Goal: Obtain resource: Obtain resource

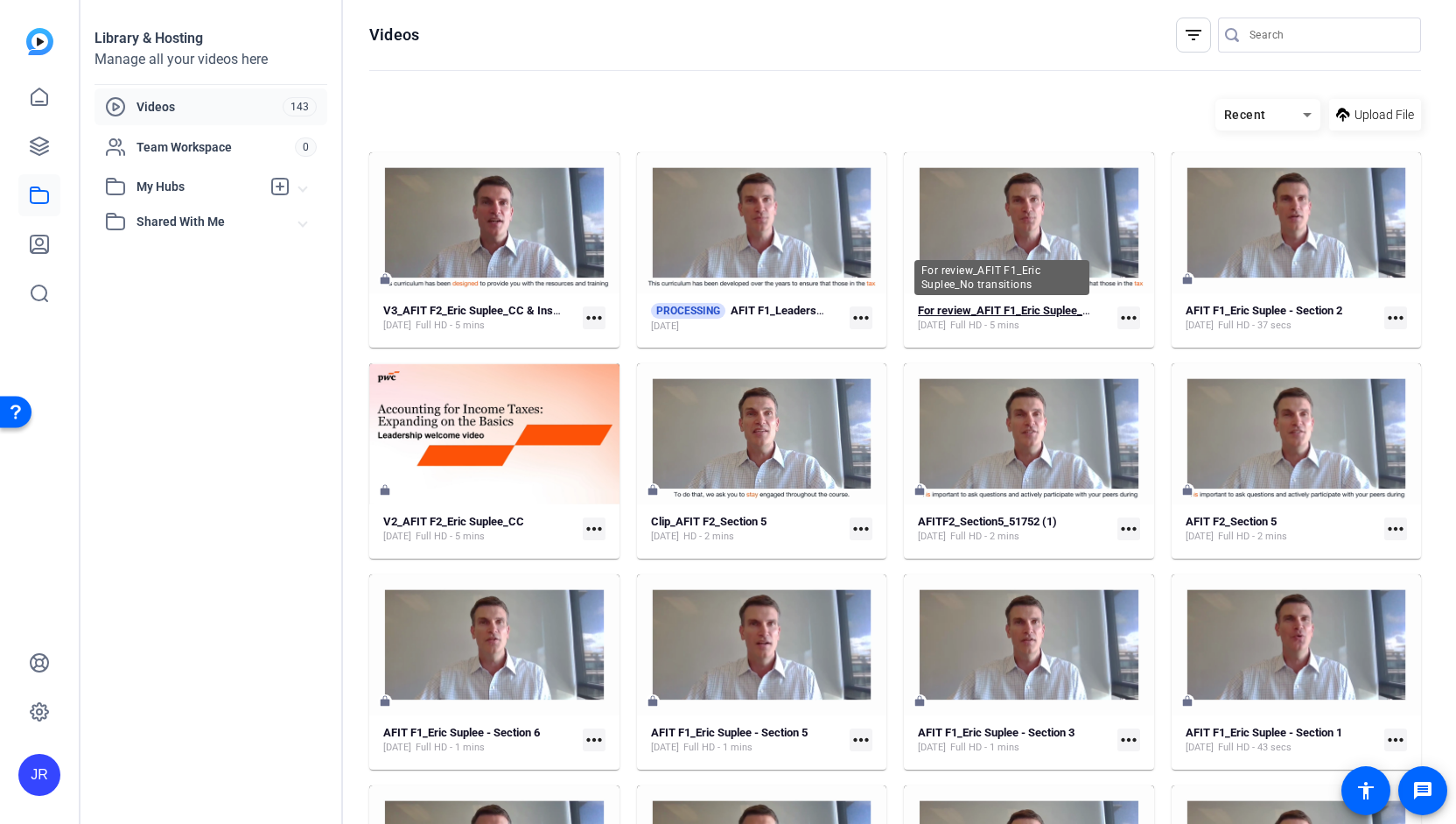
click at [992, 310] on strong "For review_AFIT F1_Eric Suplee_No transitions" at bounding box center [1035, 310] width 234 height 13
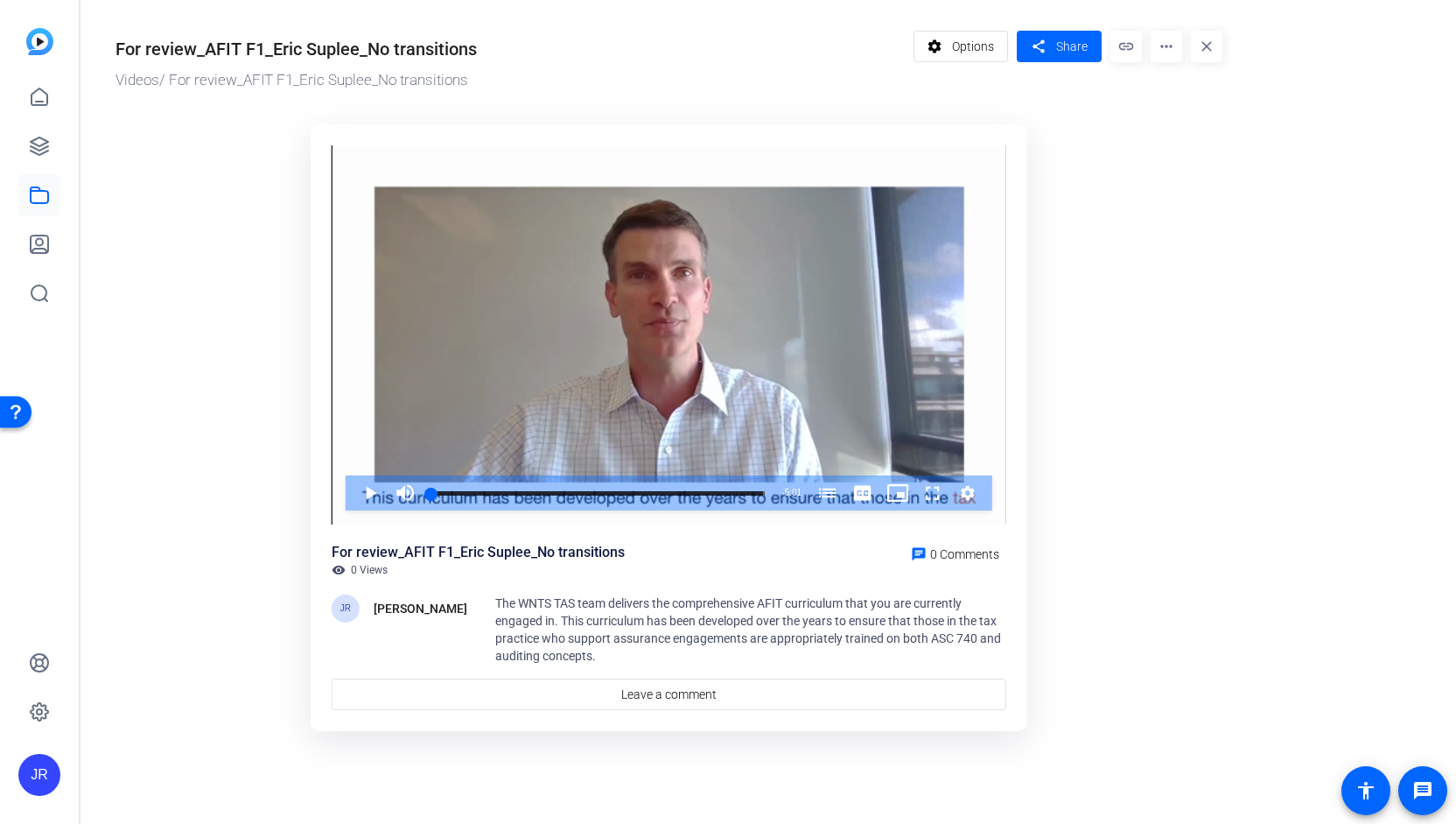
click at [809, 569] on div "For review_AFIT F1_Eric Suplee_No transitions visibility 0 Views chat 0 Comments" at bounding box center [669, 559] width 675 height 35
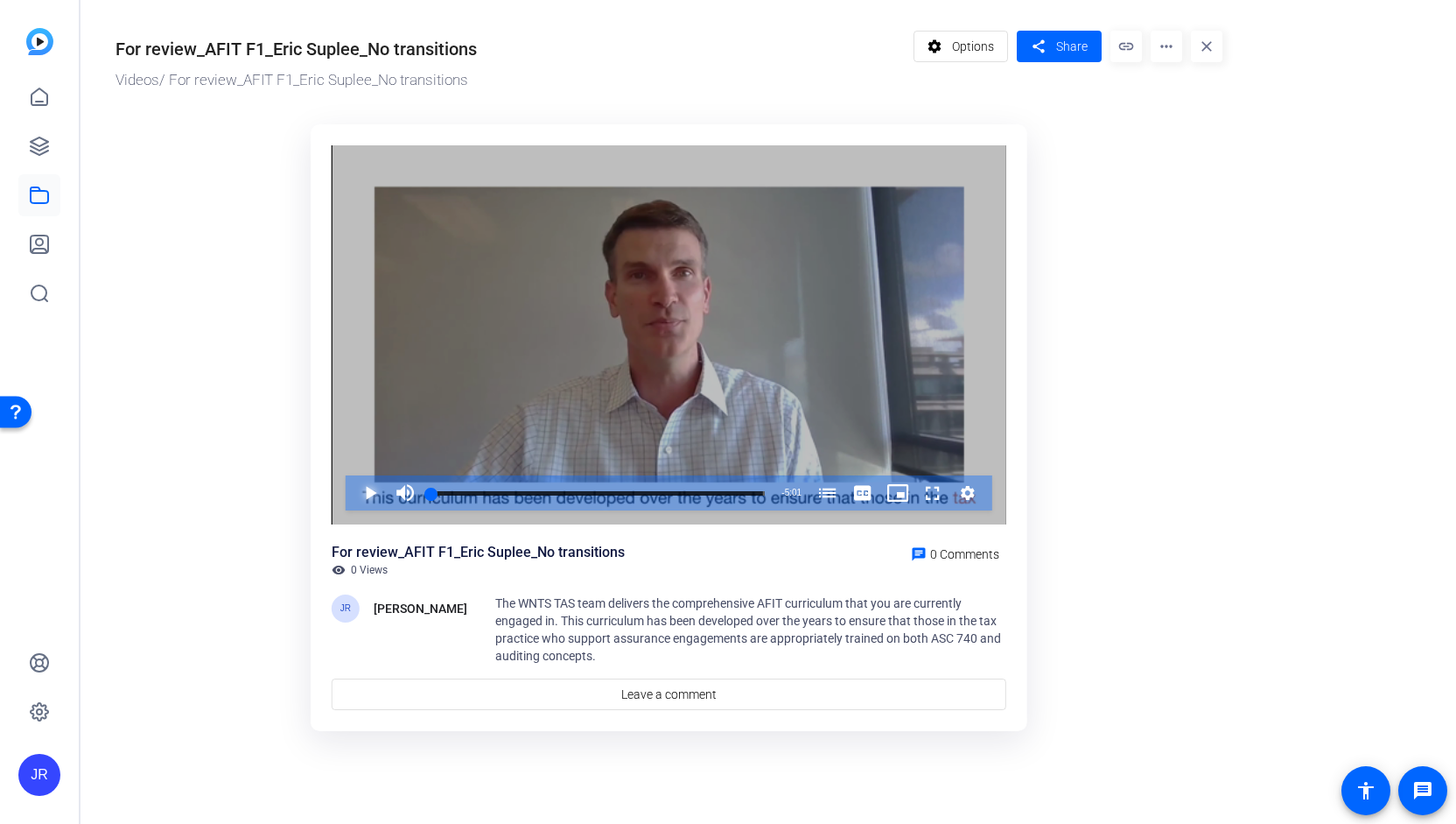
click at [353, 491] on span "Video Player" at bounding box center [353, 493] width 0 height 35
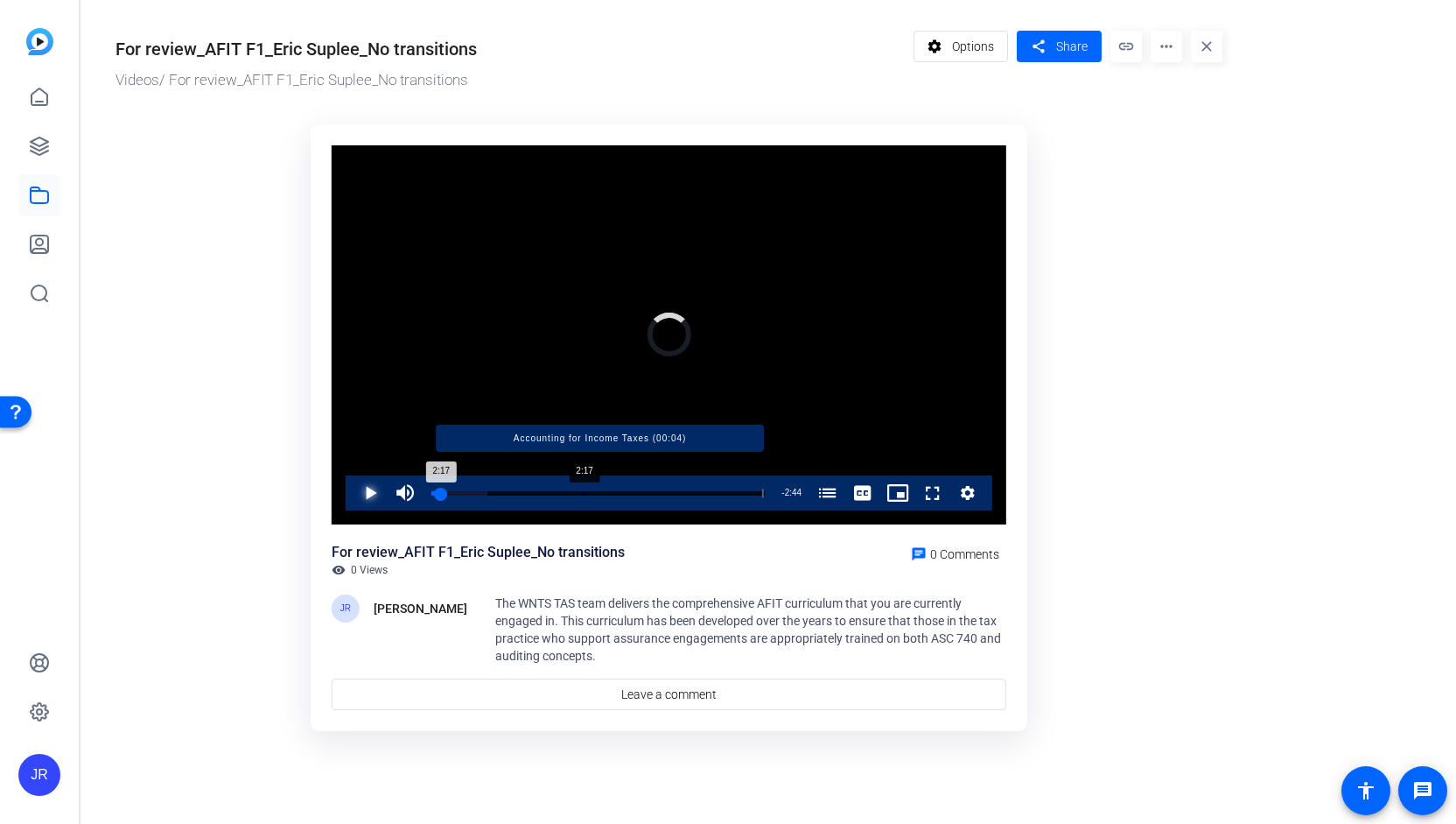
click at [583, 492] on div "Progress Bar" at bounding box center [599, 493] width 328 height 9
click at [564, 491] on div "Loaded : 63.07% 2:00 2:00 Accounting for Income Taxes (00:04)" at bounding box center [597, 493] width 334 height 5
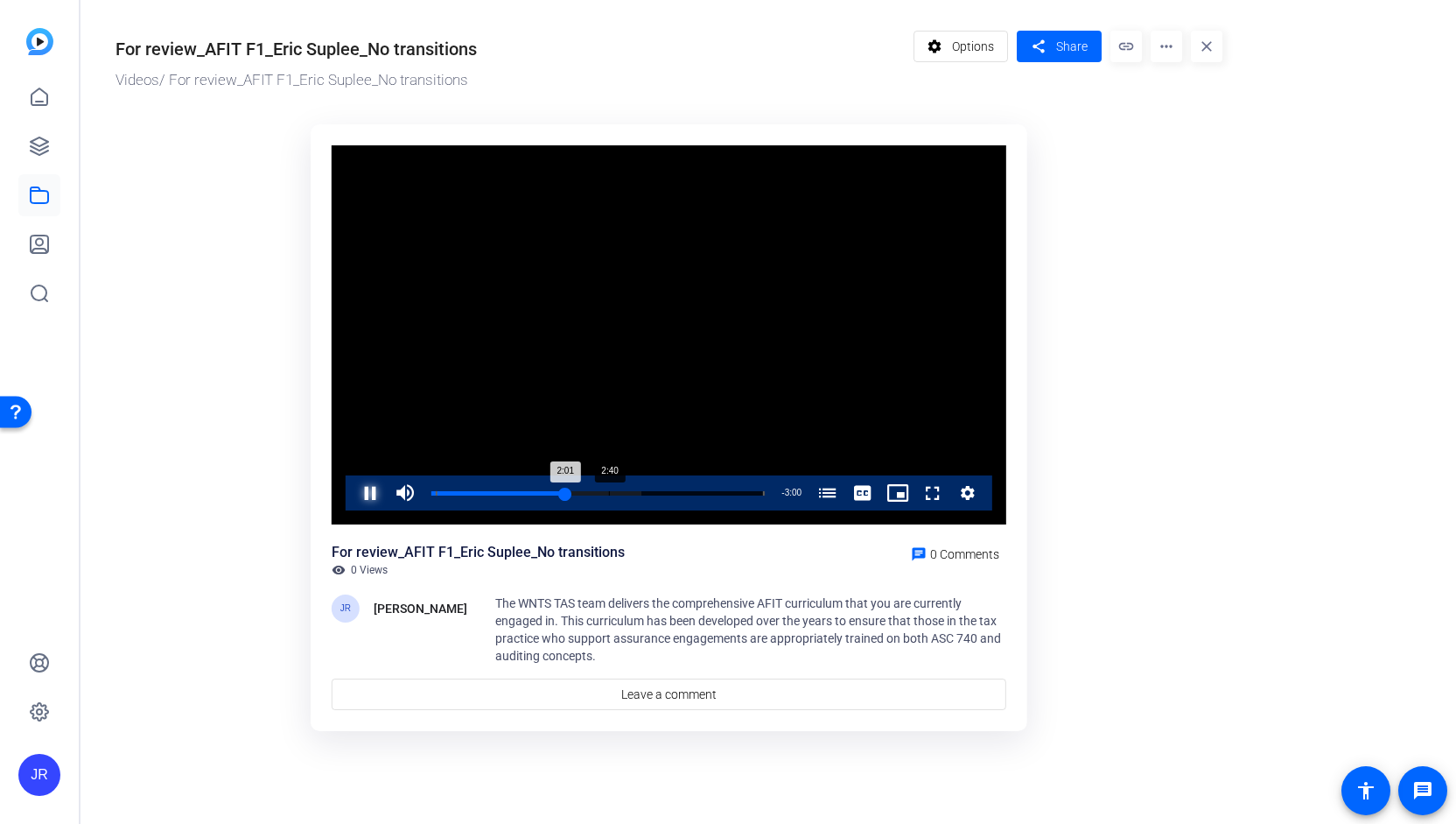
click at [609, 486] on div "Loaded : 63.07% 2:40 2:01 Accounting for Income Taxes (00:04)" at bounding box center [598, 493] width 351 height 35
click at [634, 489] on div "Loaded : 76.33% 3:04 3:04 Accounting for Income Taxes (00:04)" at bounding box center [598, 493] width 351 height 35
click at [1163, 48] on mat-icon "more_horiz" at bounding box center [1166, 46] width 31 height 31
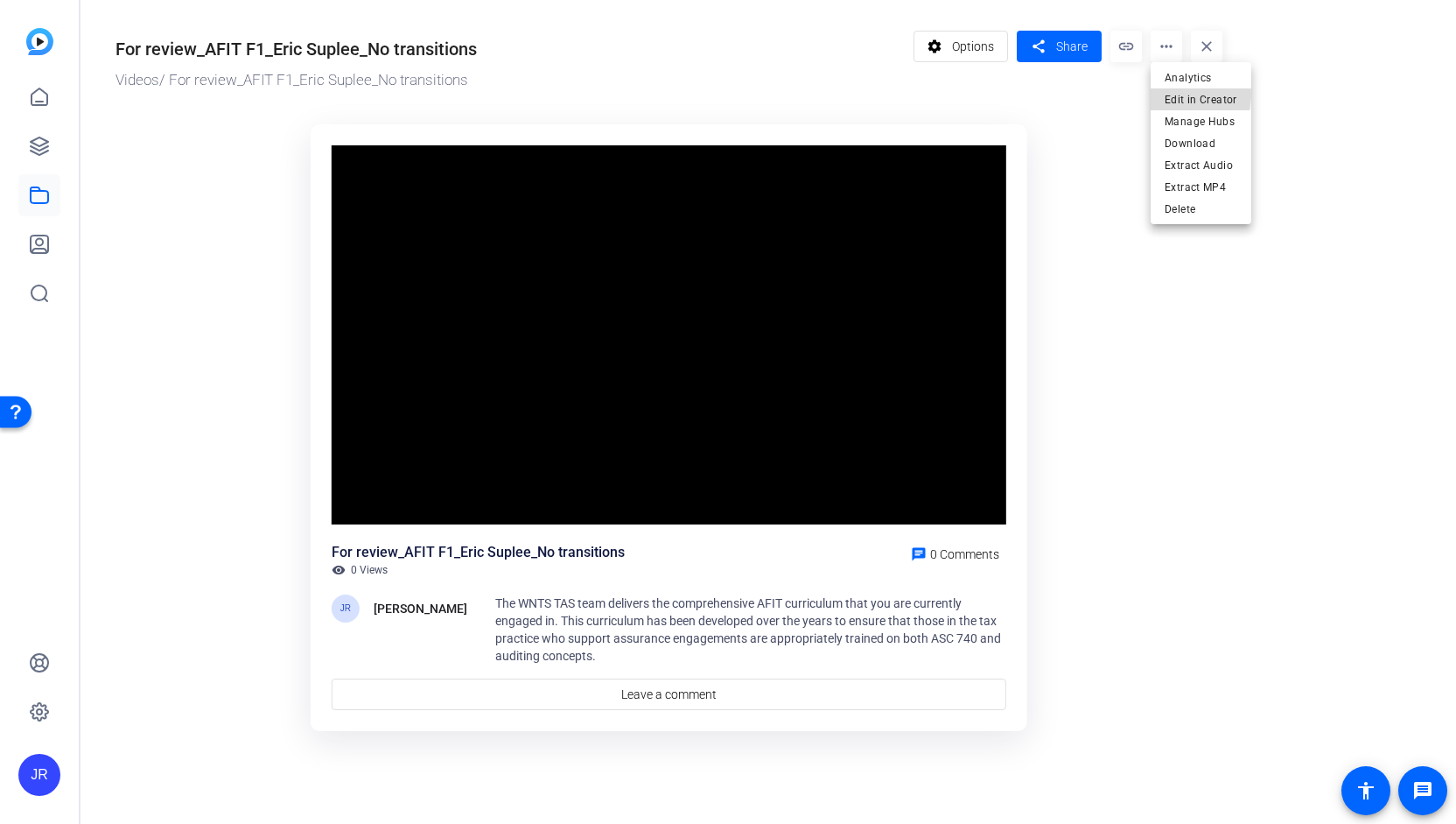
click at [1179, 94] on span "Edit in Creator" at bounding box center [1200, 99] width 73 height 21
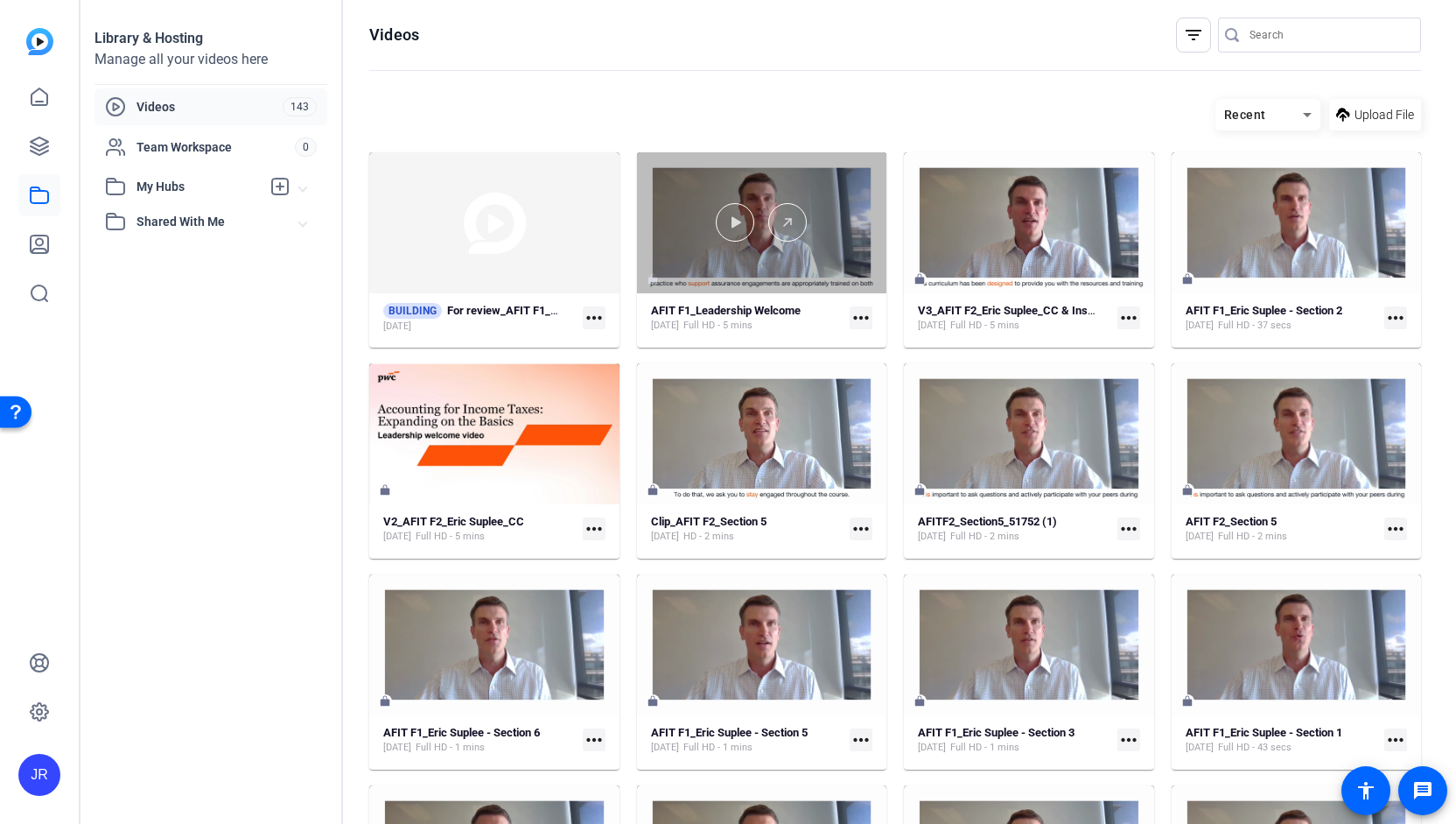
click at [757, 229] on div at bounding box center [762, 223] width 250 height 39
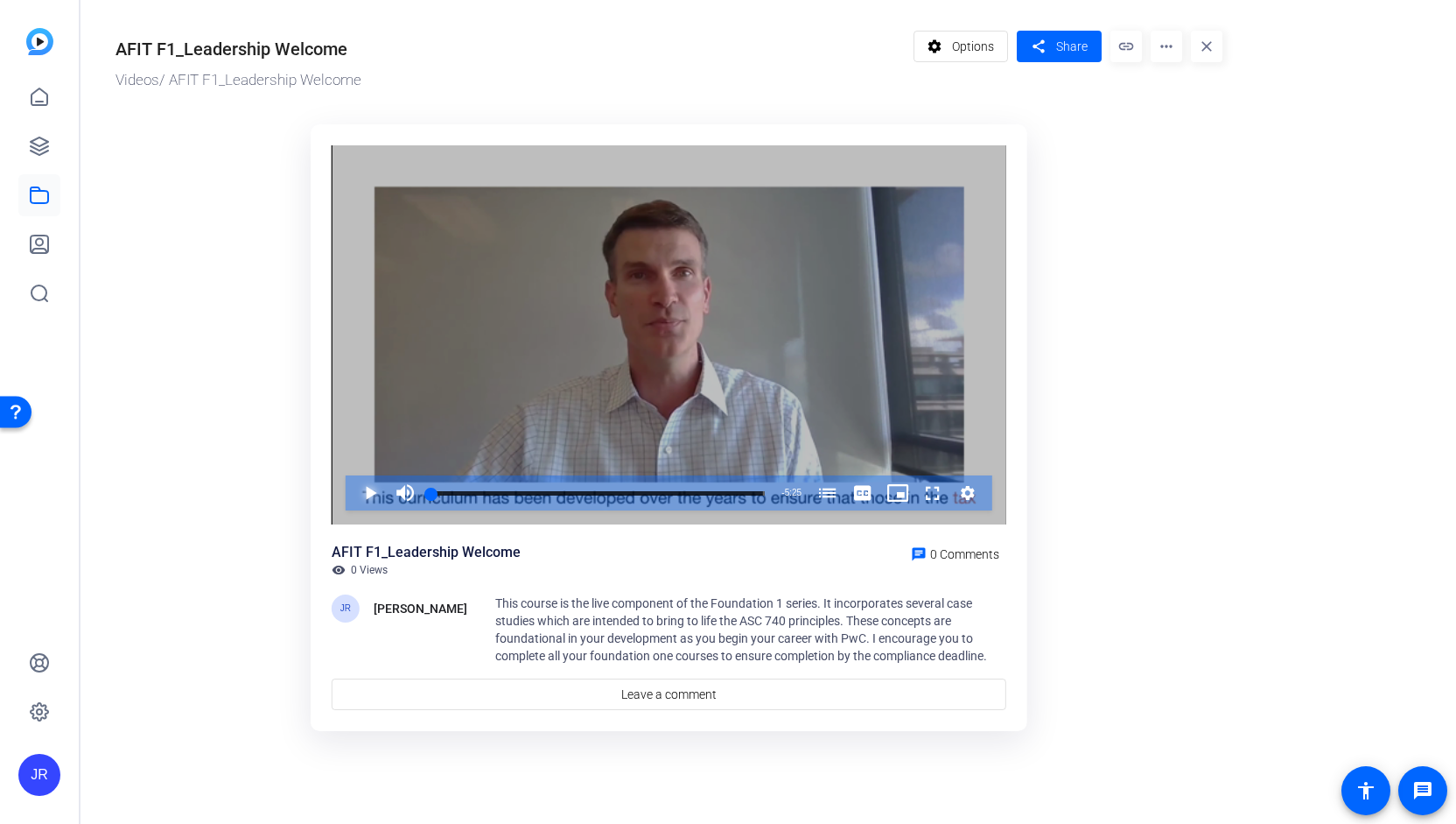
click at [353, 489] on span "Video Player" at bounding box center [353, 493] width 0 height 35
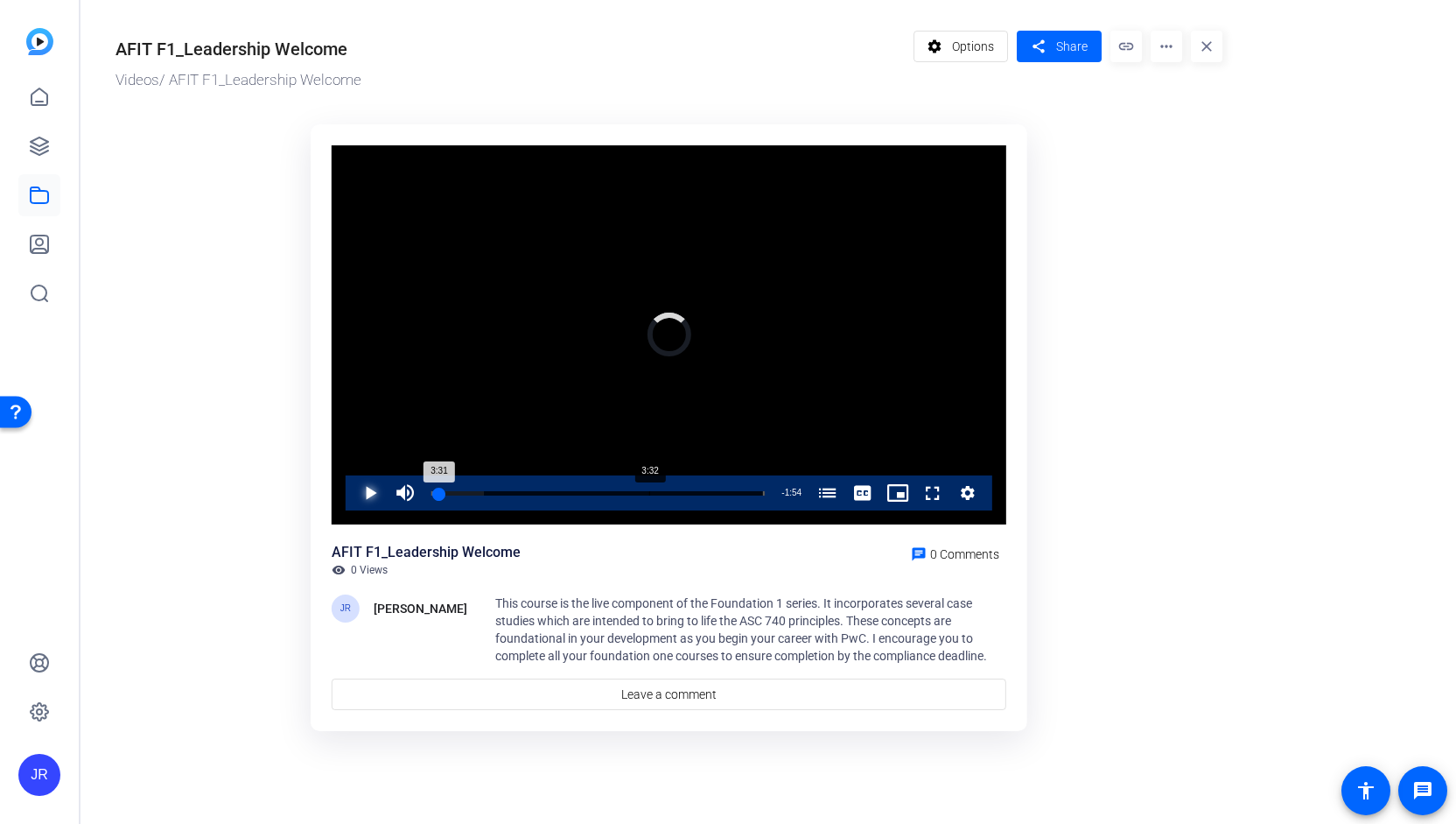
click at [648, 486] on div "Loaded : 15.69% 3:32 3:31 Accounting for Income Taxes (00:00)" at bounding box center [598, 493] width 351 height 35
click at [427, 490] on div "16%" at bounding box center [444, 493] width 44 height 35
click at [353, 491] on span "Video Player" at bounding box center [353, 493] width 0 height 35
click at [353, 495] on span "Video Player" at bounding box center [353, 493] width 0 height 35
drag, startPoint x: 650, startPoint y: 491, endPoint x: 411, endPoint y: 508, distance: 239.6
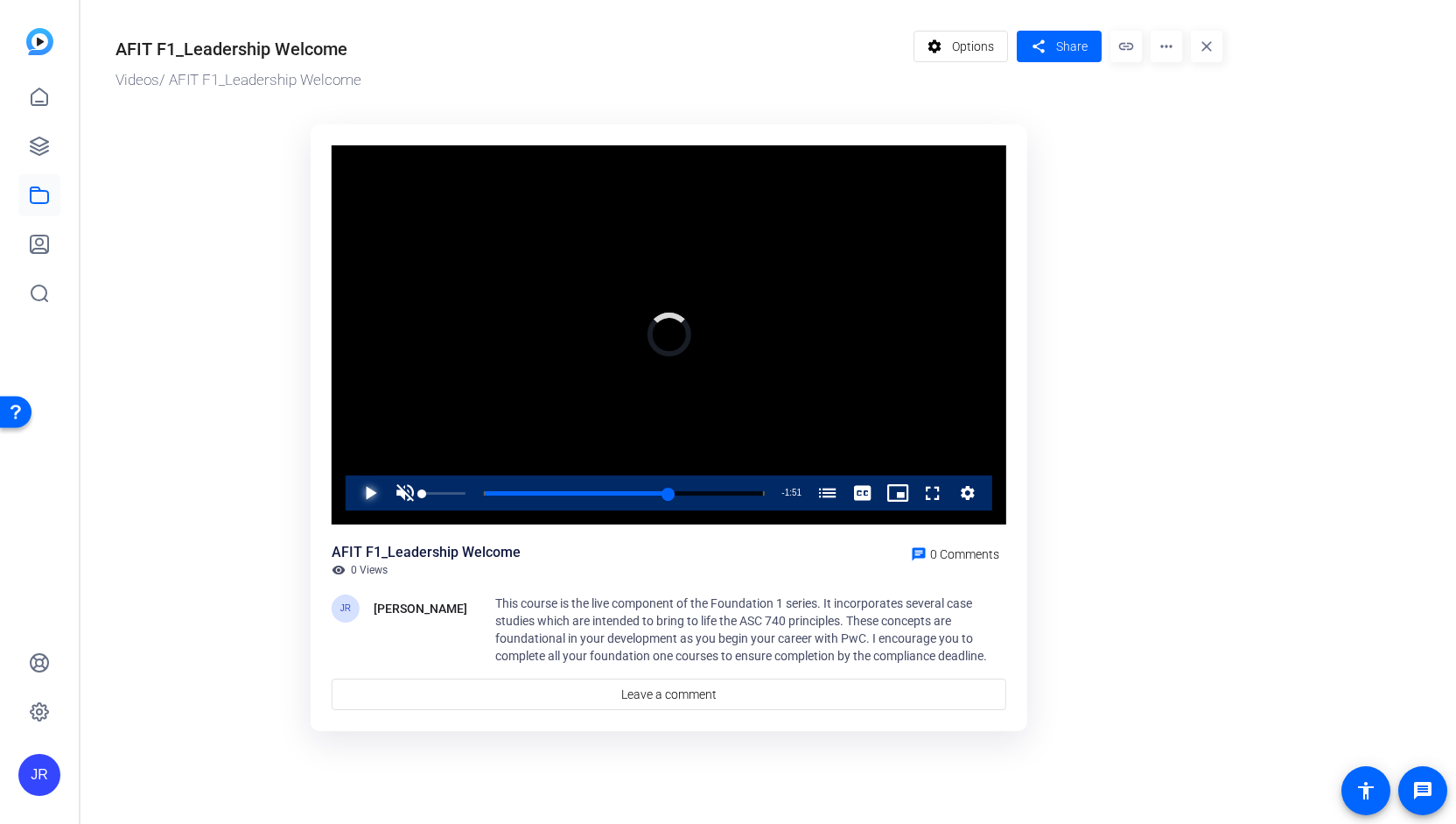
click at [411, 508] on div "Play Unmute 0% Current Time 3:34 / Duration 5:25 Loaded : 0.00% 0:00 3:34 Accou…" at bounding box center [669, 493] width 647 height 35
click at [406, 487] on span "Video Player" at bounding box center [405, 493] width 35 height 35
click at [353, 503] on span "Video Player" at bounding box center [353, 493] width 0 height 35
click at [45, 200] on icon at bounding box center [39, 195] width 21 height 21
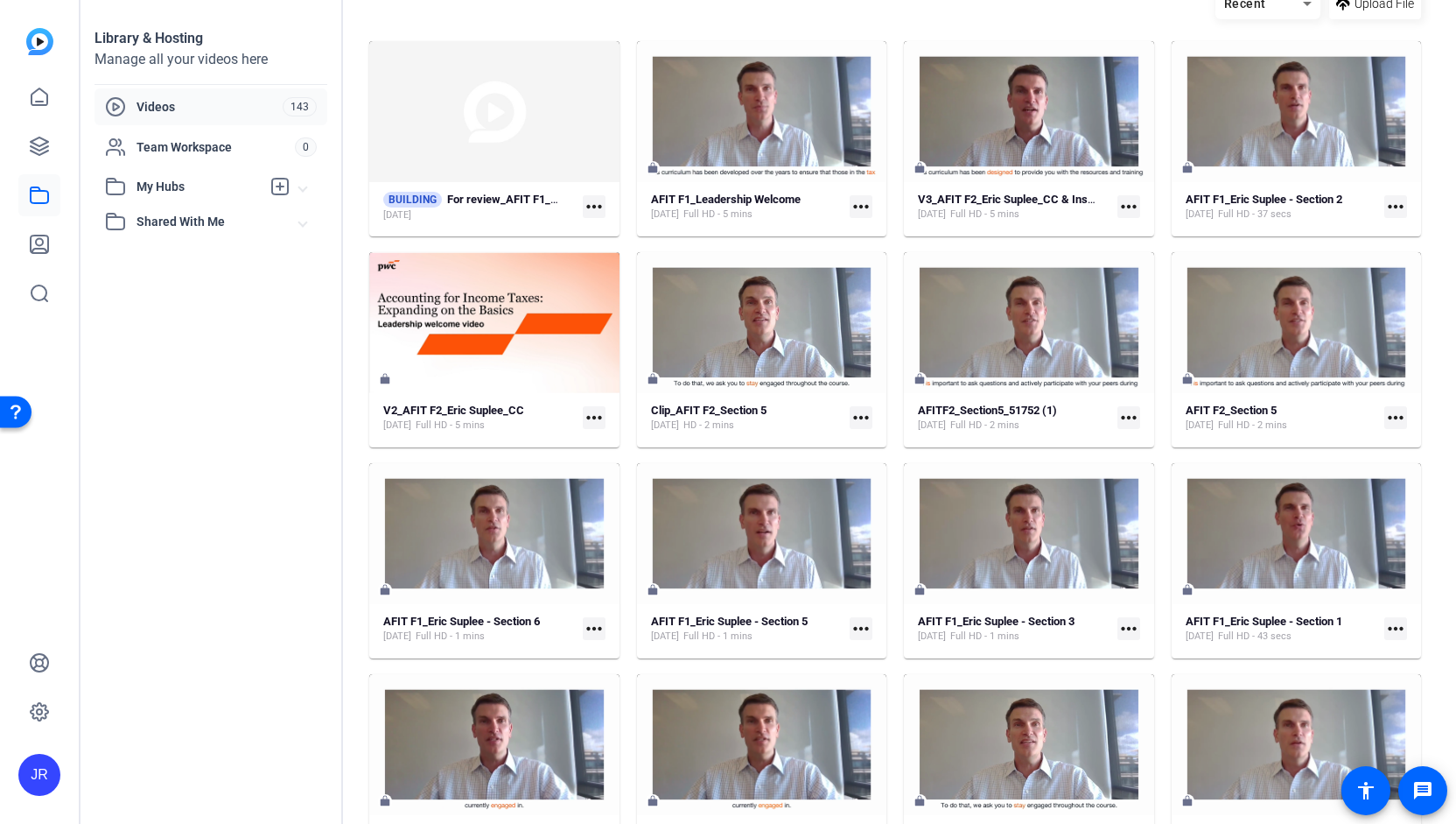
scroll to position [115, 0]
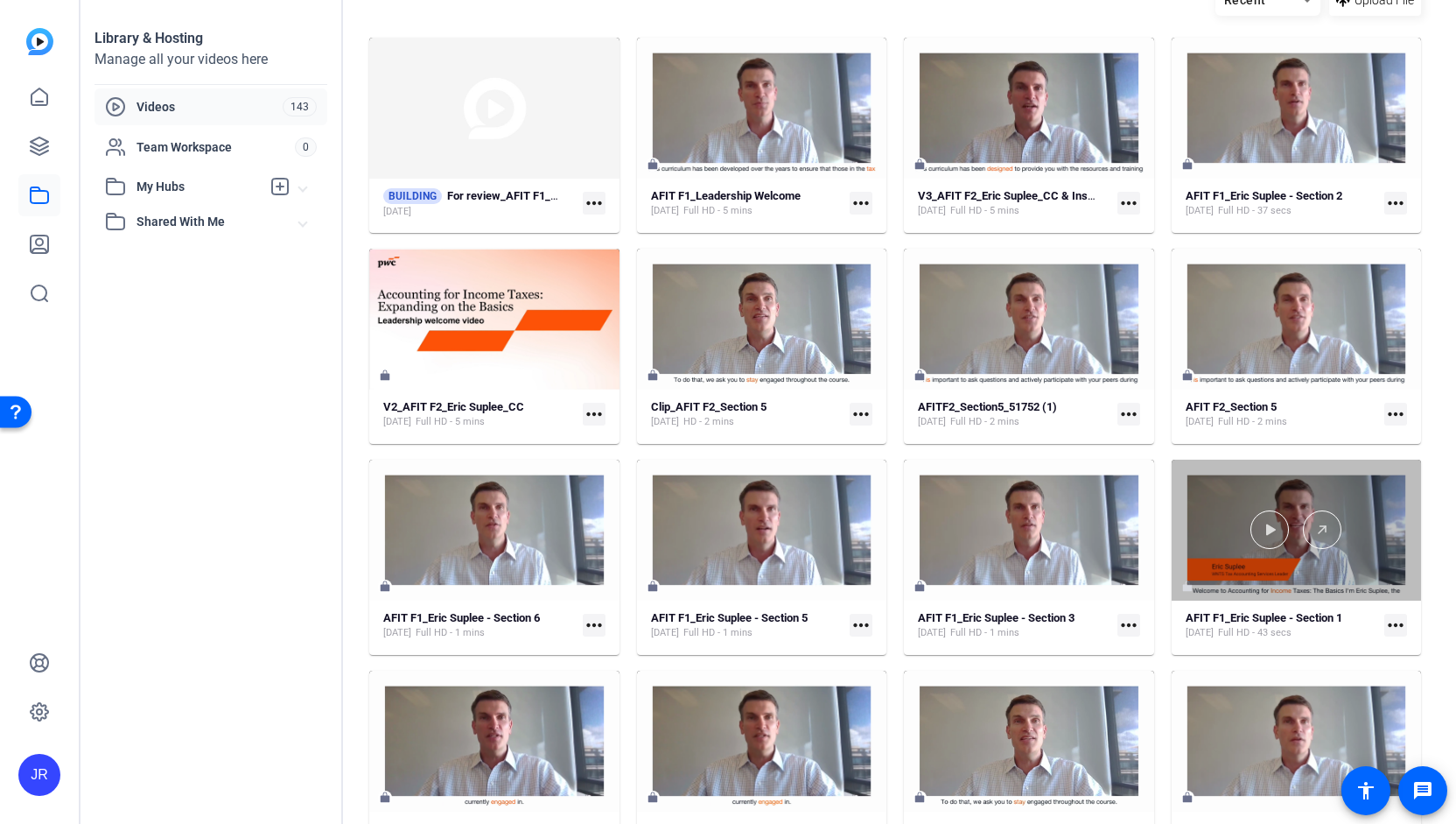
click at [1266, 570] on div at bounding box center [1297, 530] width 250 height 141
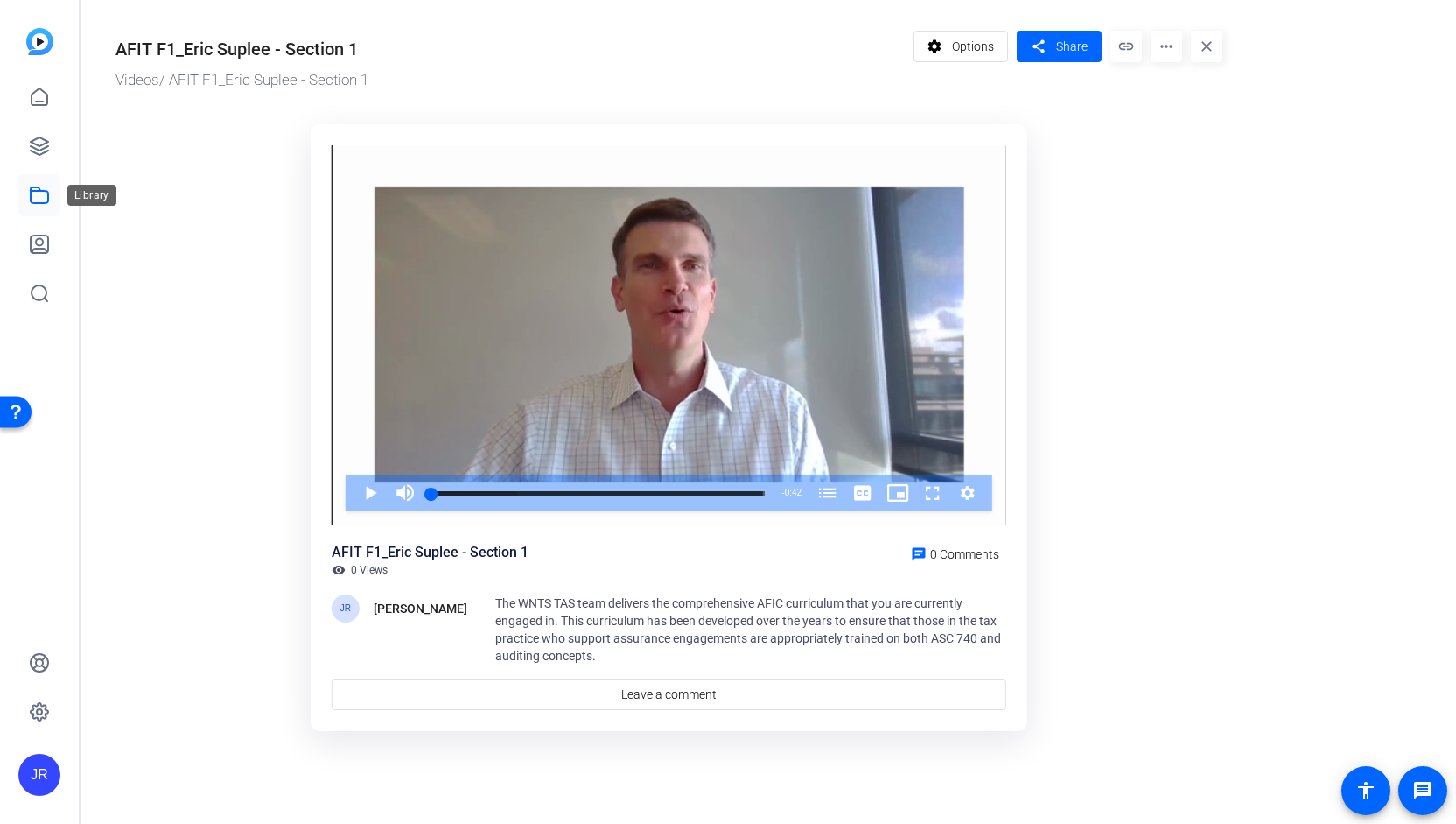
click at [42, 193] on icon at bounding box center [39, 195] width 21 height 21
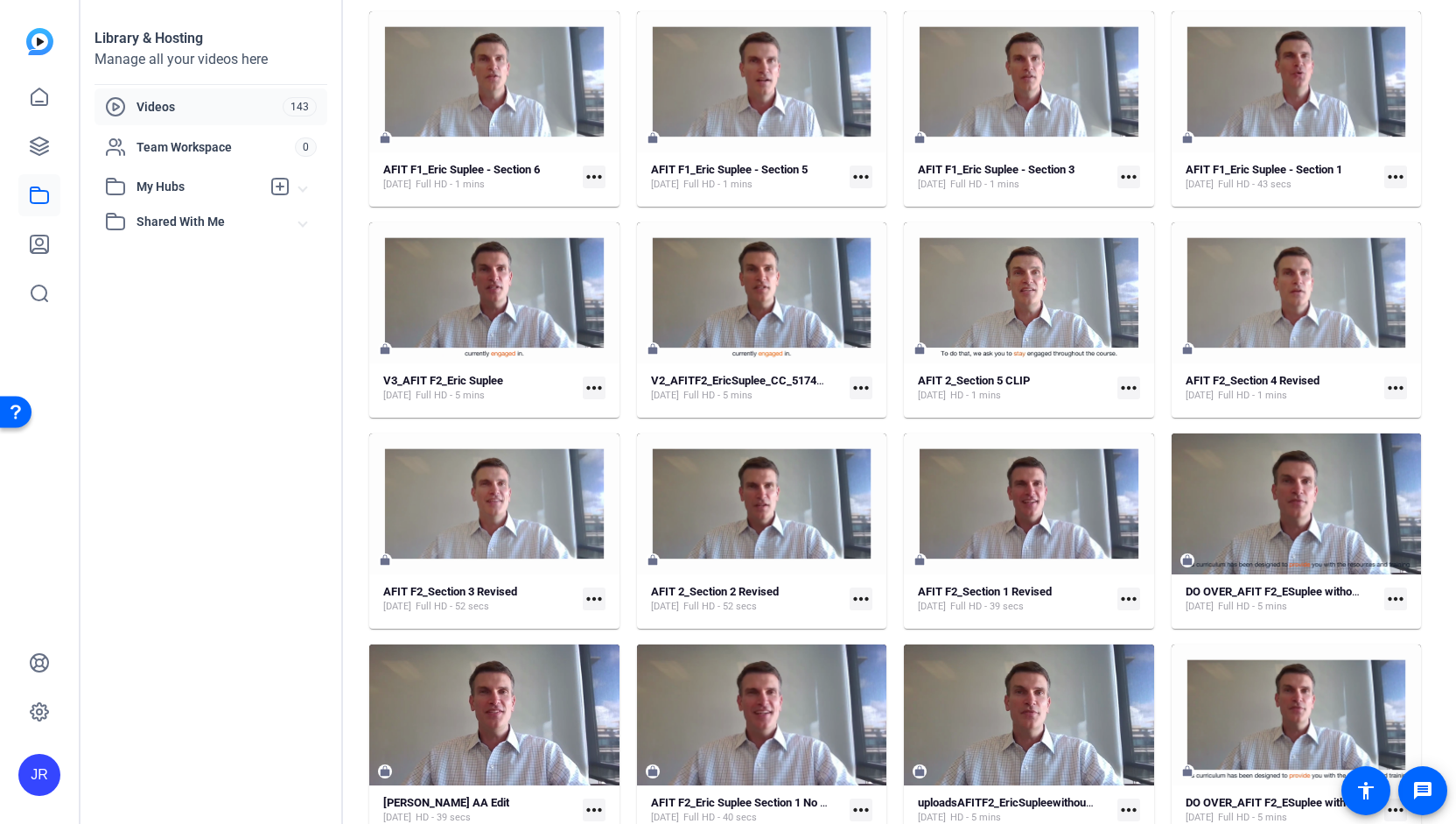
scroll to position [573, 0]
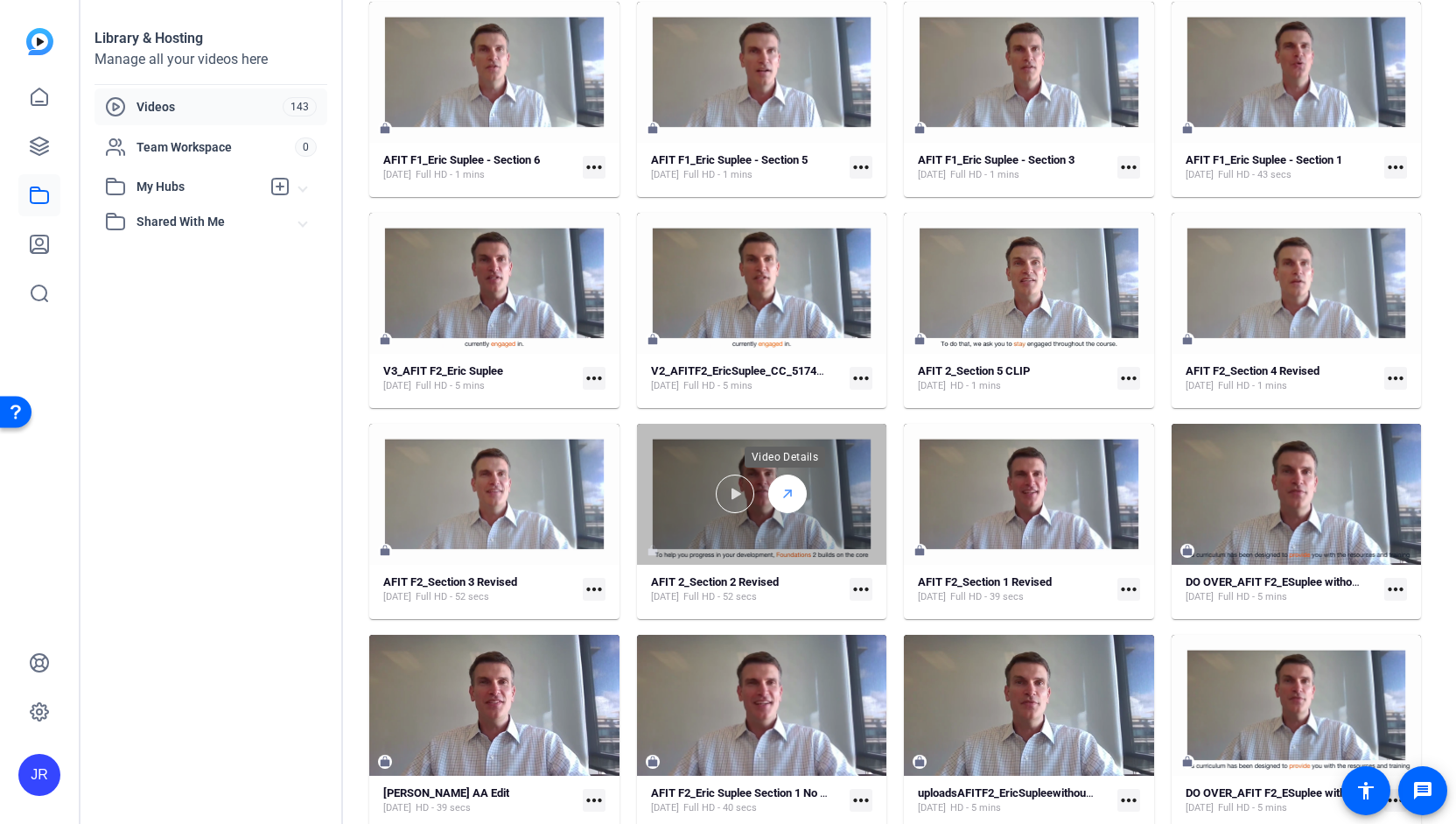
click at [780, 509] on div at bounding box center [788, 494] width 39 height 39
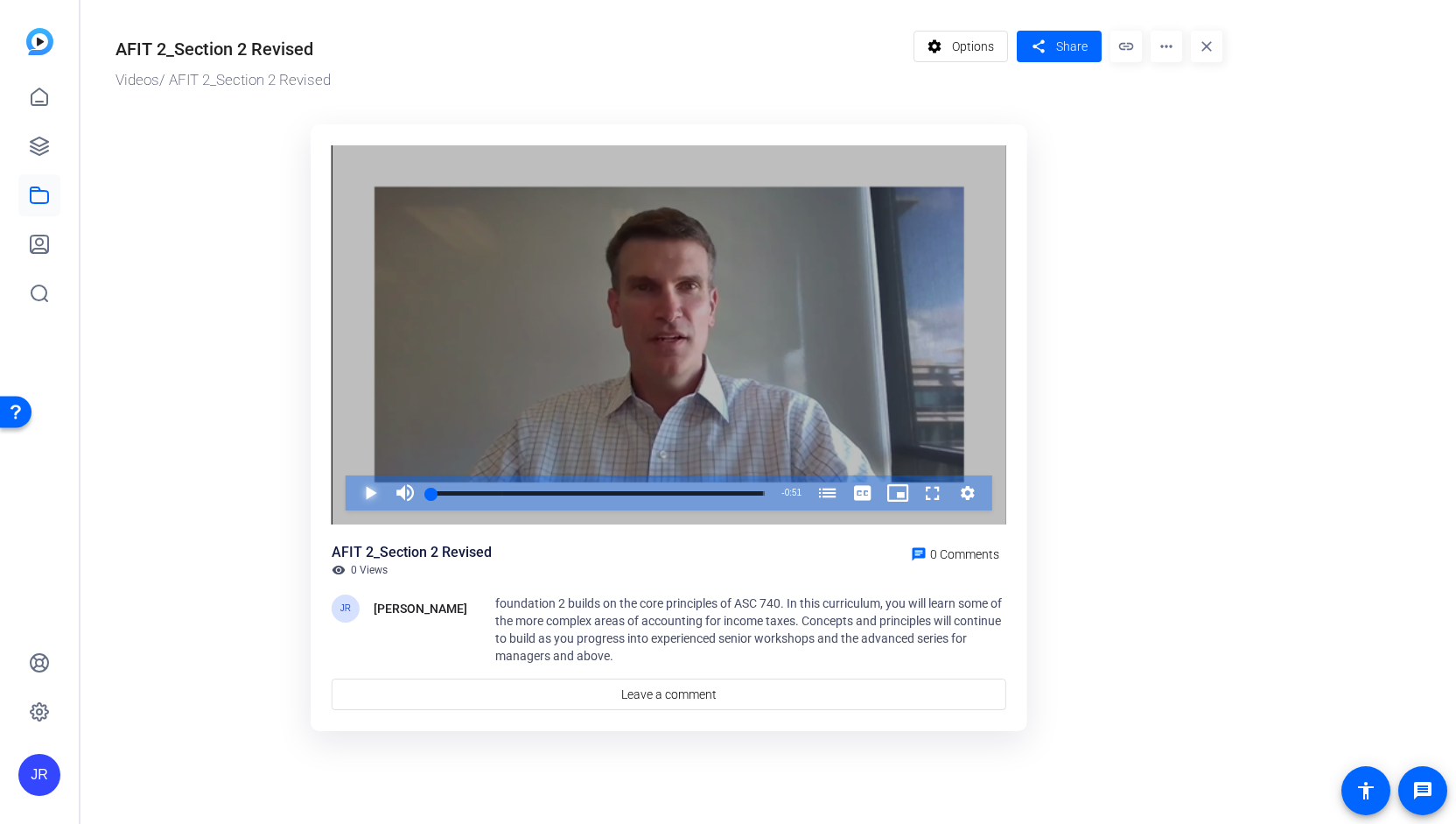
click at [353, 492] on span "Video Player" at bounding box center [353, 493] width 0 height 35
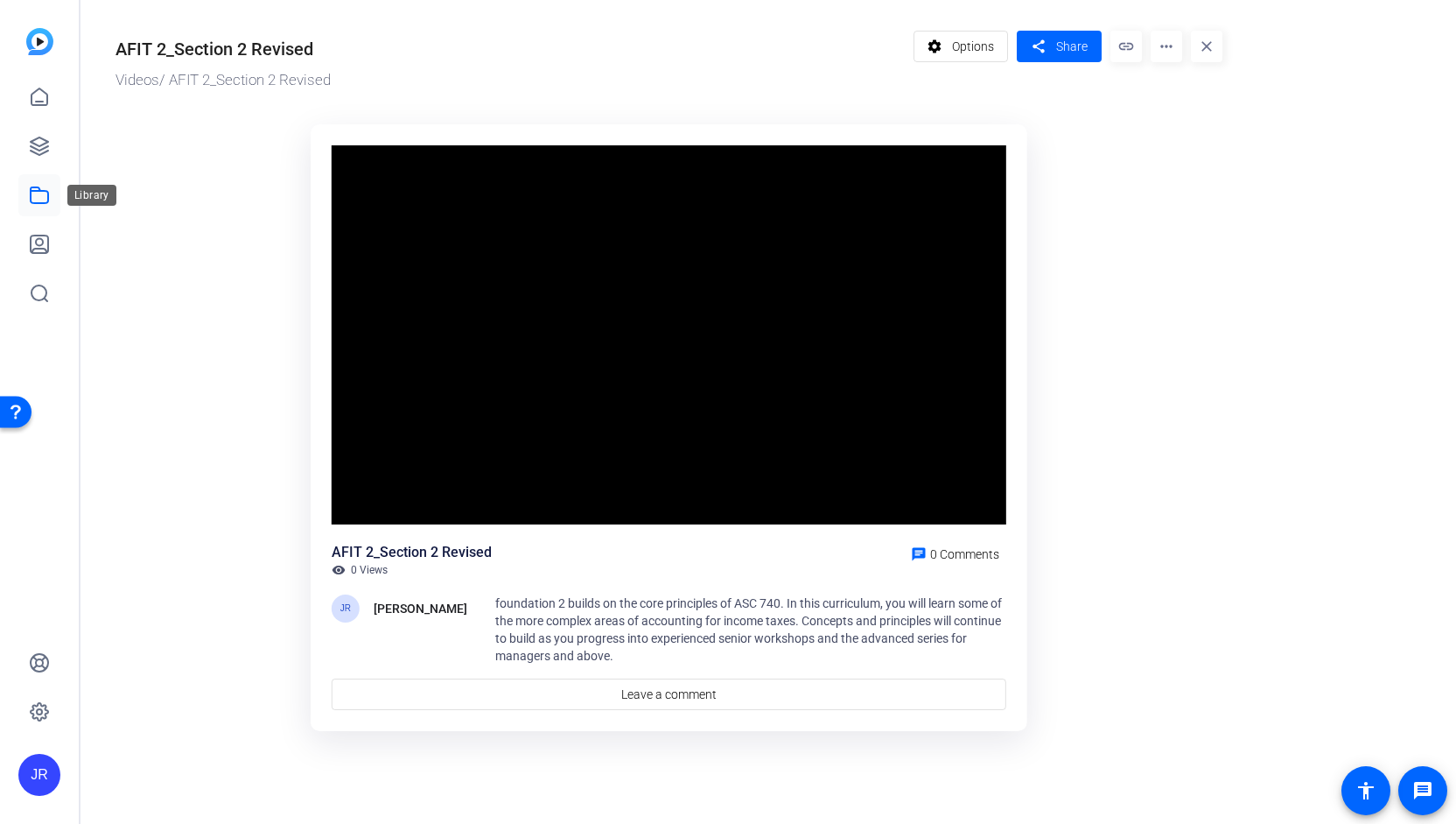
click at [41, 202] on icon at bounding box center [39, 195] width 17 height 16
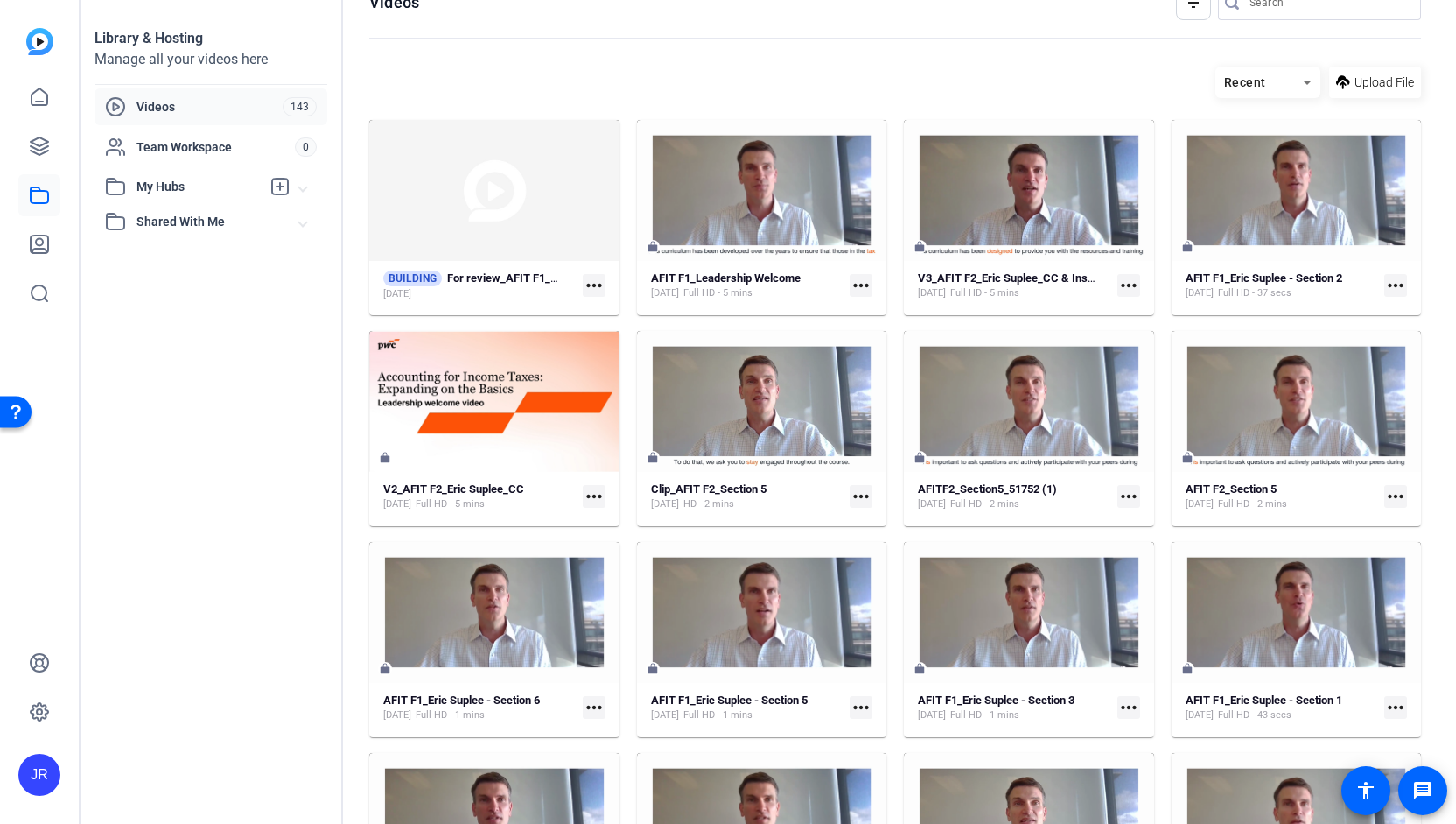
scroll to position [29, 0]
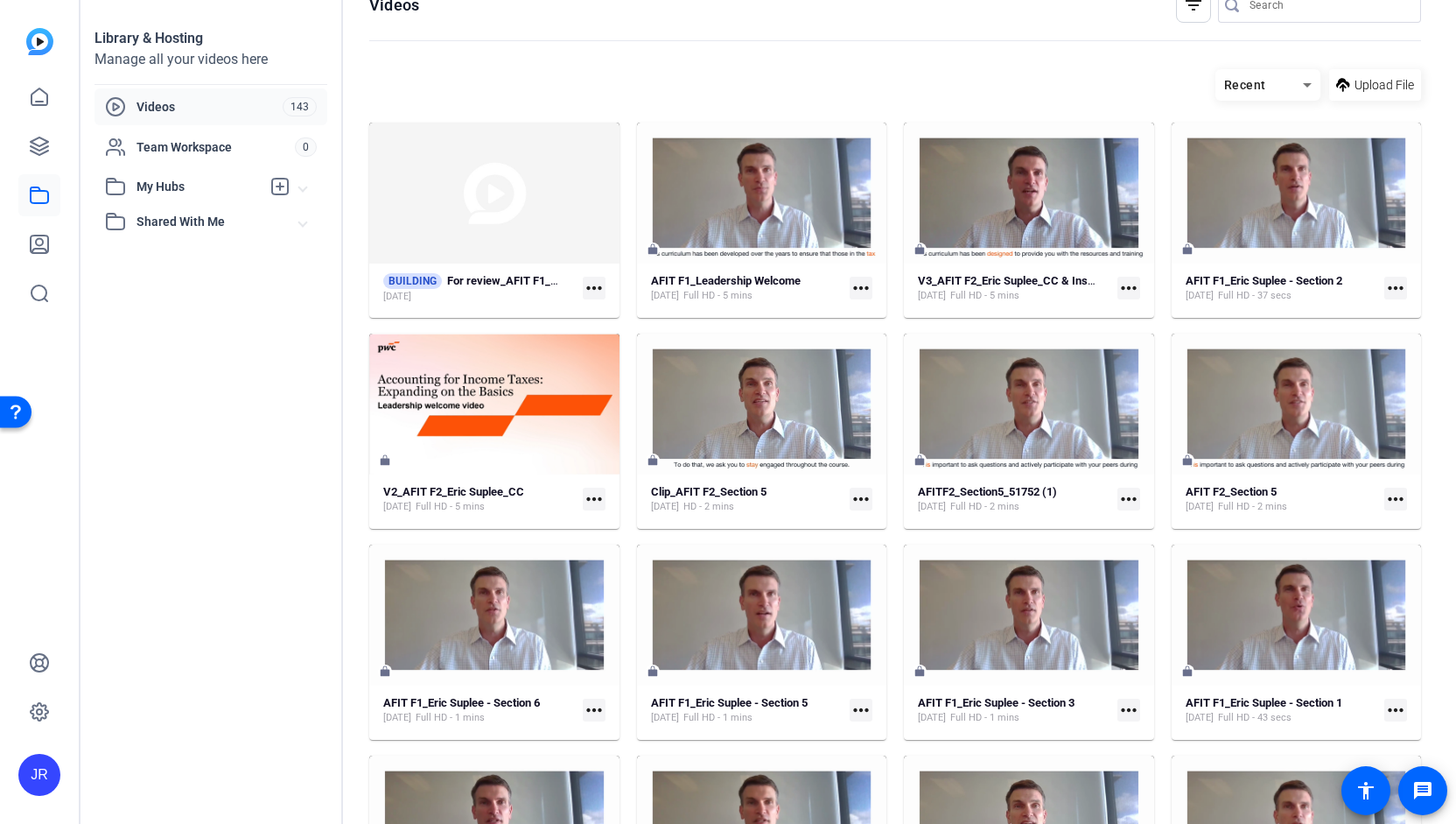
click at [552, 83] on div "Recent Upload File" at bounding box center [895, 85] width 1052 height 31
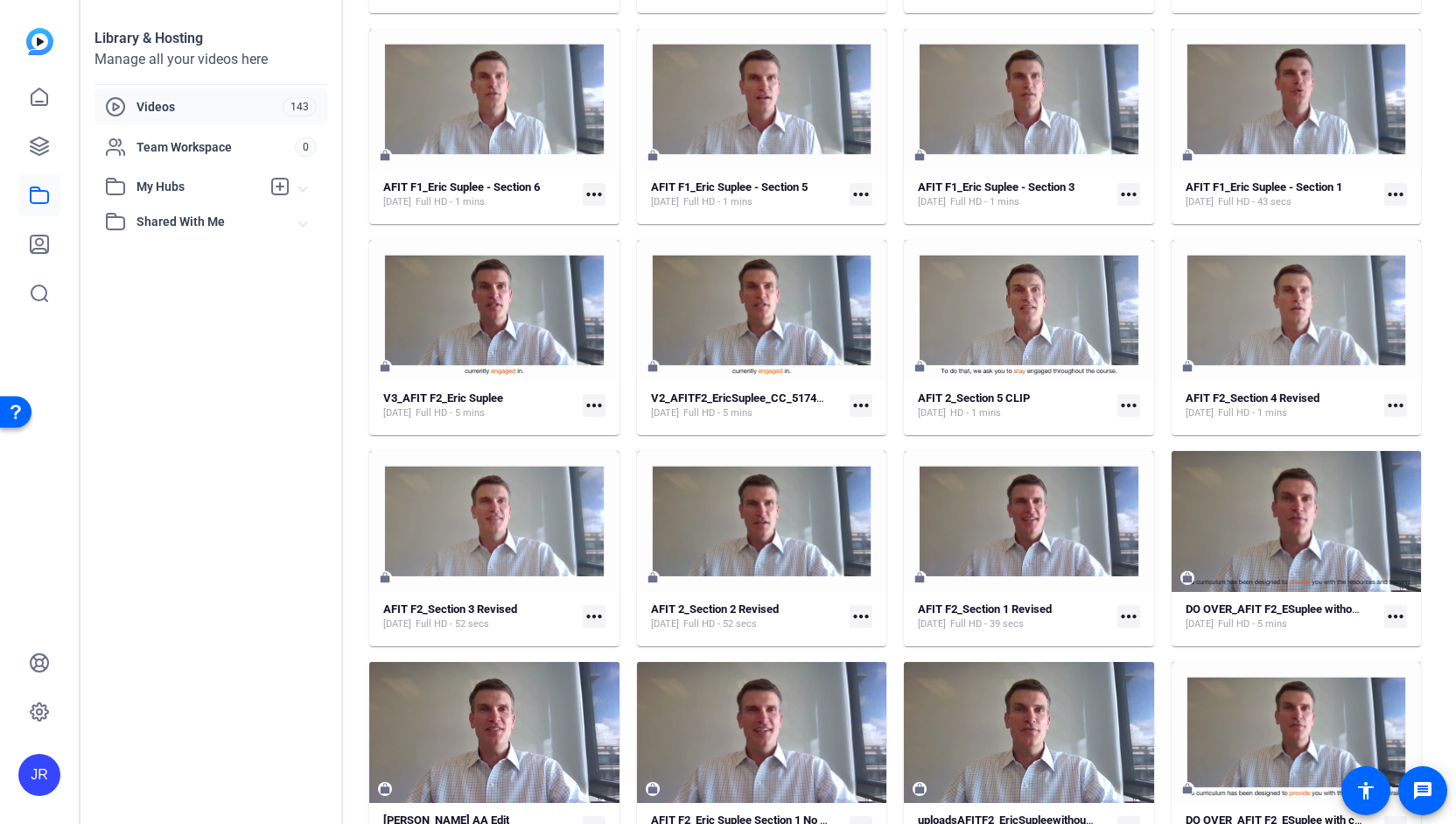
scroll to position [0, 0]
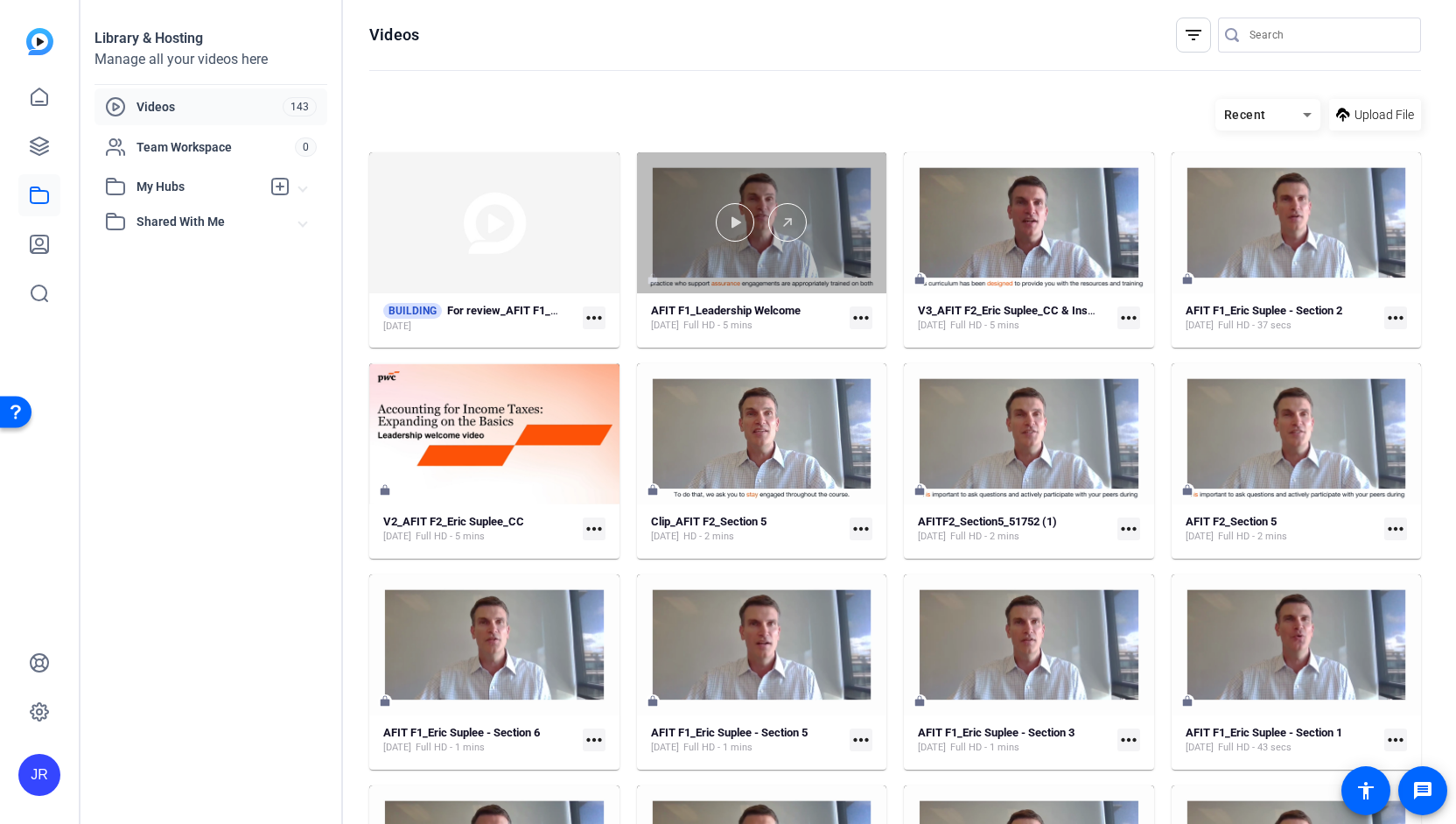
click at [749, 278] on div at bounding box center [762, 223] width 250 height 141
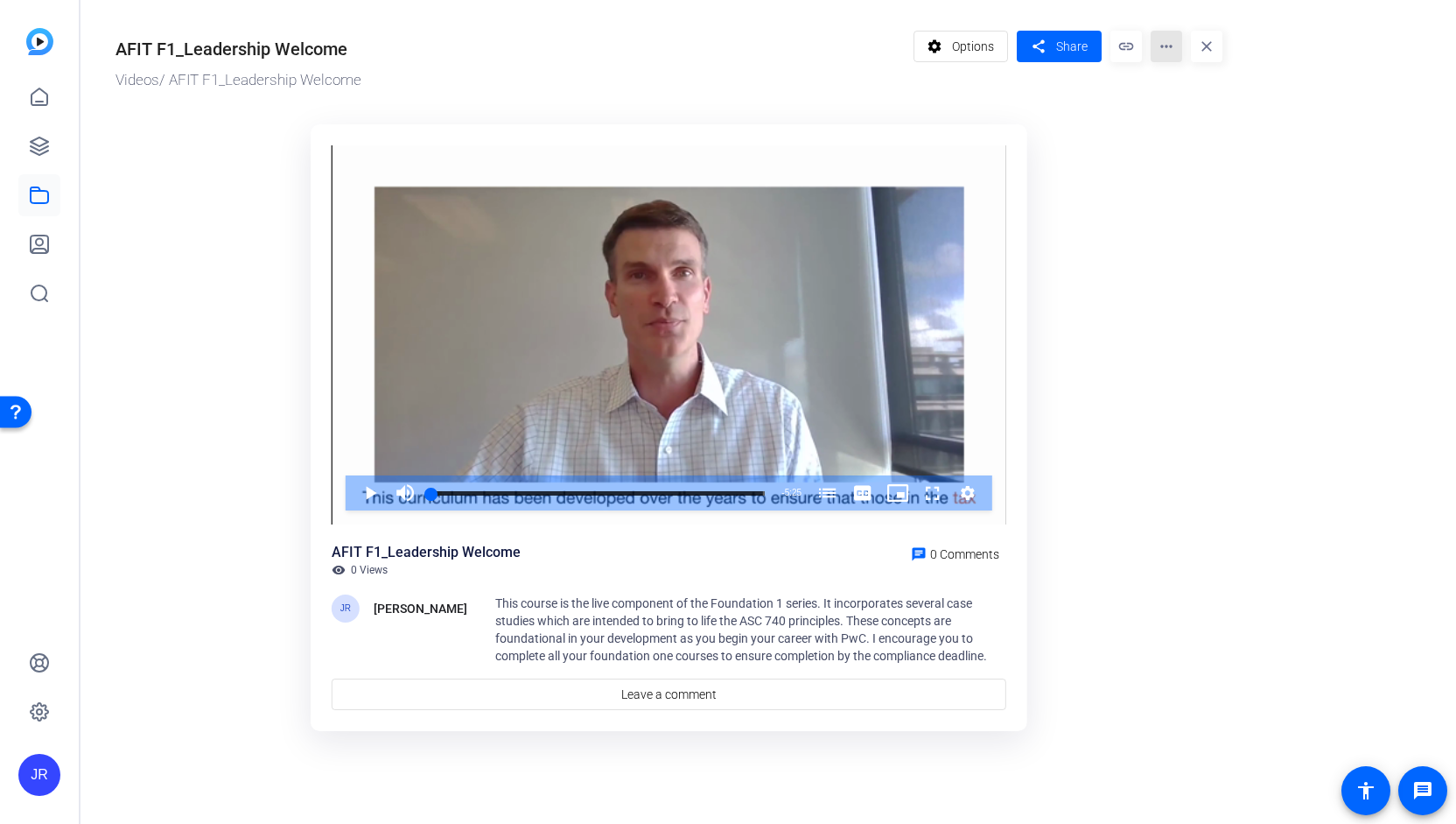
click at [1171, 51] on mat-icon "more_horiz" at bounding box center [1166, 46] width 31 height 31
click at [1200, 91] on span "Edit in Creator" at bounding box center [1200, 99] width 73 height 21
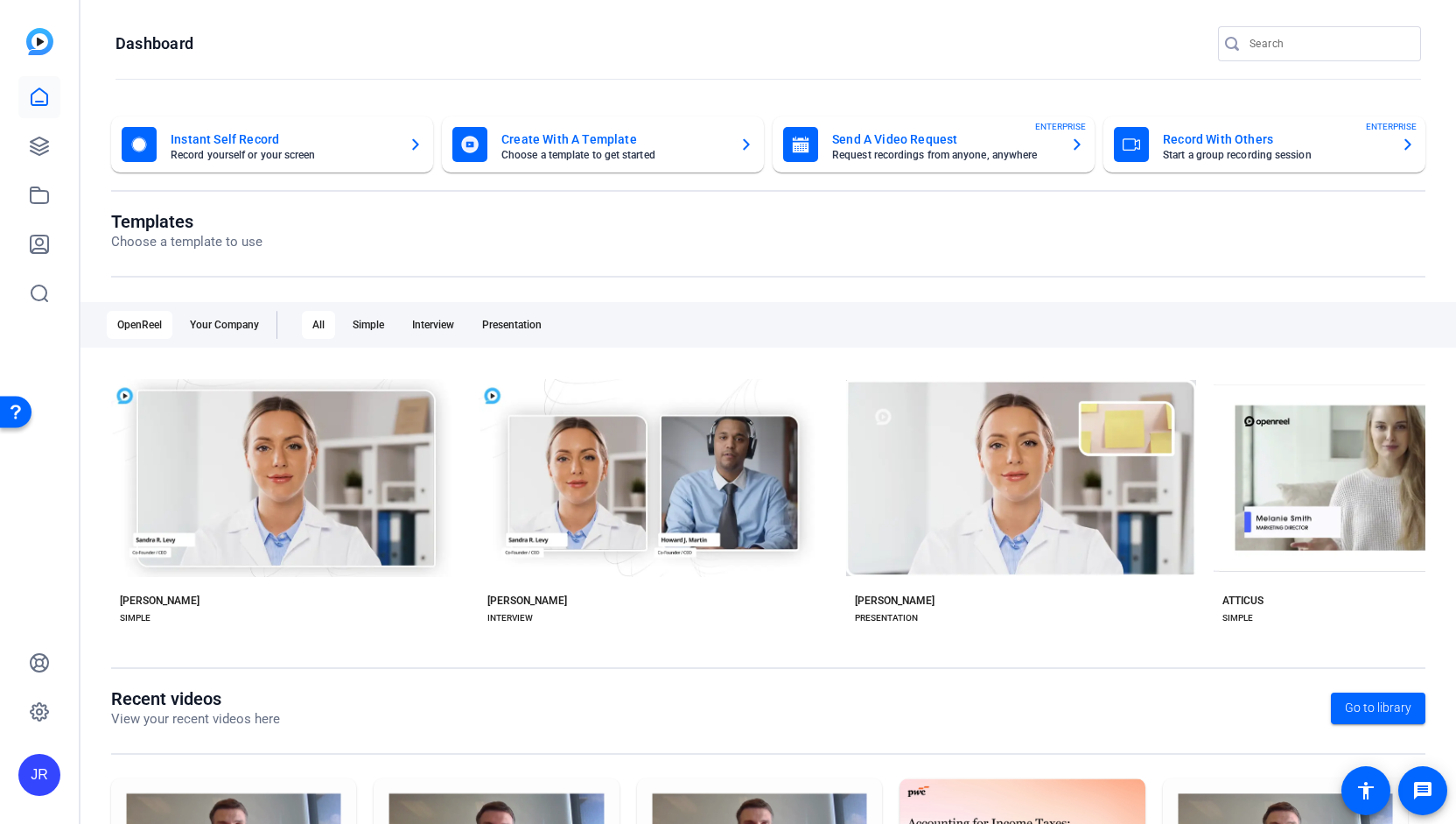
click at [590, 142] on mat-card-title "Create With A Template" at bounding box center [614, 139] width 224 height 21
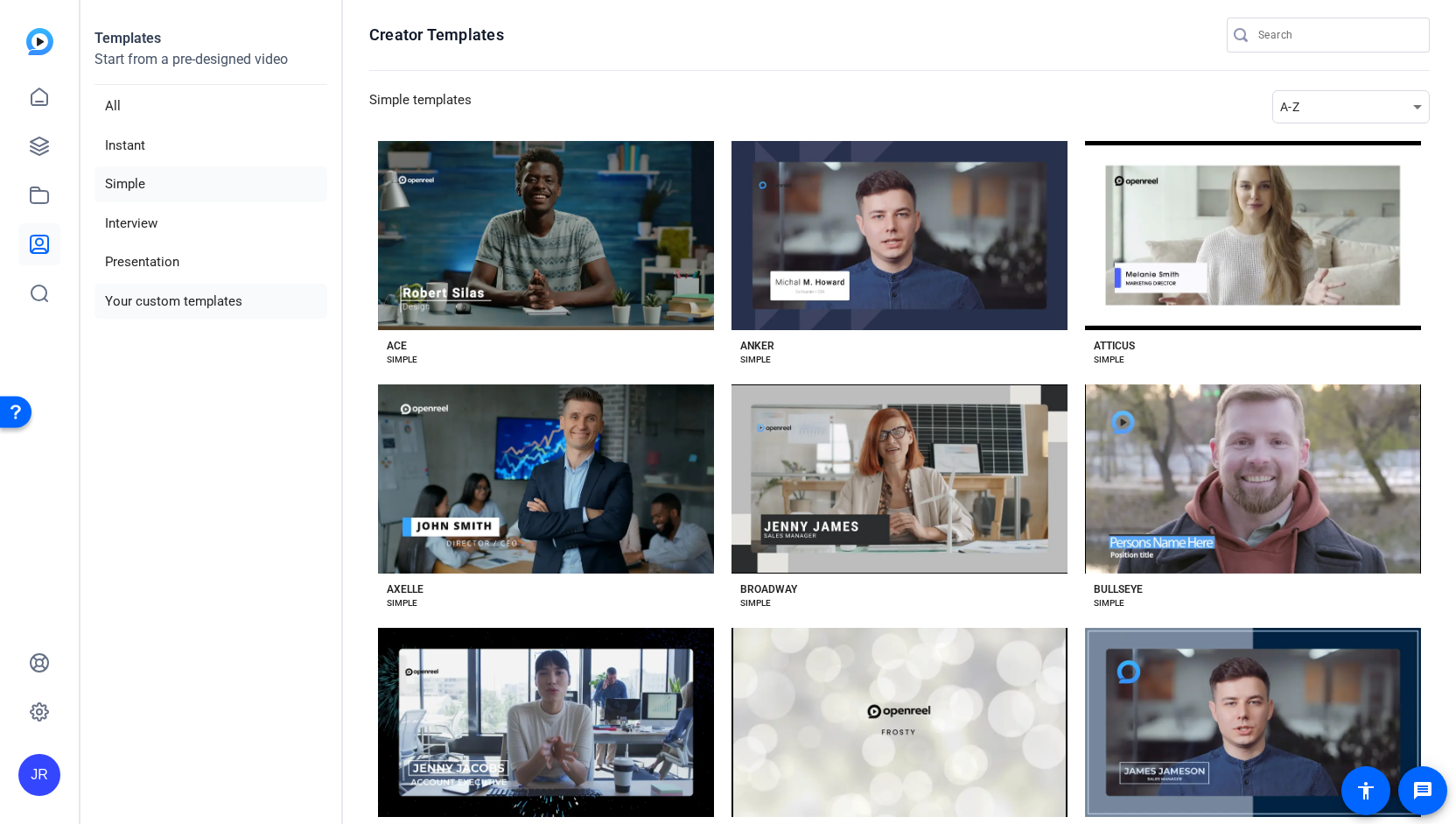
click at [180, 303] on li "Your custom templates" at bounding box center [210, 302] width 233 height 36
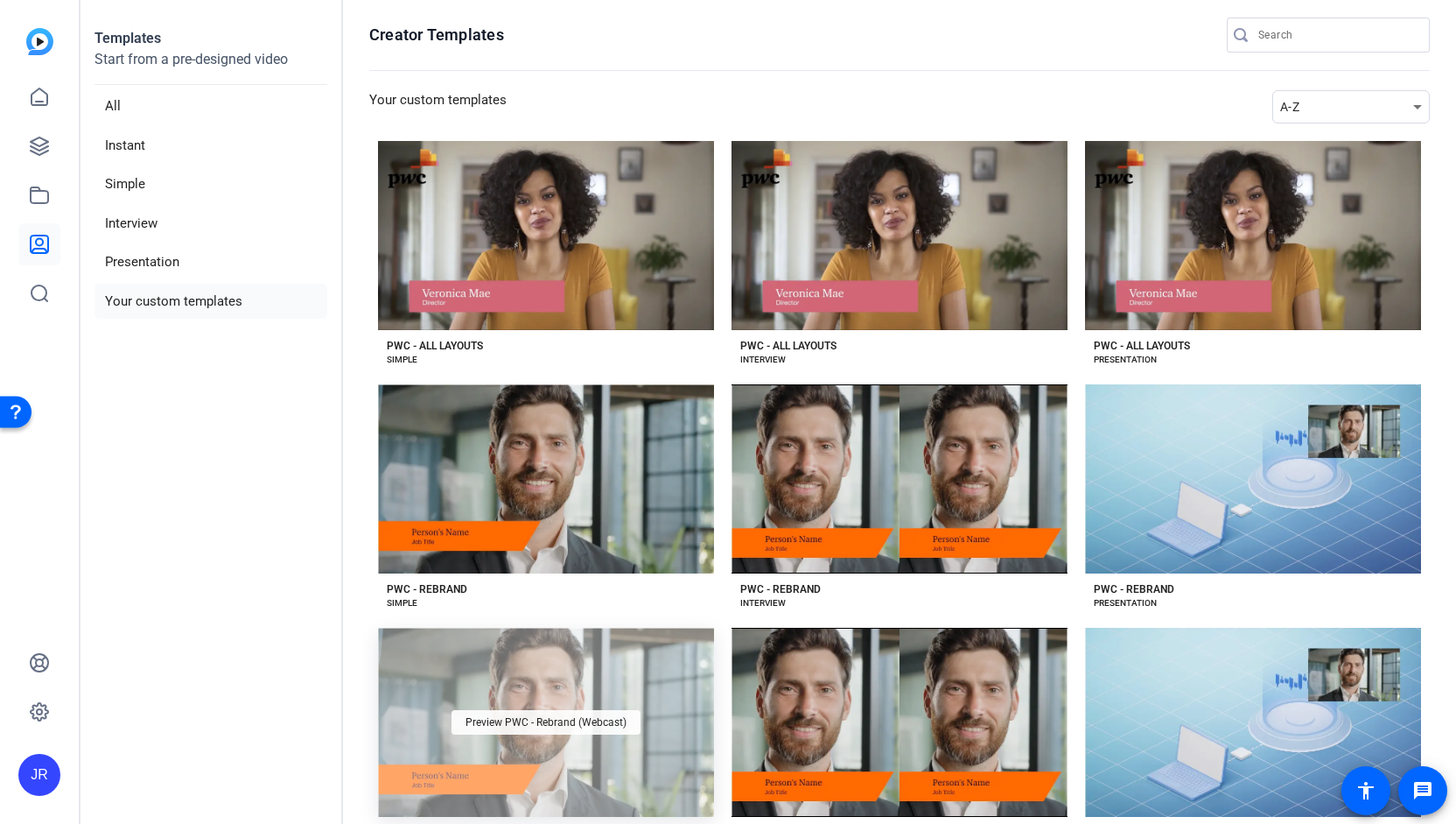
click at [513, 710] on div "Preview PWC - Rebrand (Webcast)" at bounding box center [546, 722] width 189 height 25
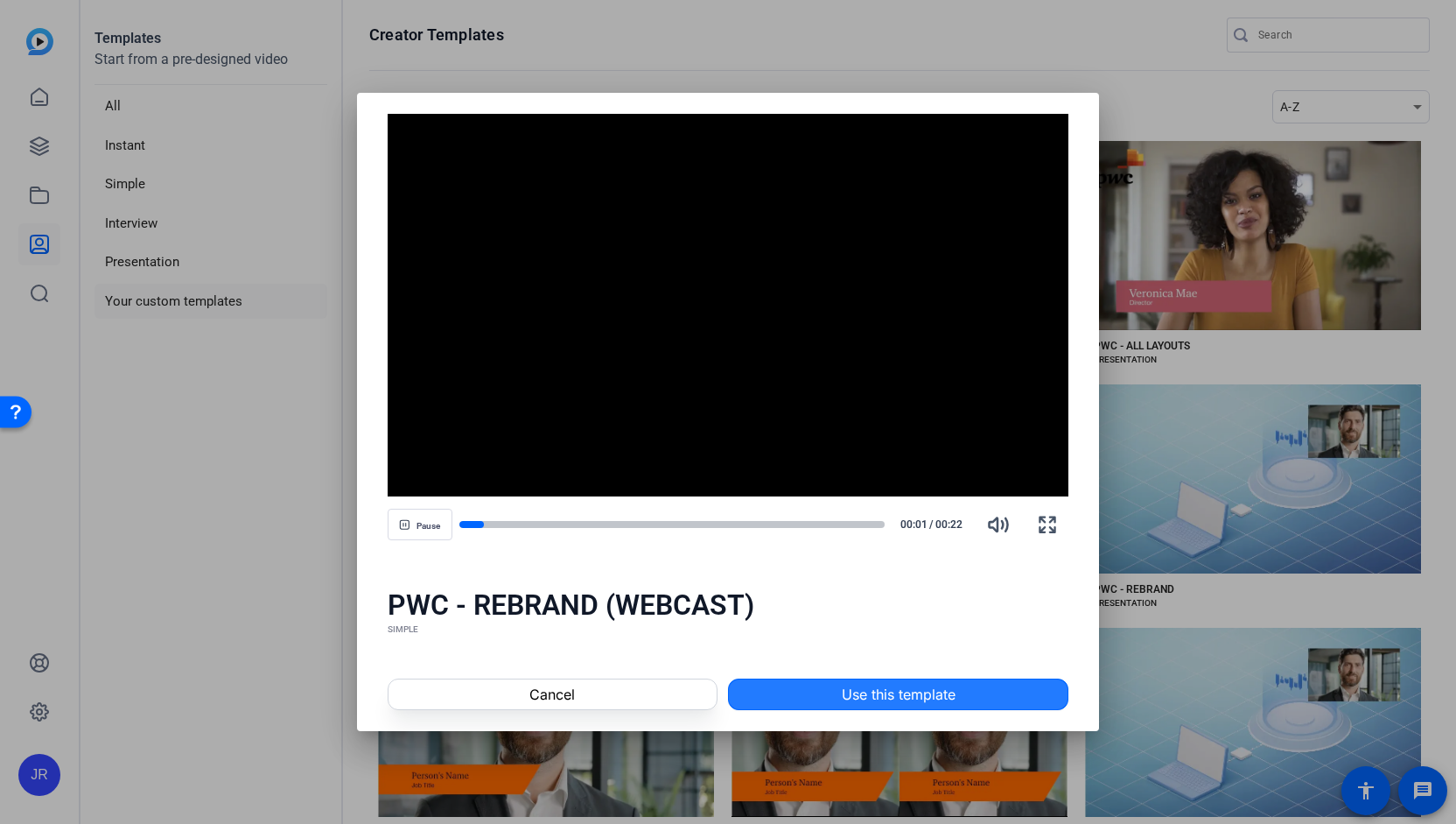
click at [852, 695] on span "Use this template" at bounding box center [899, 694] width 114 height 21
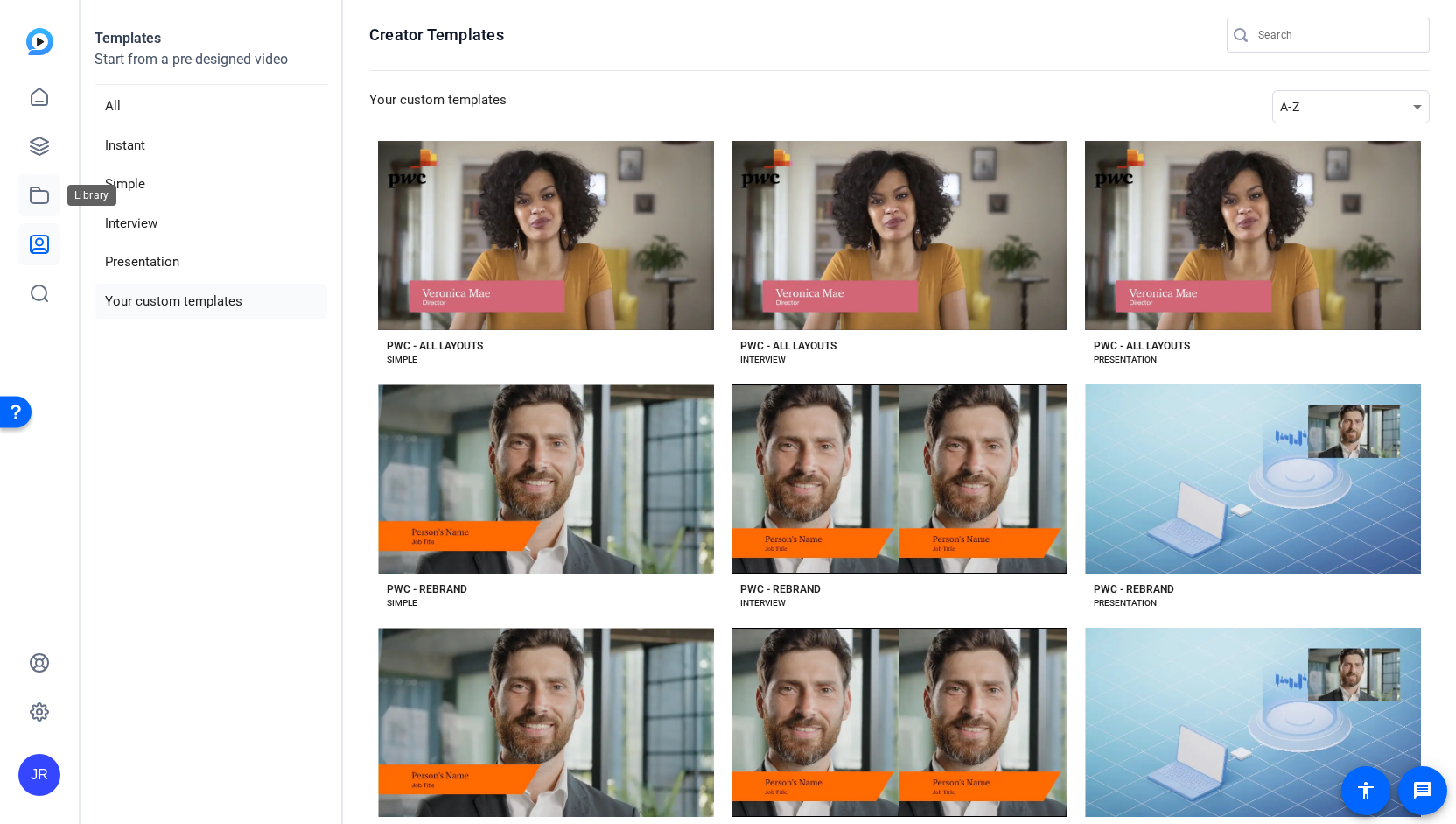
click at [30, 202] on icon at bounding box center [39, 195] width 17 height 16
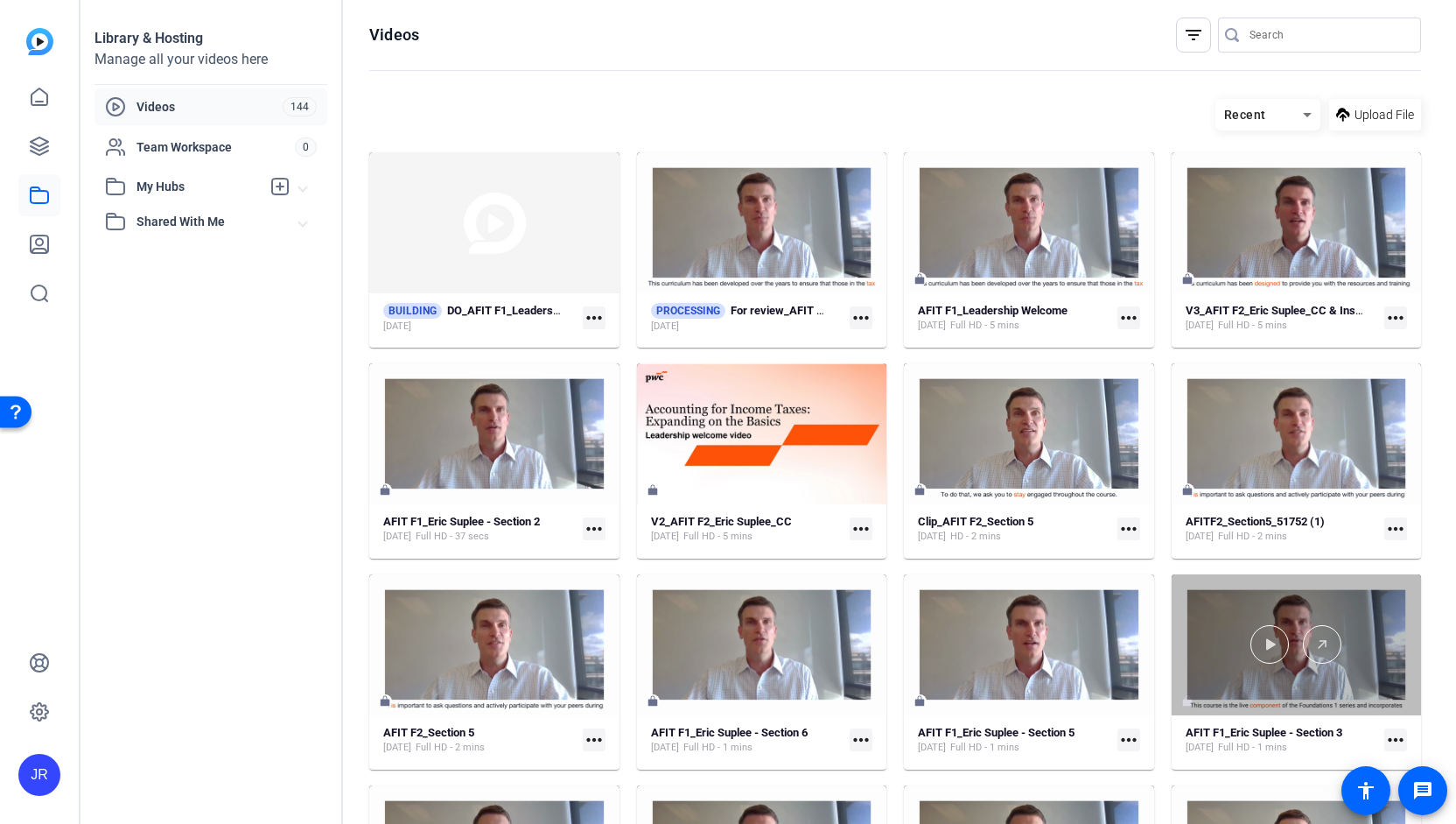
click at [1330, 605] on div at bounding box center [1297, 645] width 250 height 141
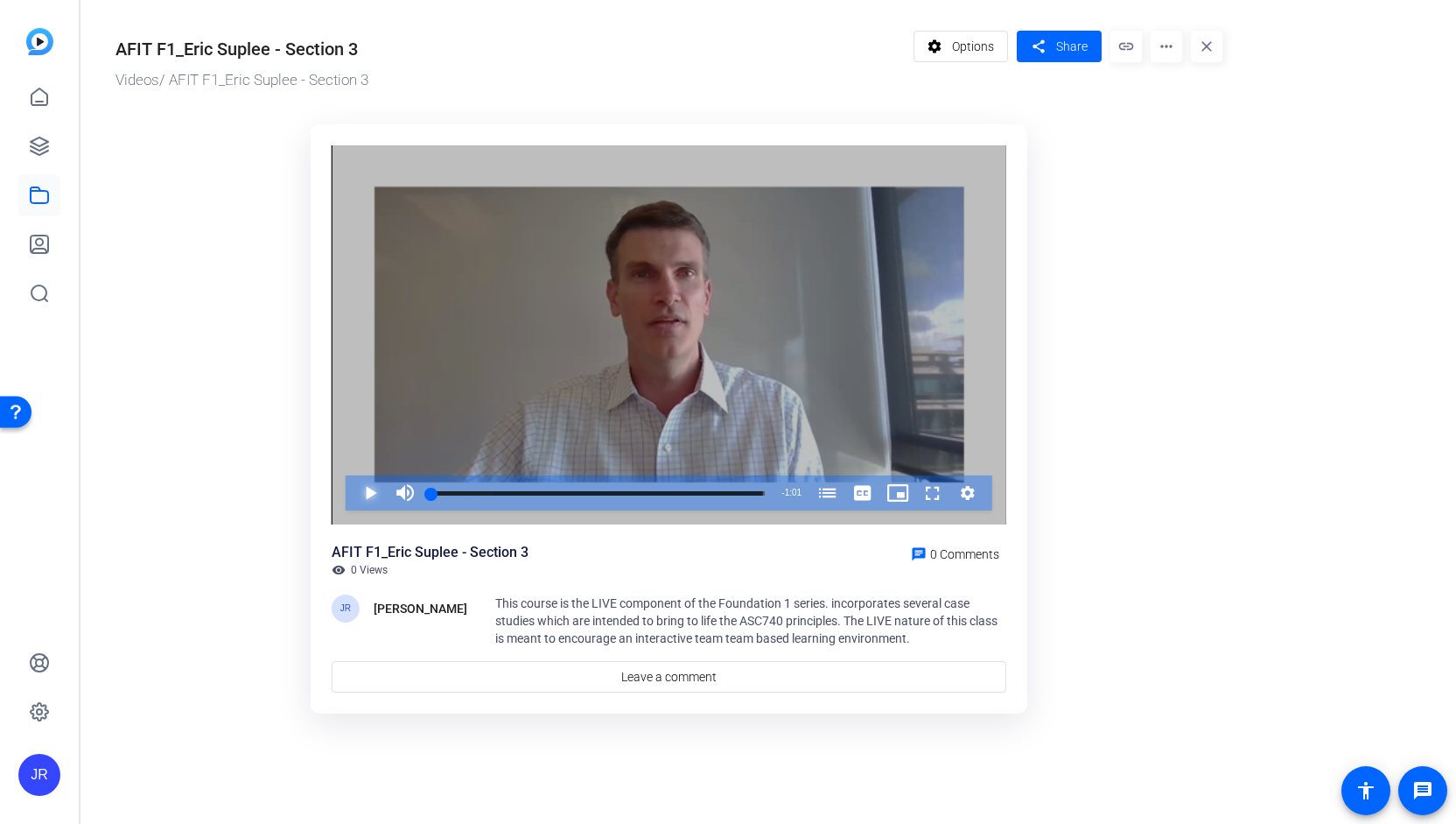
click at [353, 493] on span "Video Player" at bounding box center [353, 493] width 0 height 35
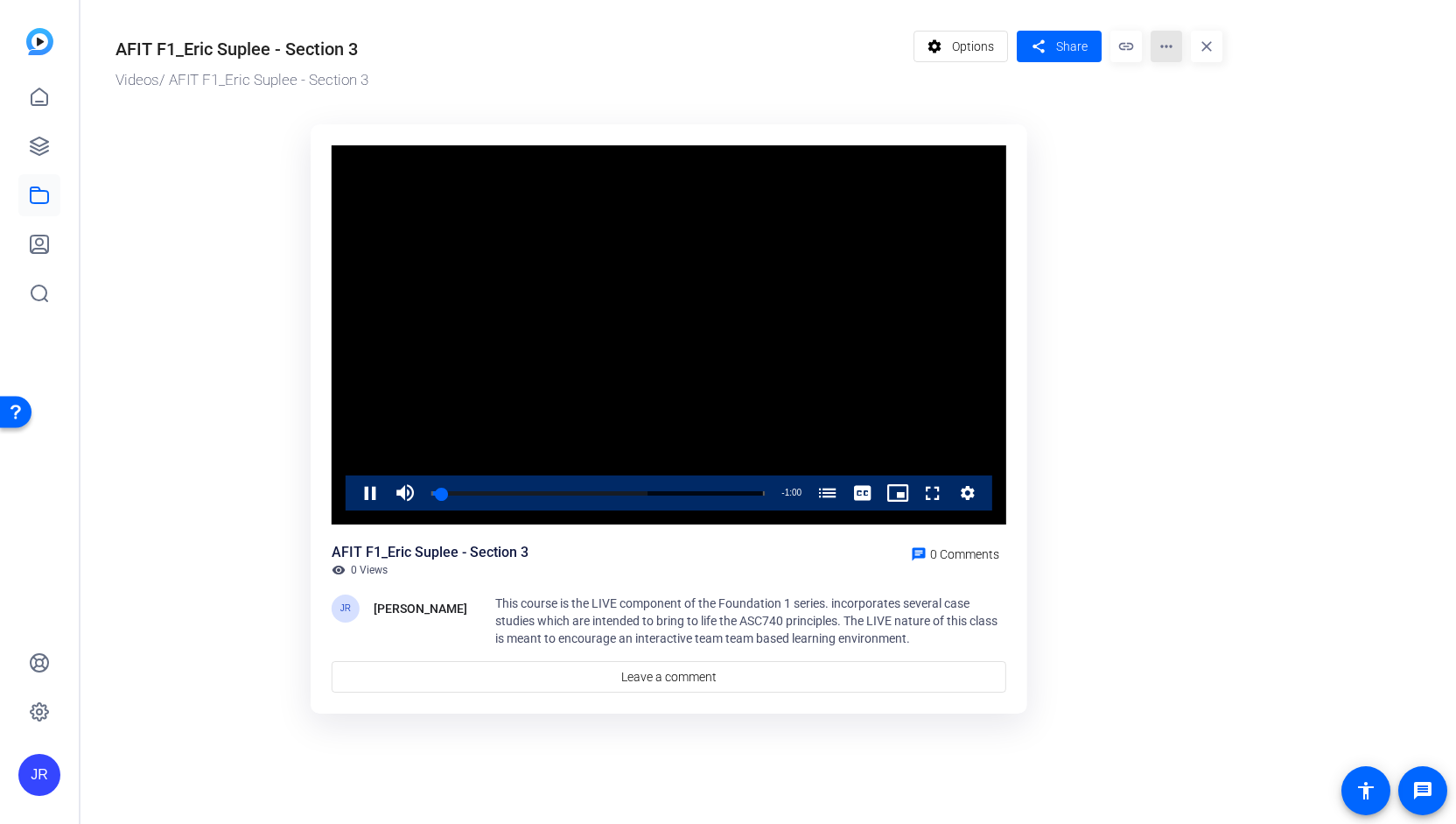
click at [1163, 48] on mat-icon "more_horiz" at bounding box center [1166, 46] width 31 height 31
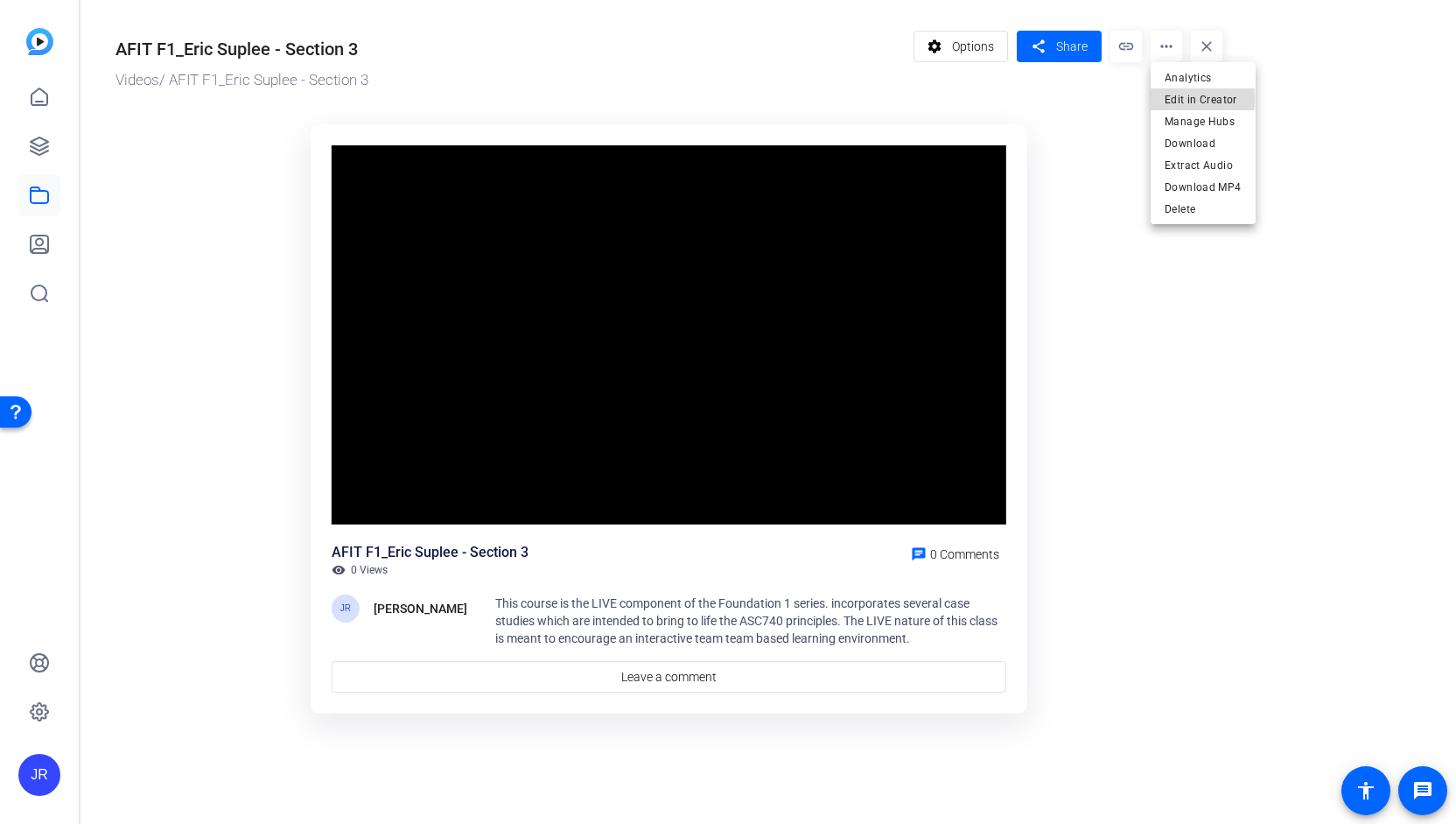
click at [1177, 98] on span "Edit in Creator" at bounding box center [1203, 99] width 77 height 21
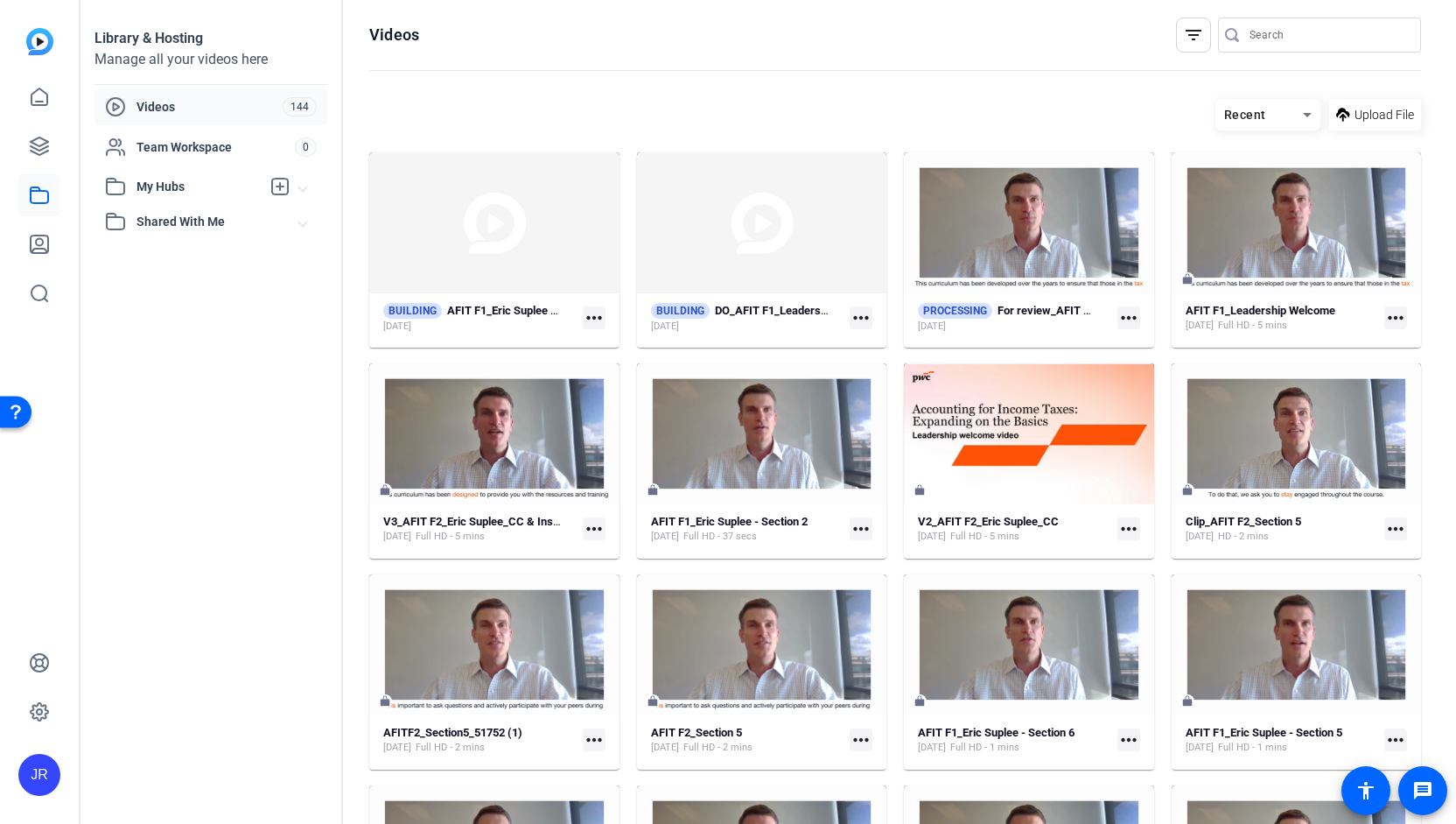
click at [1390, 321] on mat-icon "more_horiz" at bounding box center [1395, 317] width 23 height 23
click at [1364, 338] on span "Edit in Creator" at bounding box center [1348, 343] width 73 height 21
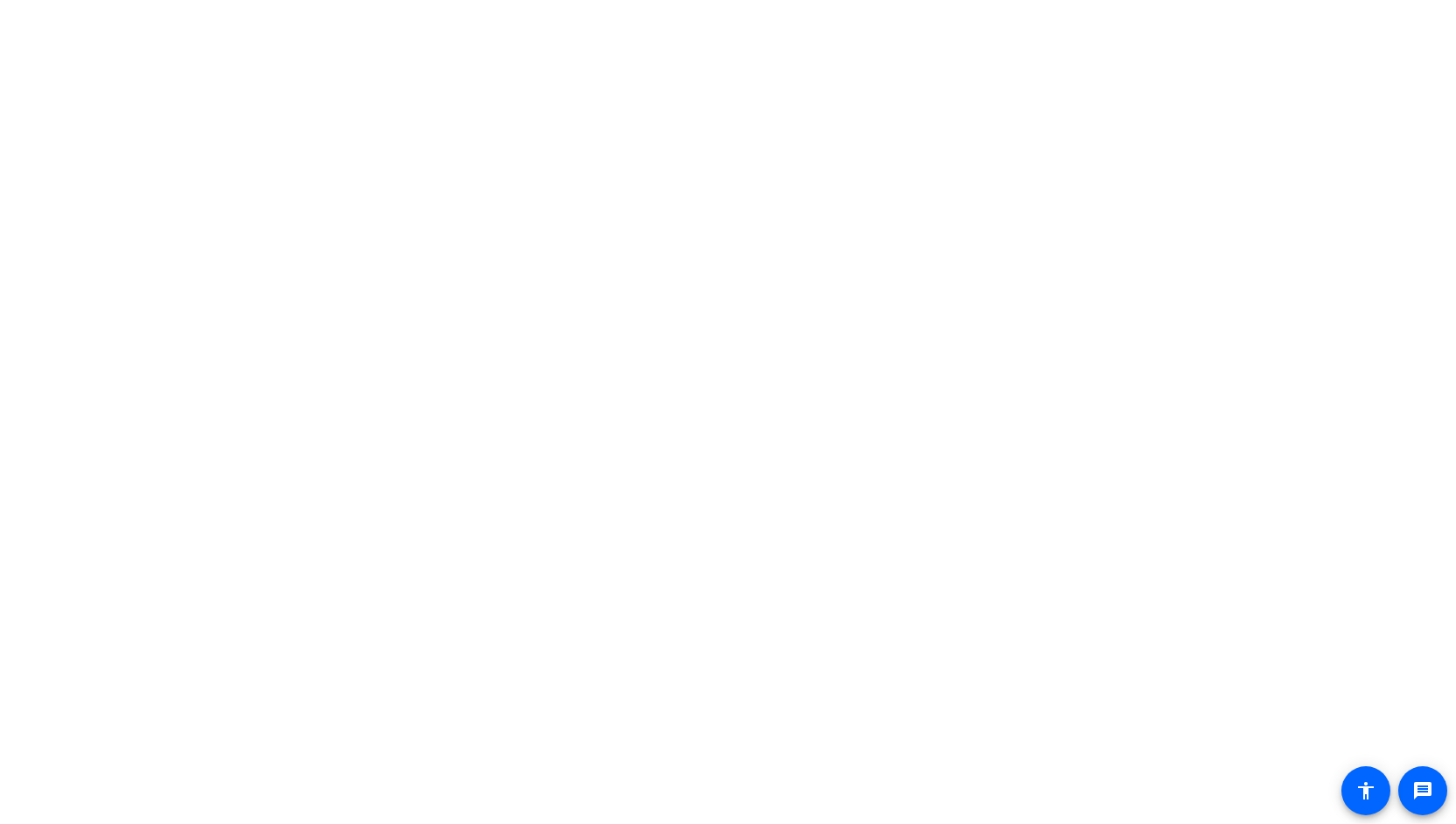
click at [40, 196] on body "message accessibility" at bounding box center [728, 412] width 1456 height 824
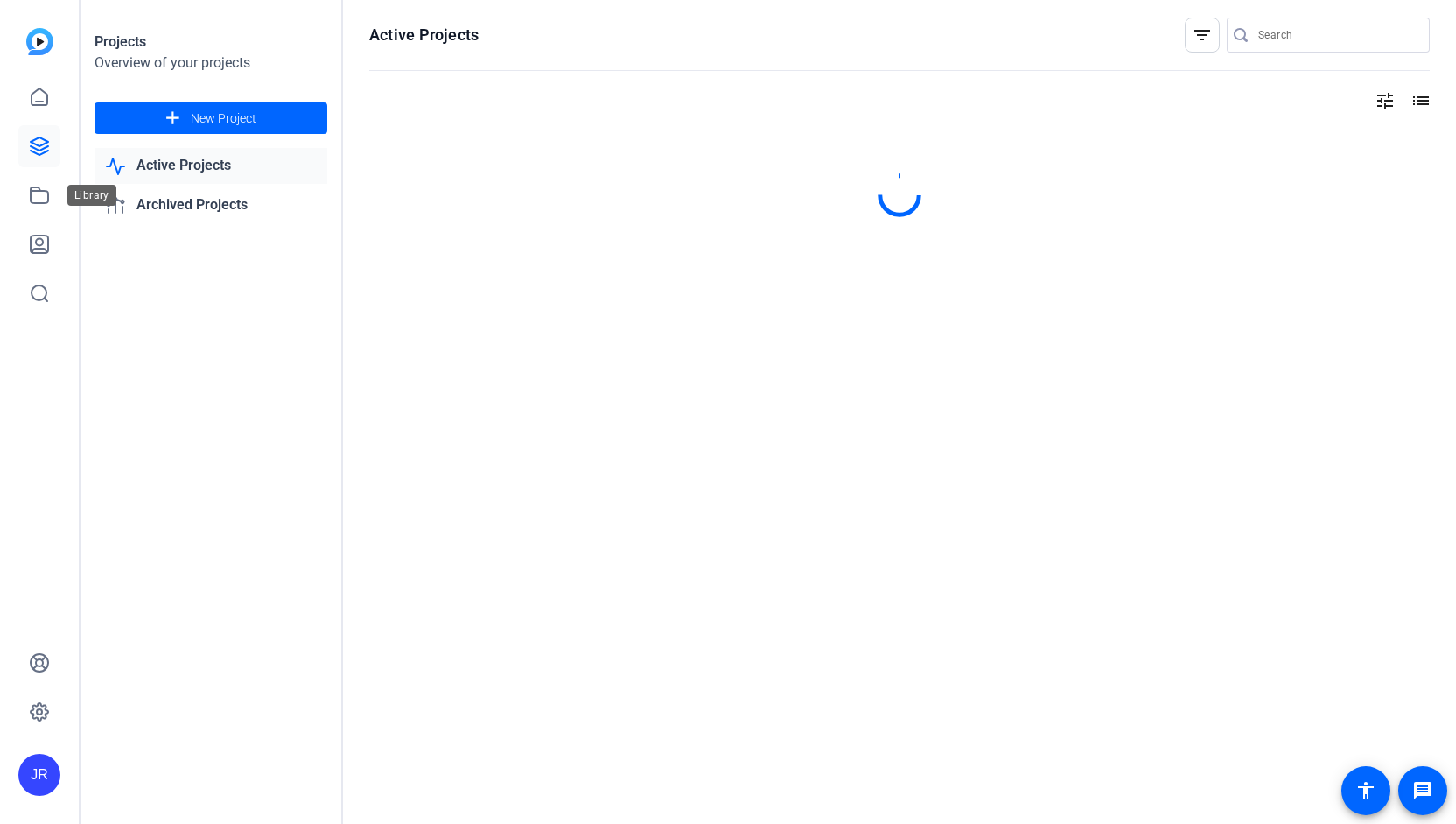
click at [40, 196] on icon at bounding box center [39, 195] width 21 height 21
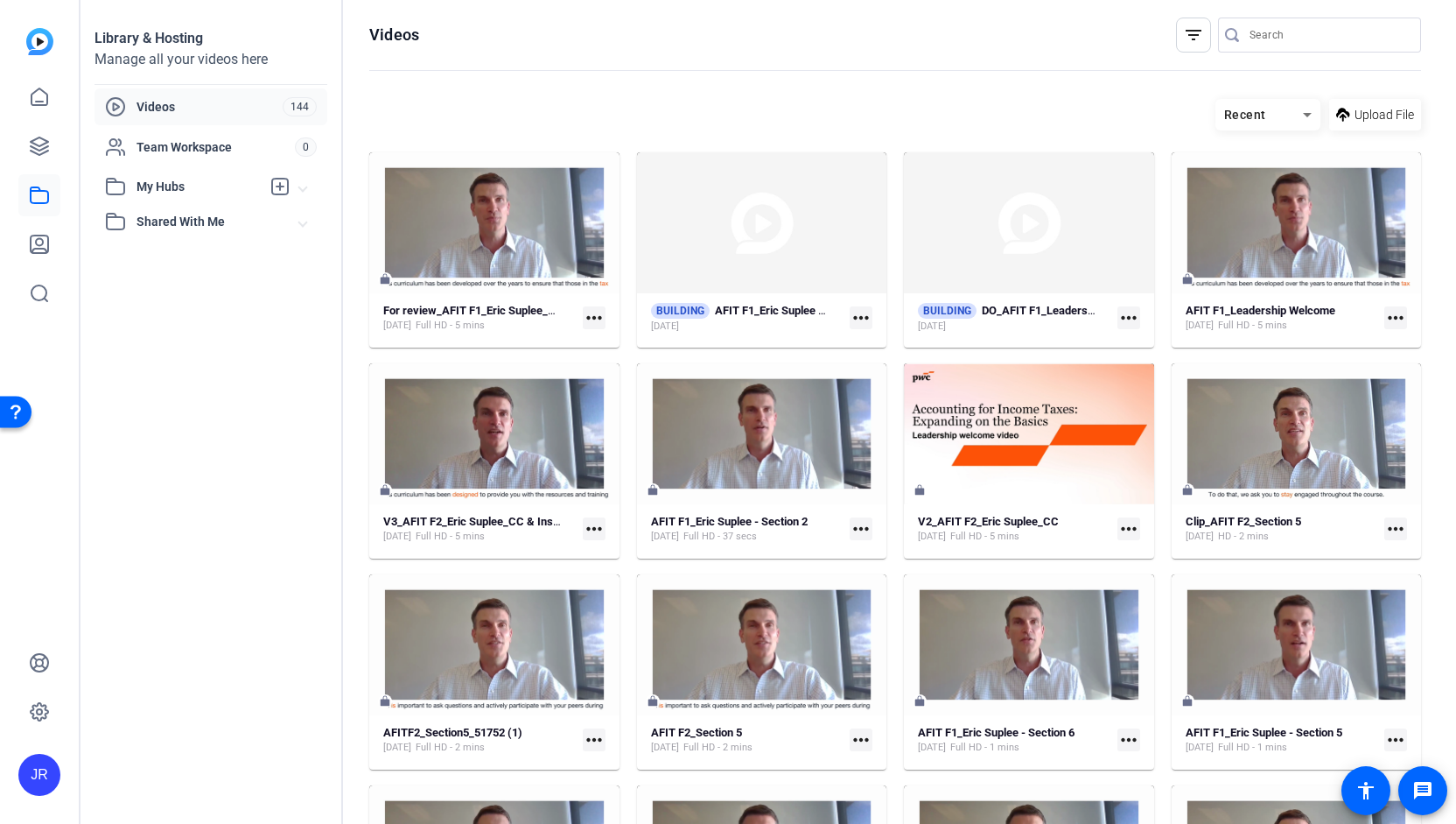
click at [1254, 40] on input "Search" at bounding box center [1328, 35] width 157 height 21
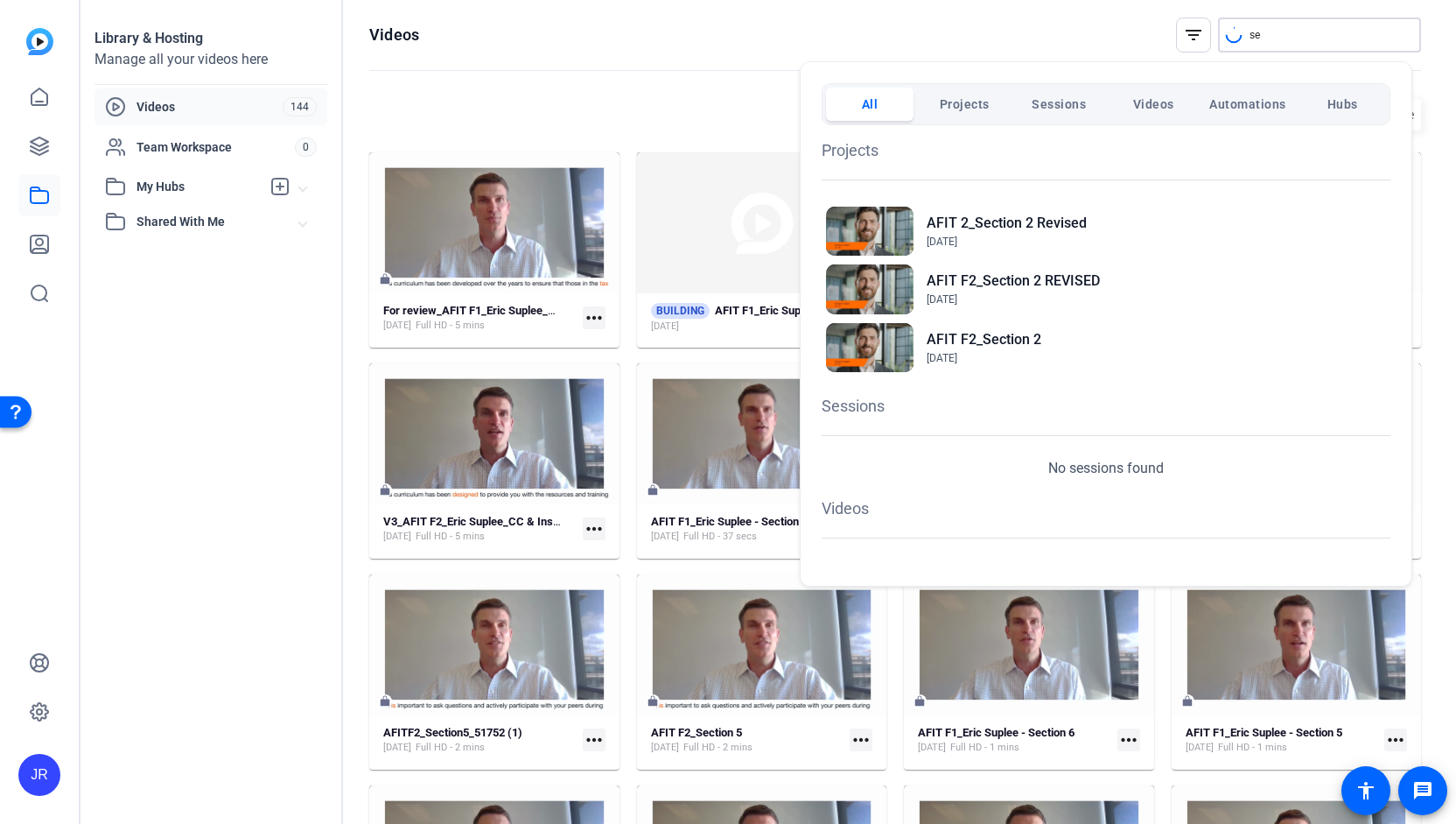
type input "s"
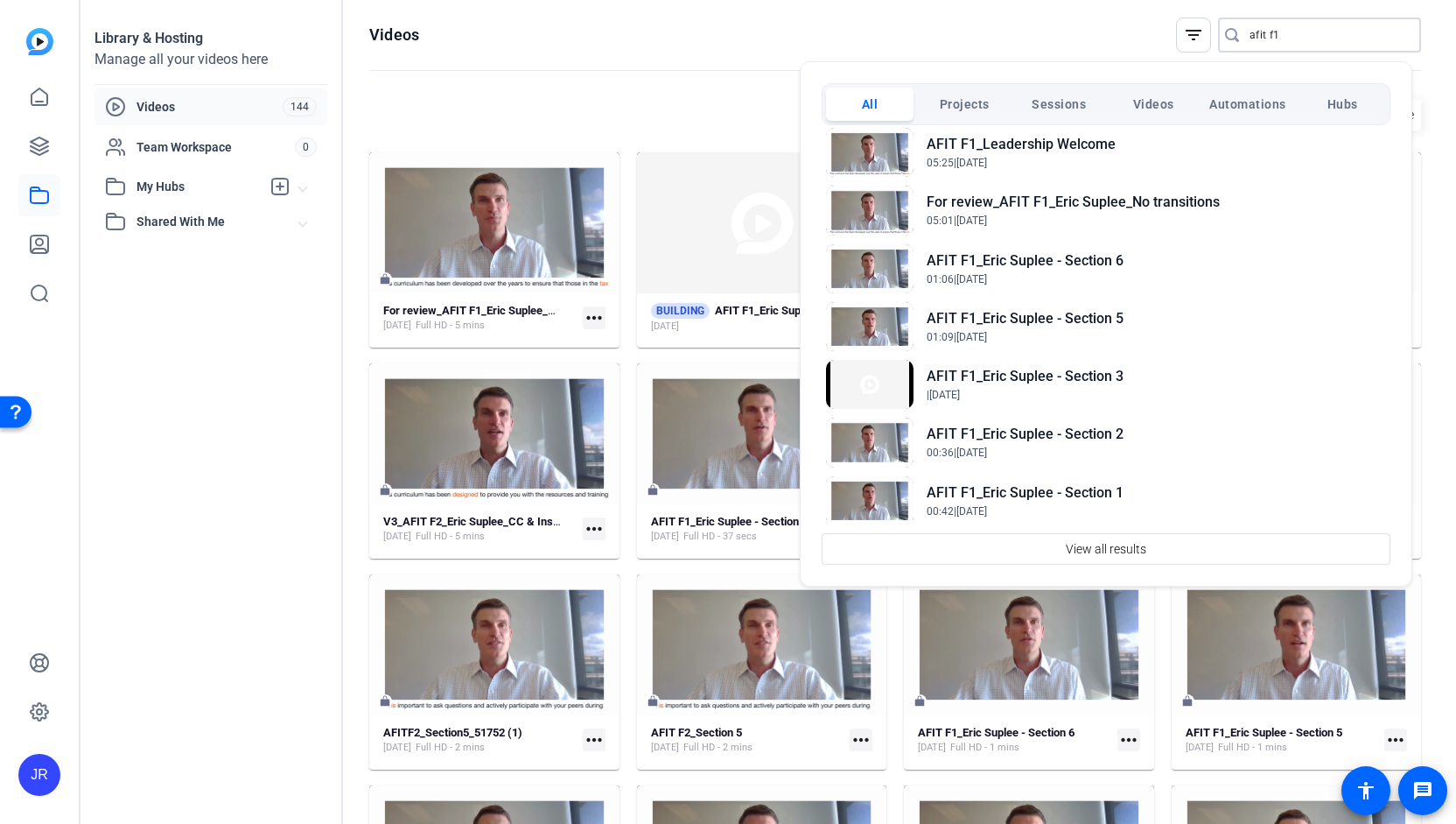
scroll to position [795, 0]
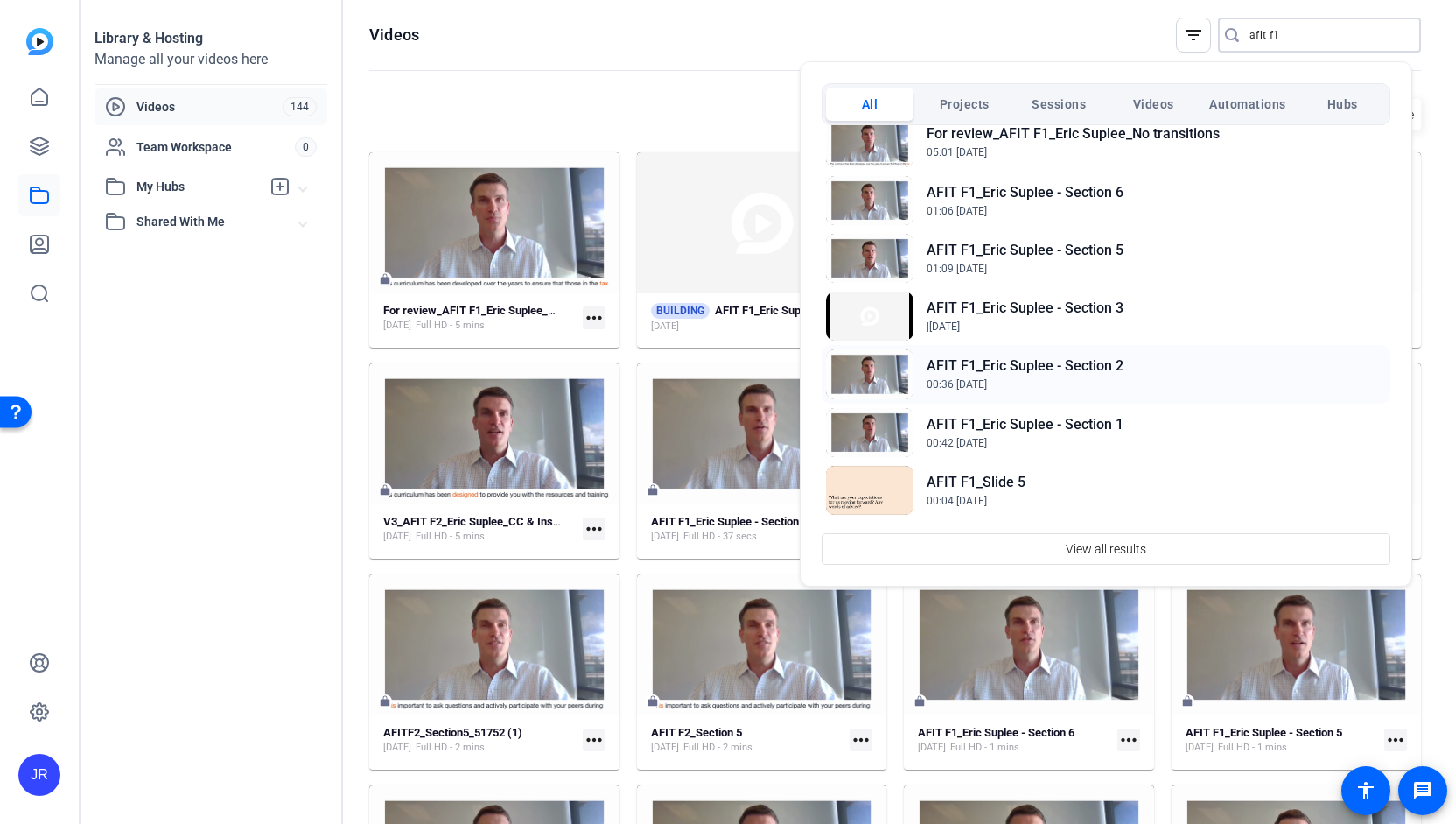
type input "afit f1"
click at [999, 372] on h2 "AFIT F1_Eric Suplee - Section 2" at bounding box center [1025, 366] width 197 height 21
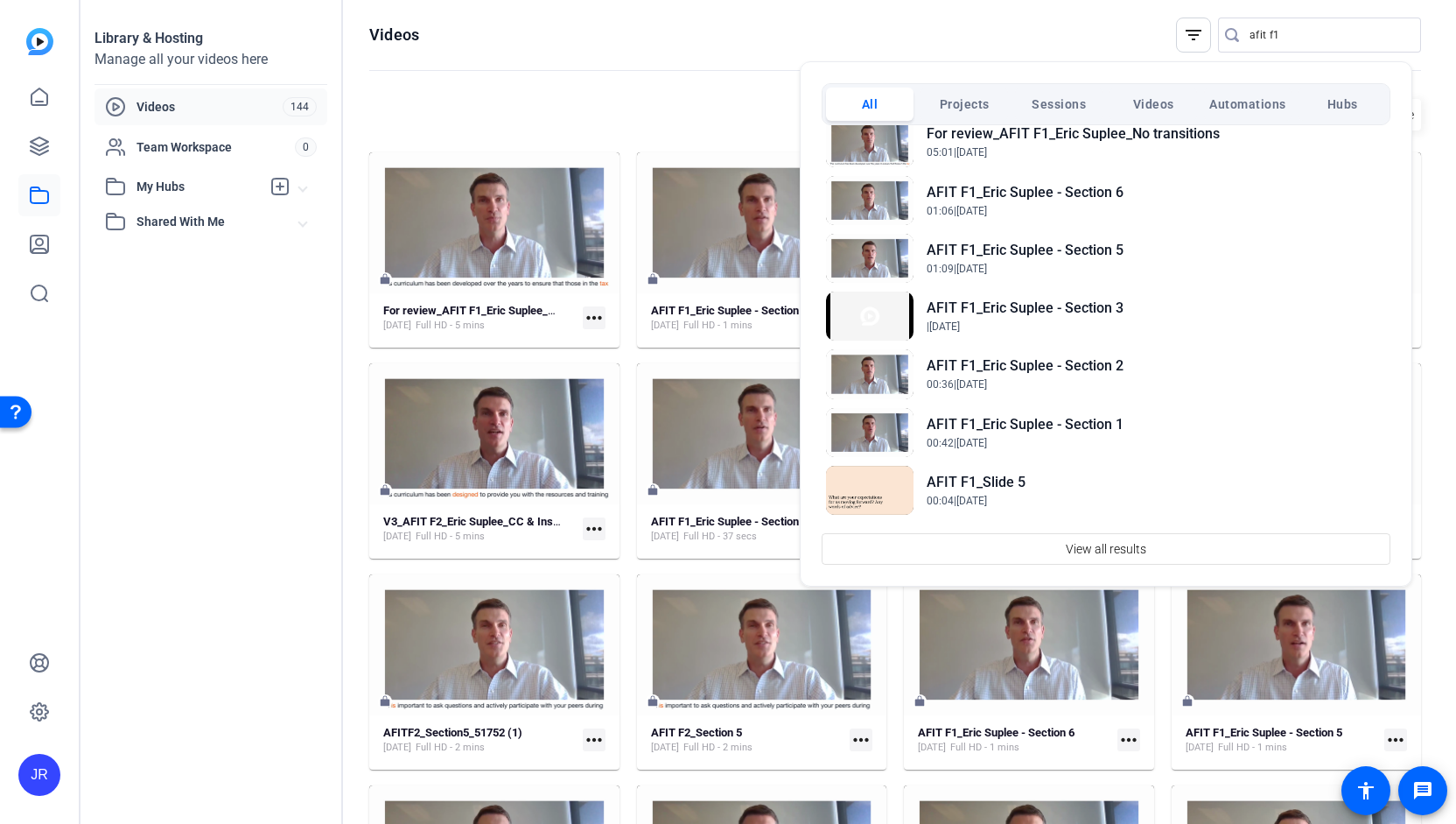
click at [39, 198] on div at bounding box center [728, 412] width 1456 height 824
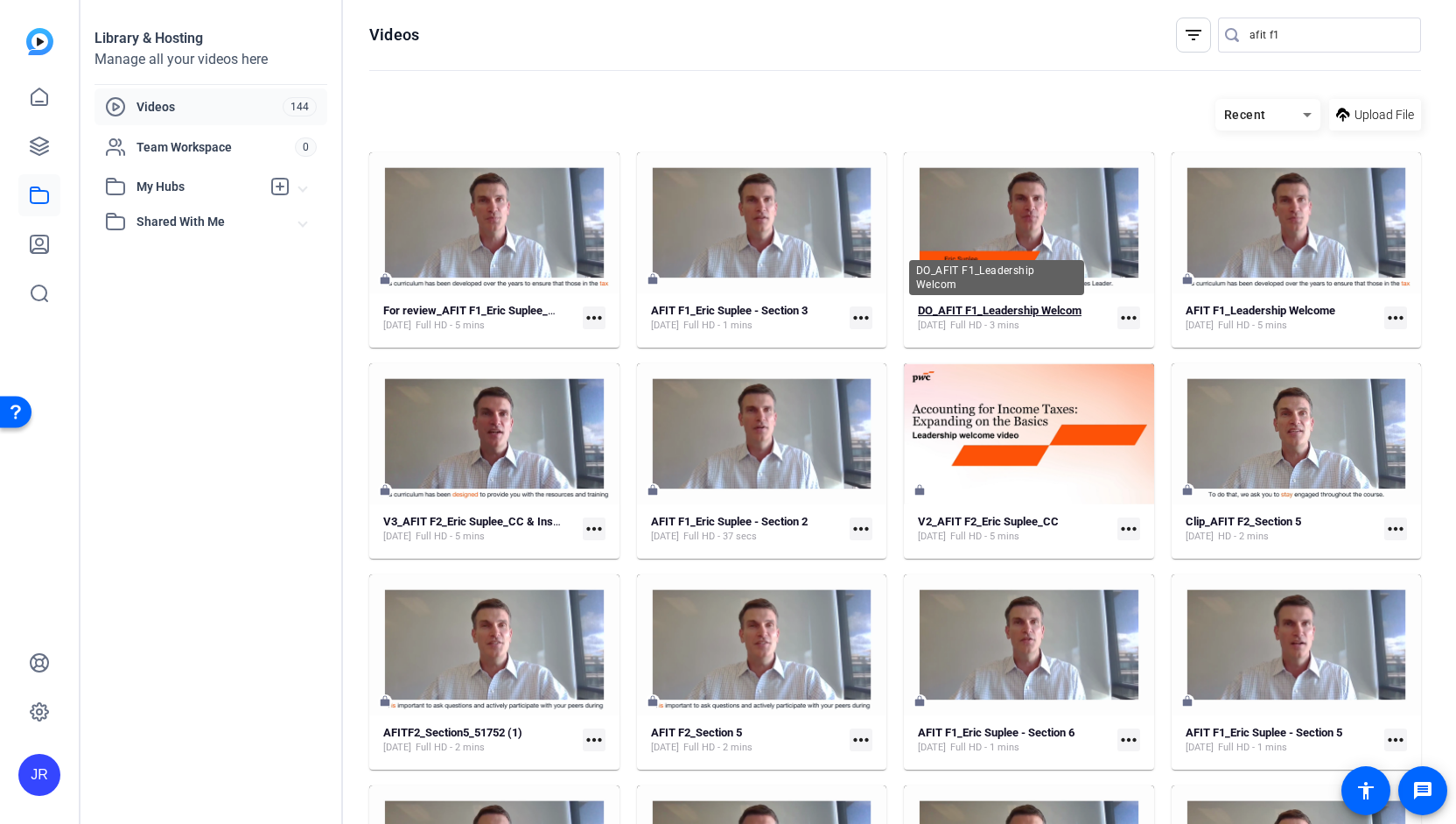
click at [956, 315] on strong "DO_AFIT F1_Leadership Welcom" at bounding box center [1000, 310] width 164 height 13
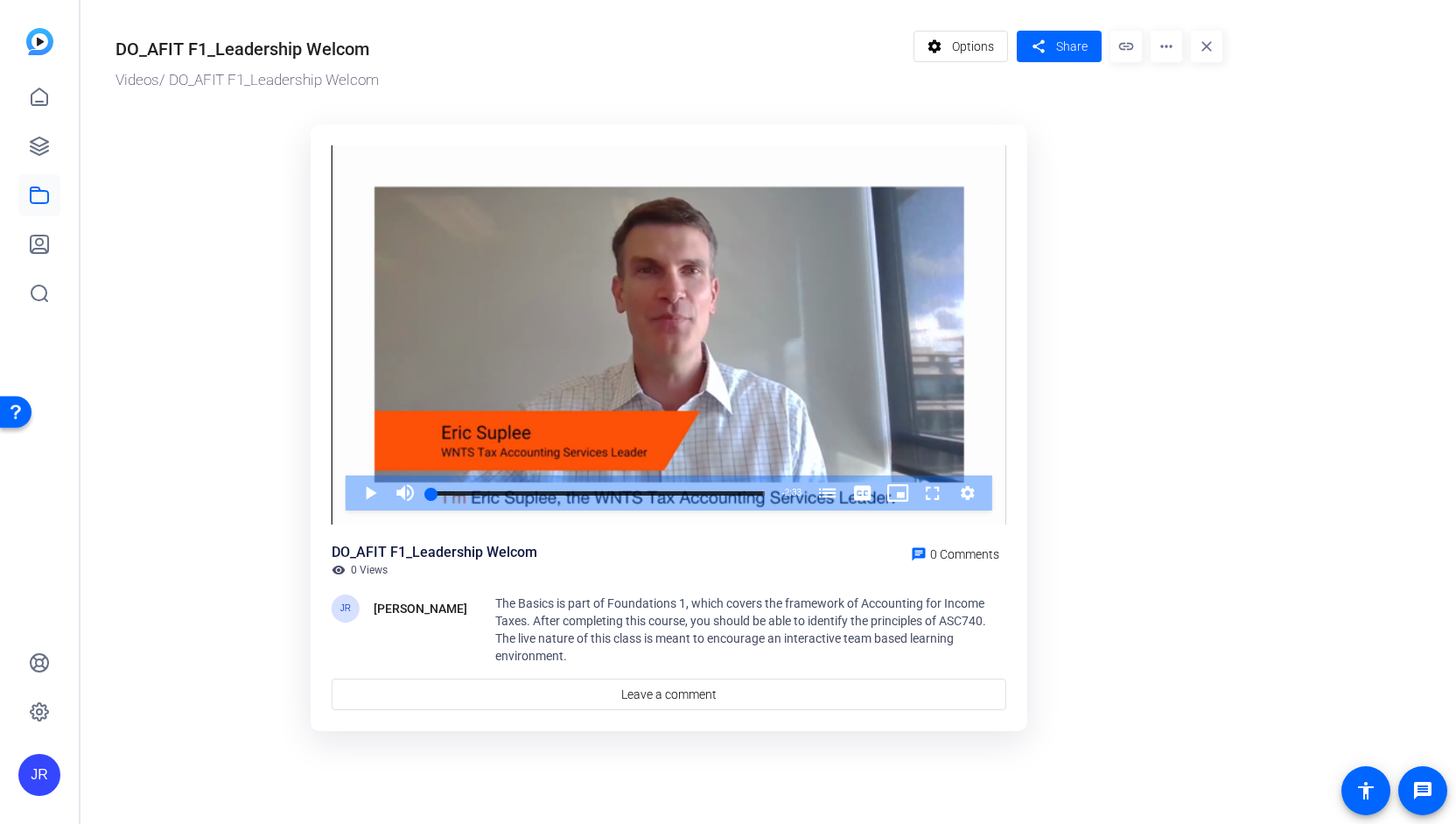
click at [1169, 54] on mat-icon "more_horiz" at bounding box center [1166, 46] width 31 height 31
click at [1186, 96] on span "Edit in Creator" at bounding box center [1200, 99] width 73 height 21
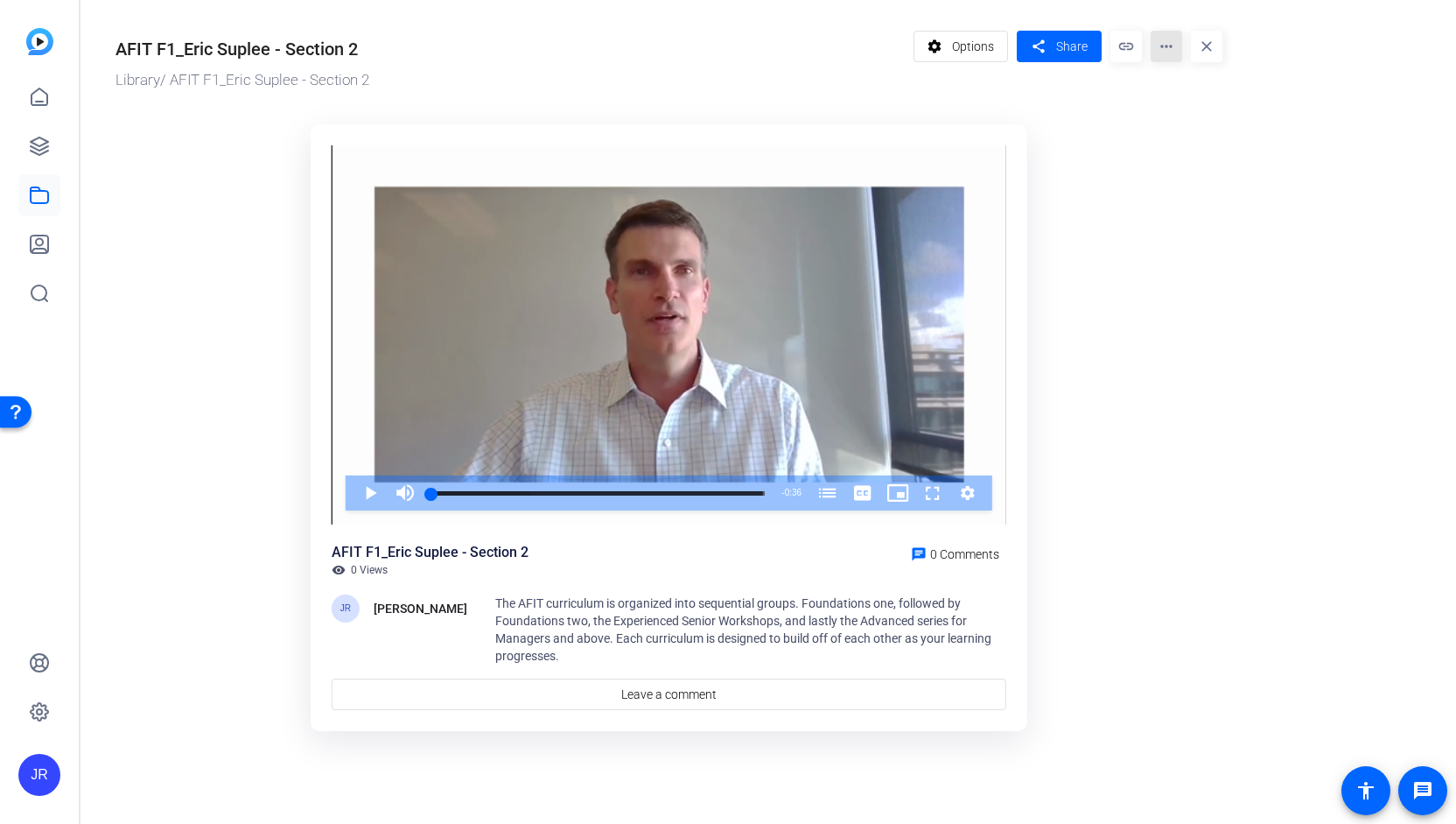
click at [1170, 50] on mat-icon "more_horiz" at bounding box center [1166, 46] width 31 height 31
click at [1182, 94] on span "Edit in Creator" at bounding box center [1203, 99] width 77 height 21
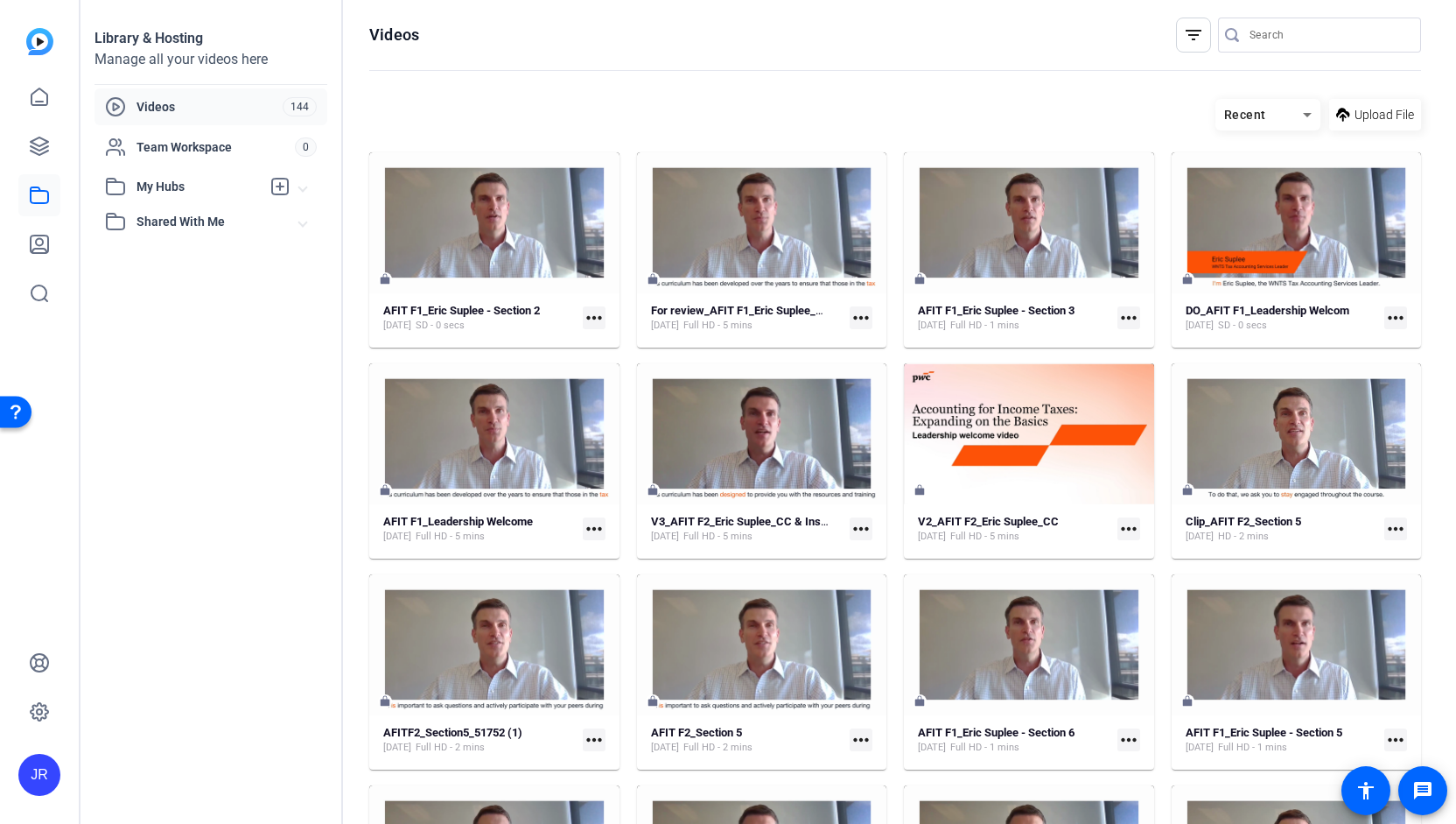
drag, startPoint x: 1450, startPoint y: 174, endPoint x: 1455, endPoint y: 272, distance: 98.1
click at [1455, 272] on div "Library & Hosting Manage all your videos here Videos 144 Team Workspace 0 My Hu…" at bounding box center [768, 412] width 1376 height 824
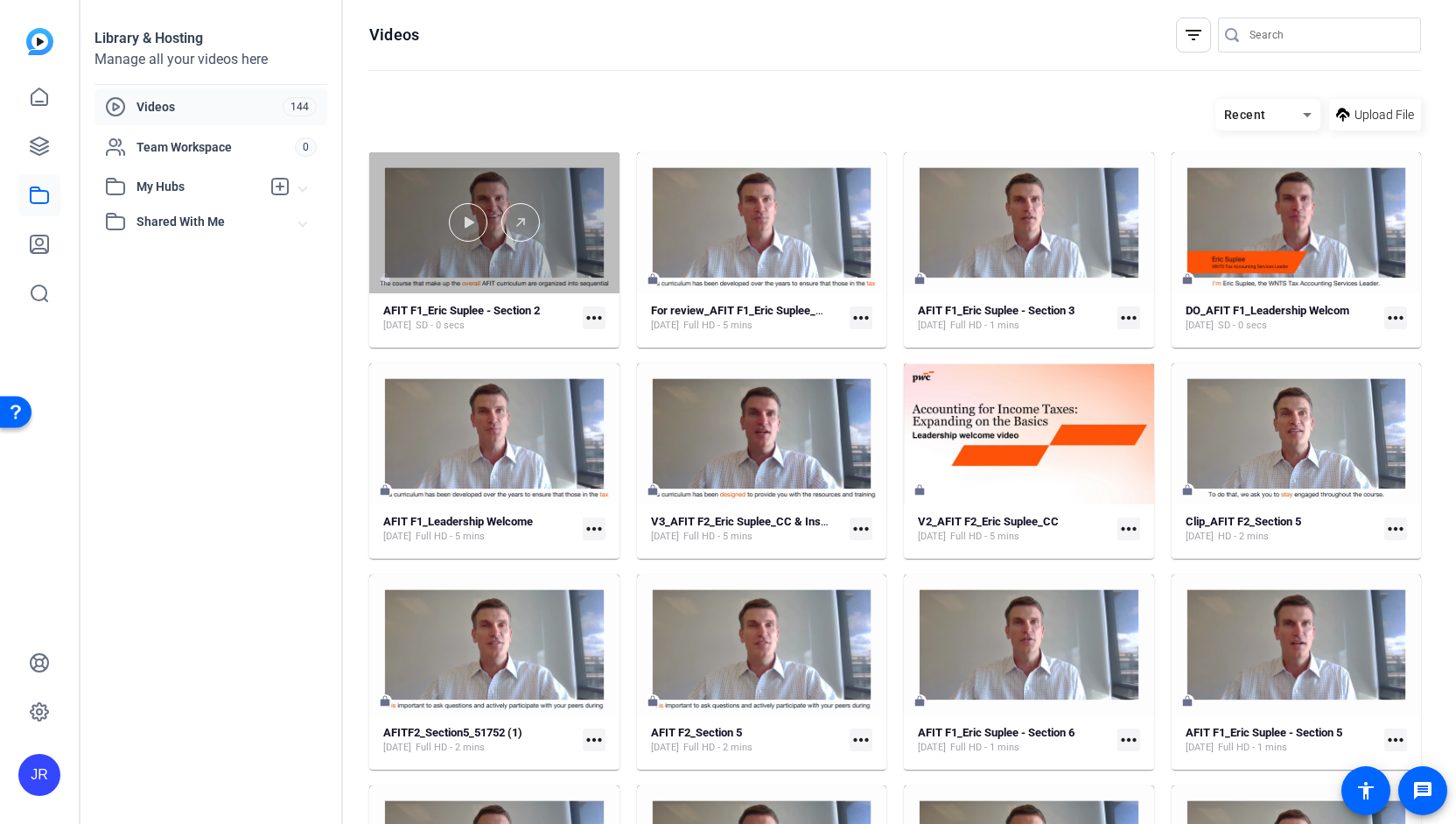
click at [504, 255] on div at bounding box center [495, 223] width 250 height 141
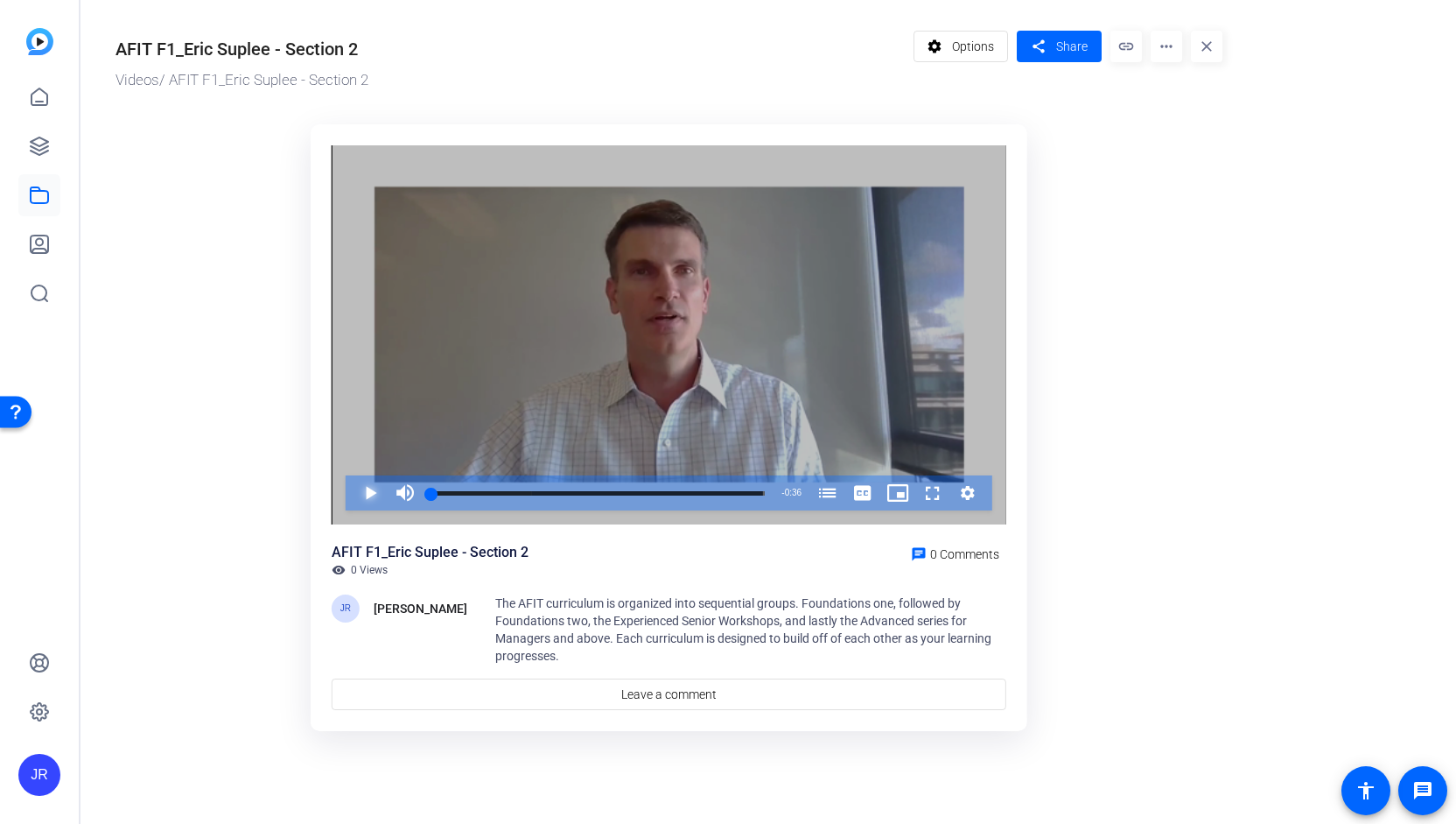
click at [353, 486] on span "Video Player" at bounding box center [353, 493] width 0 height 35
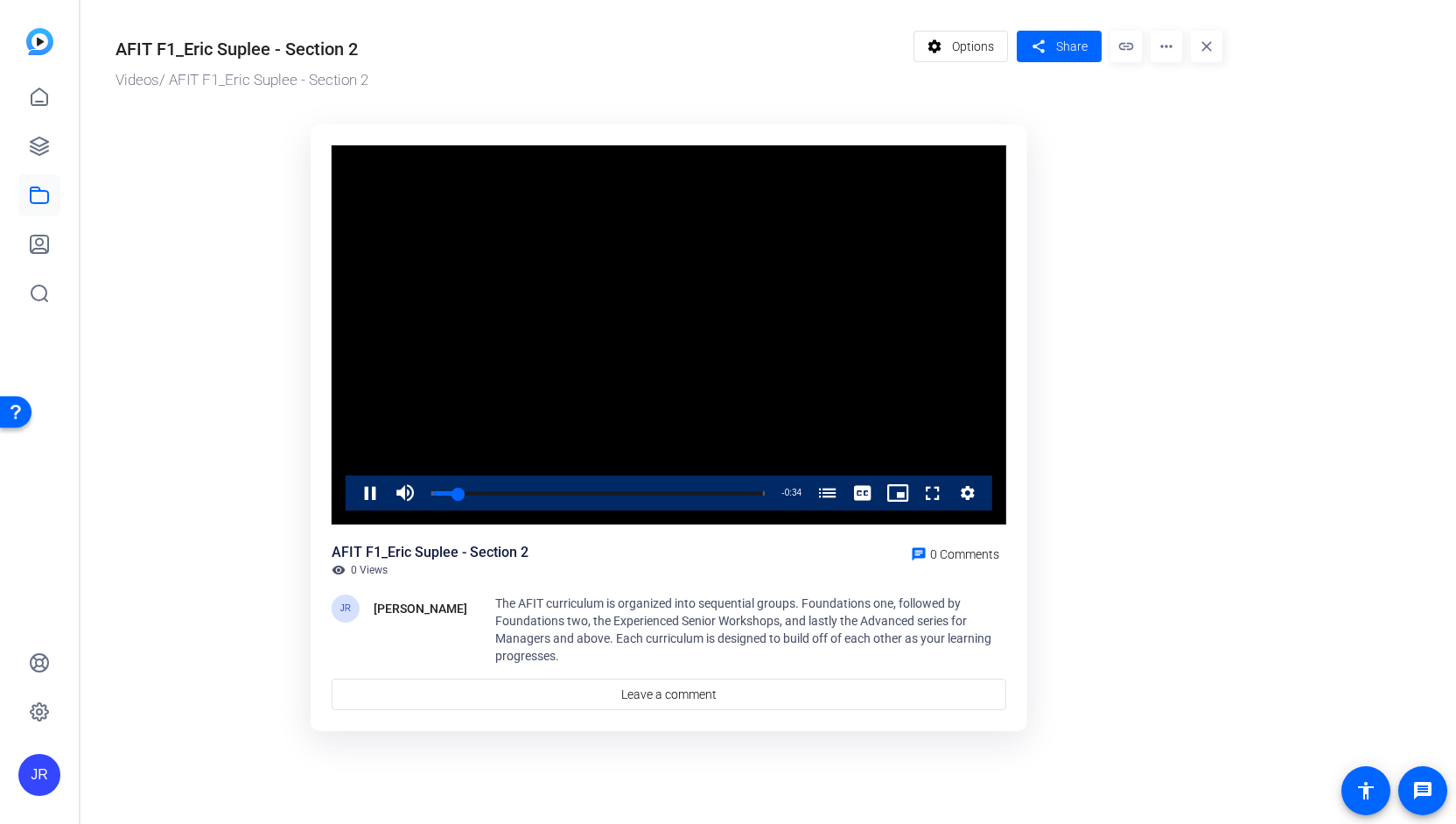
click at [376, 486] on div "Video Player is loading. Play Video Pause Mute Current Time 0:02 / Duration 0:3…" at bounding box center [669, 335] width 675 height 380
click at [353, 486] on span "Video Player" at bounding box center [353, 493] width 0 height 35
click at [1164, 54] on mat-icon "more_horiz" at bounding box center [1166, 46] width 31 height 31
click at [1200, 187] on span "Download MP4" at bounding box center [1203, 187] width 77 height 21
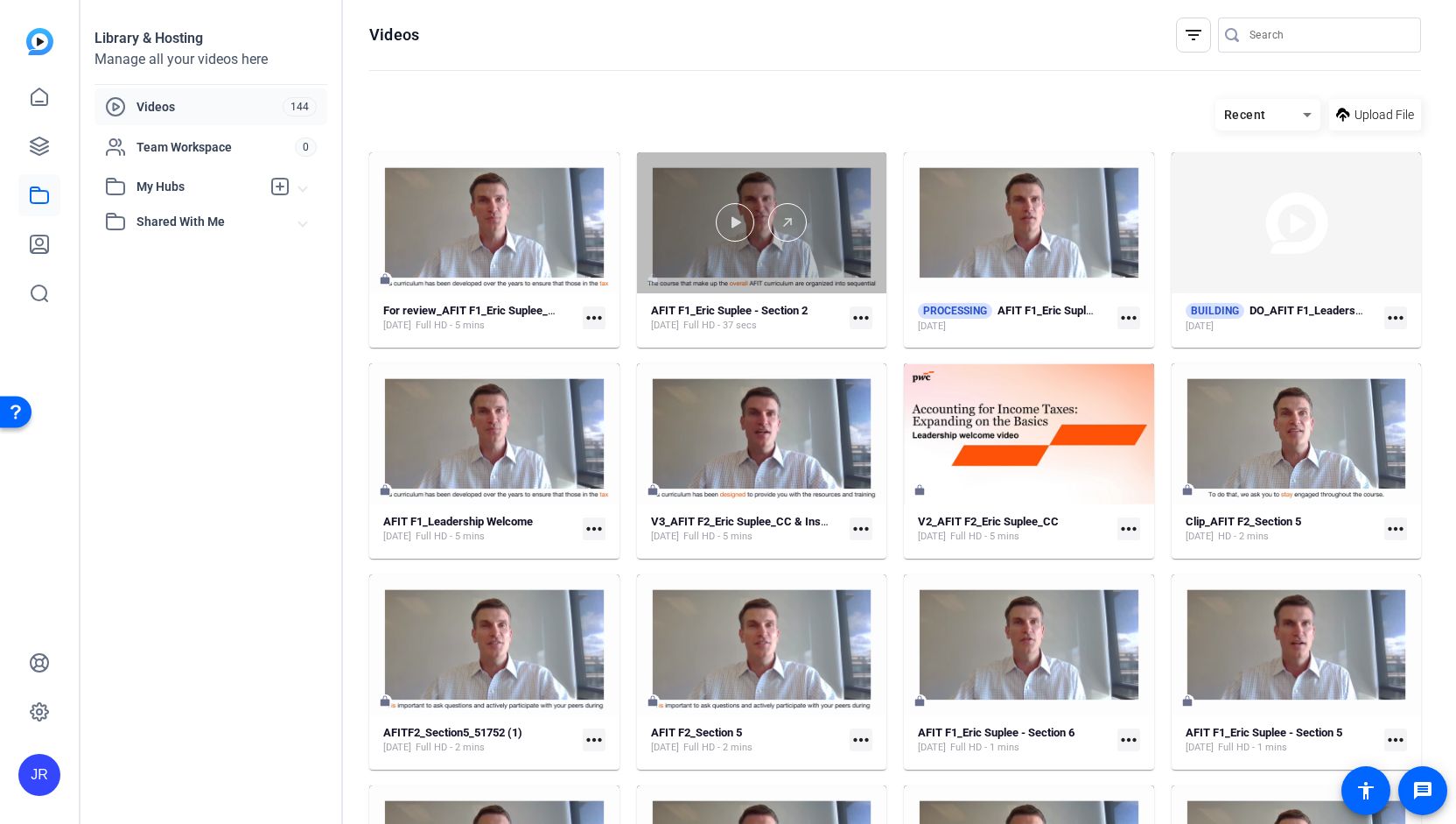
click at [794, 262] on div at bounding box center [762, 223] width 250 height 141
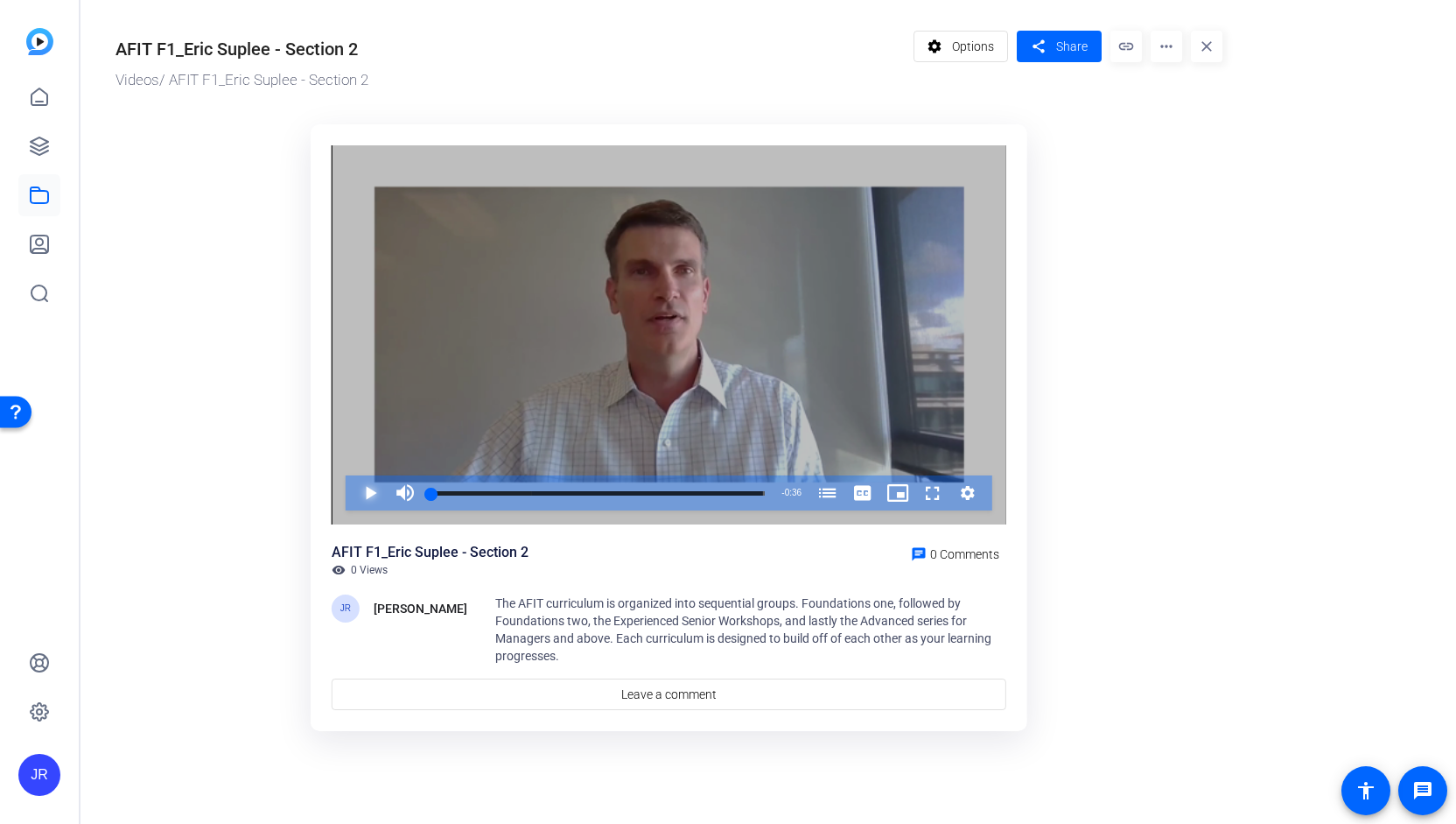
click at [353, 495] on span "Video Player" at bounding box center [353, 493] width 0 height 35
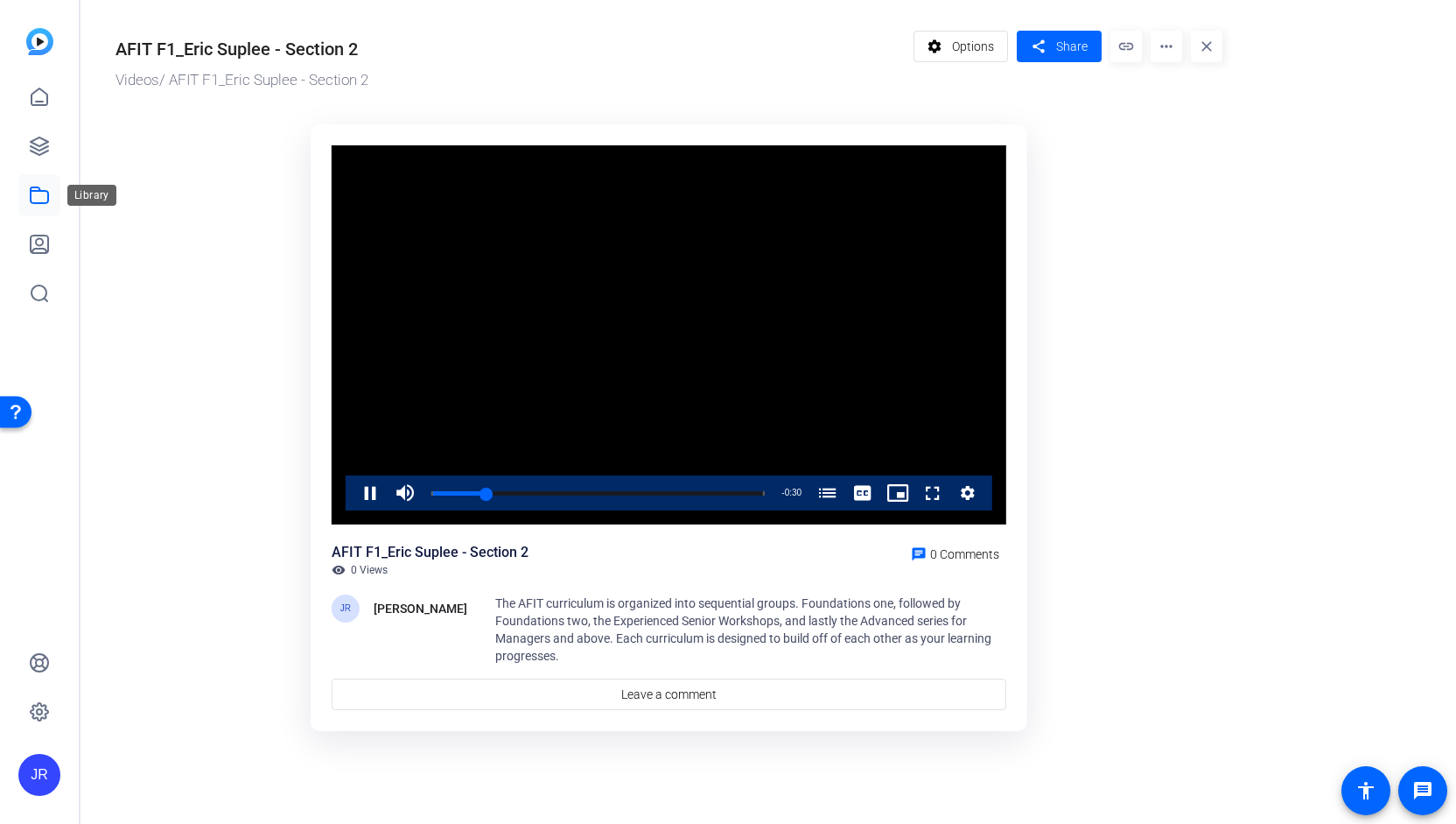
click at [33, 210] on link at bounding box center [40, 195] width 42 height 42
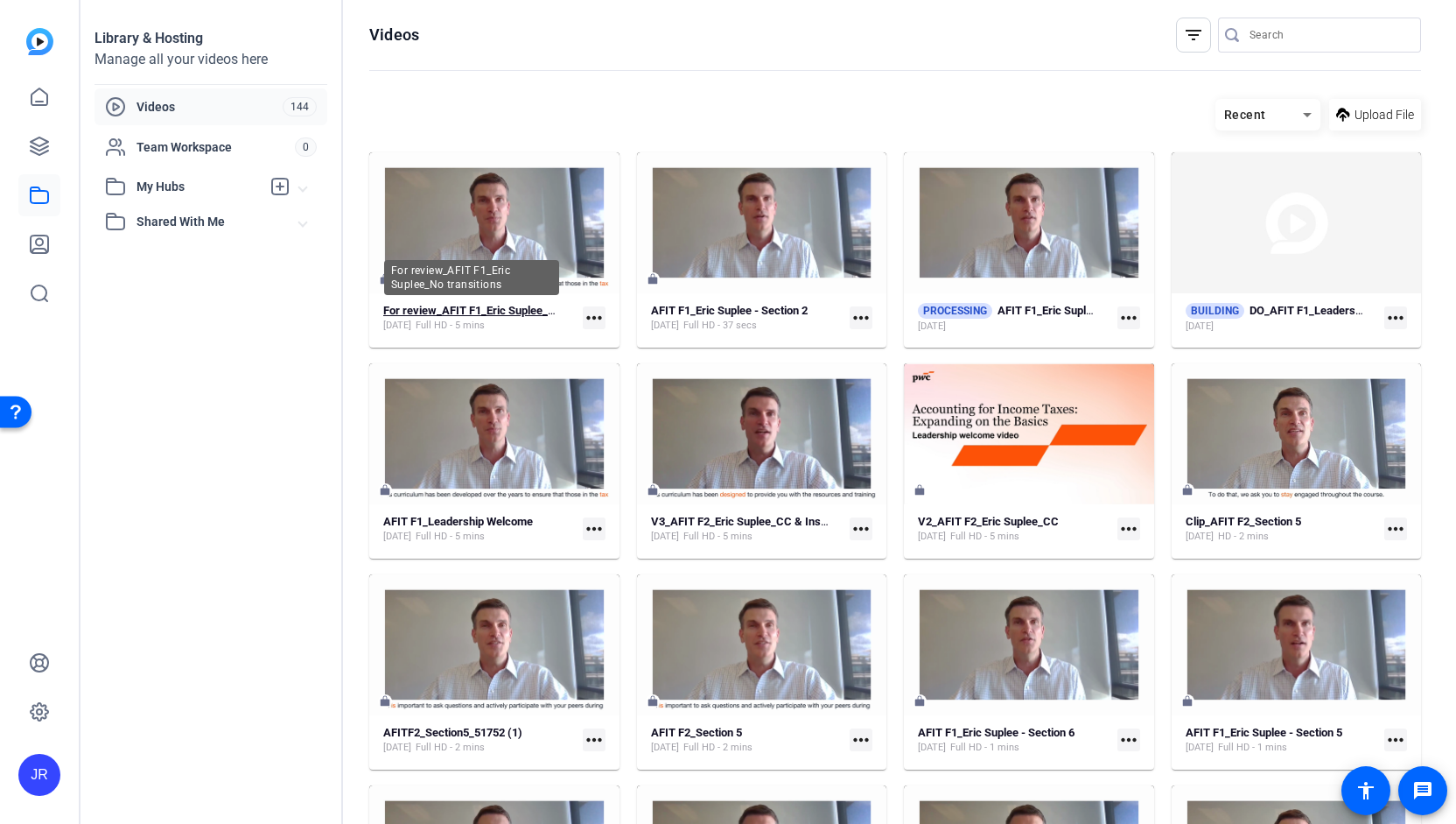
click at [517, 305] on strong "For review_AFIT F1_Eric Suplee_No transitions" at bounding box center [500, 310] width 234 height 13
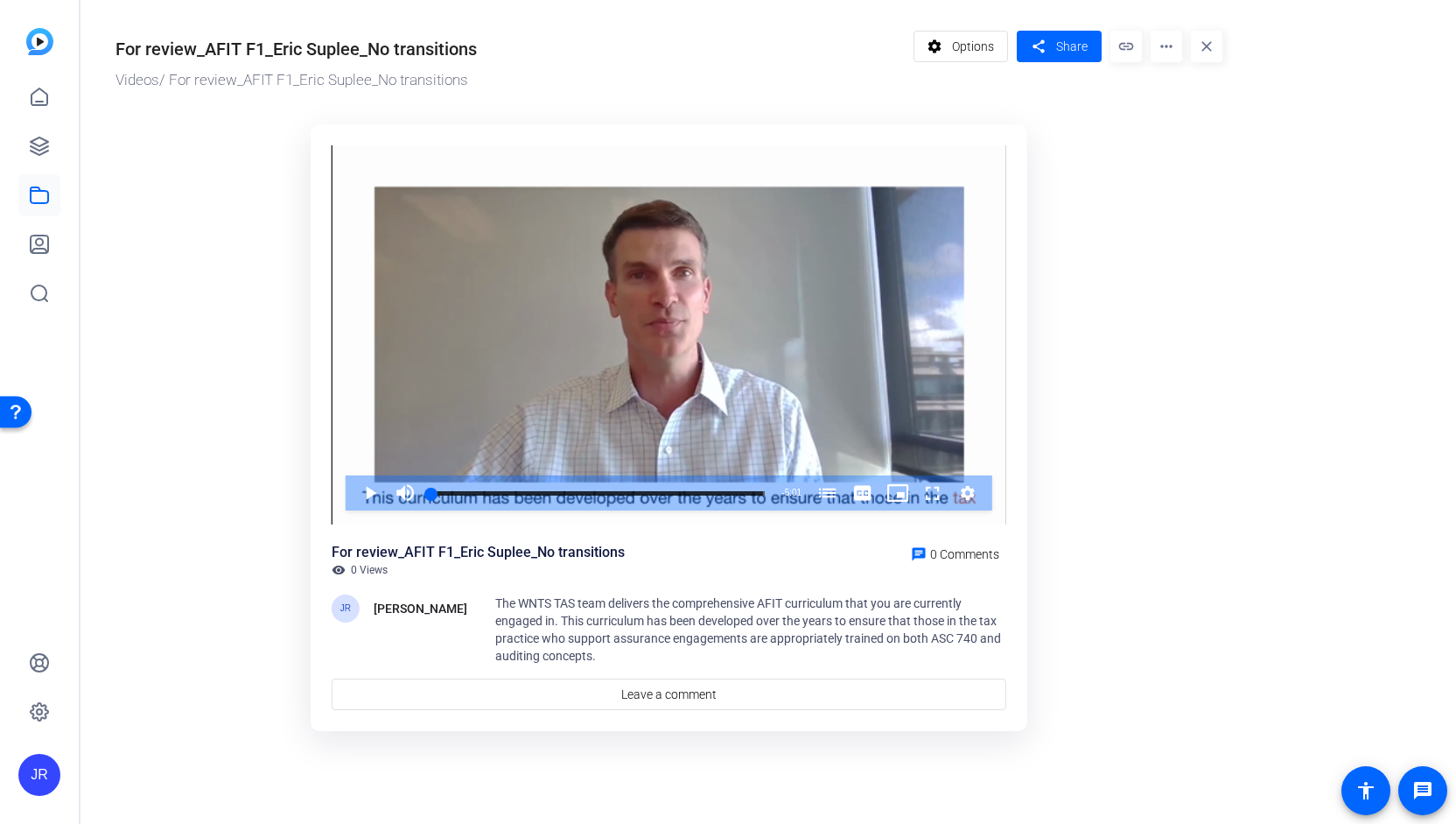
click at [1173, 41] on mat-icon "more_horiz" at bounding box center [1166, 46] width 31 height 31
click at [1189, 106] on span "Edit in Creator" at bounding box center [1200, 99] width 73 height 21
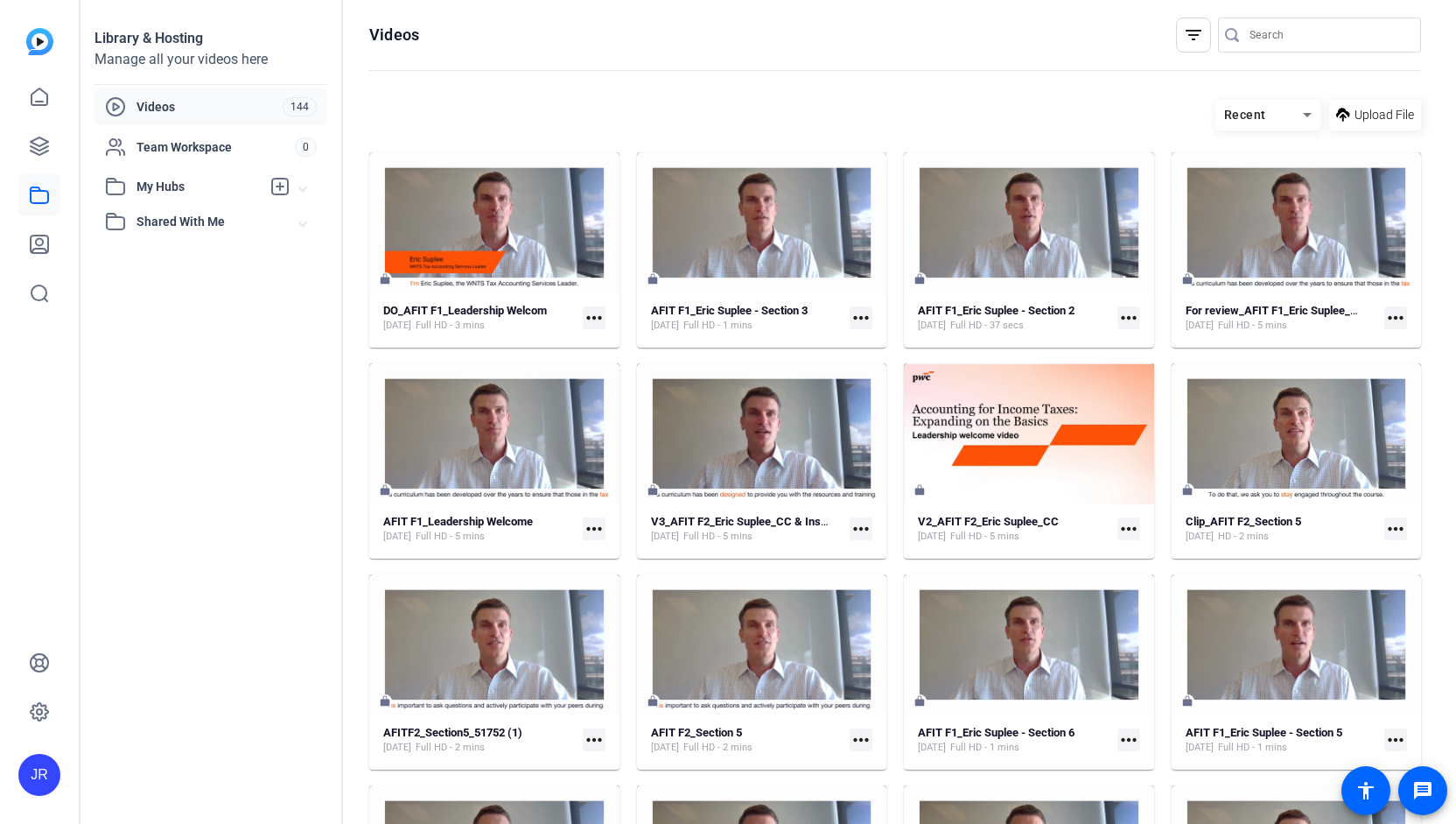
click at [593, 318] on mat-icon "more_horiz" at bounding box center [594, 317] width 23 height 23
click at [608, 340] on span "Edit in Creator" at bounding box center [631, 343] width 73 height 21
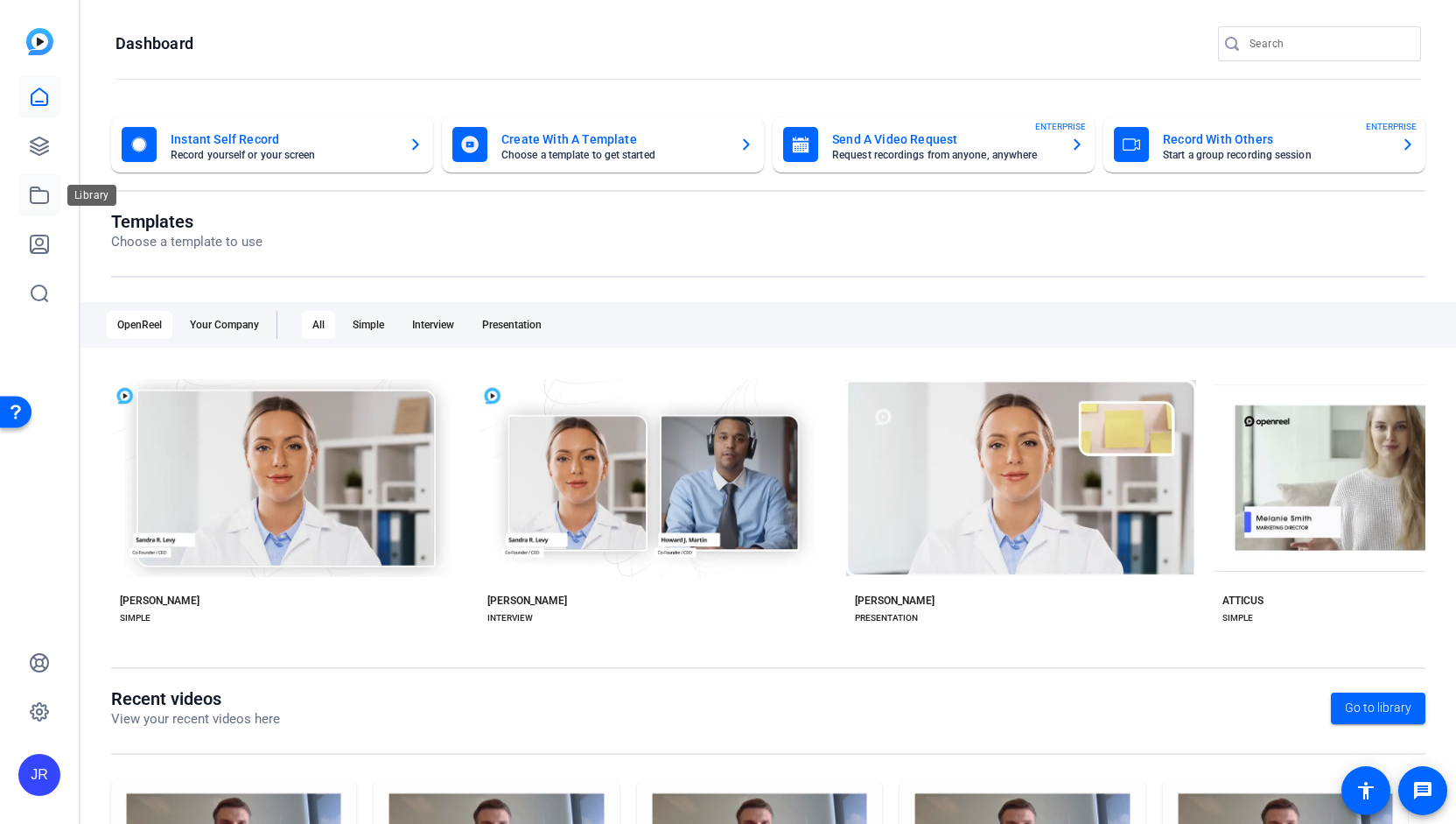
click at [42, 203] on icon at bounding box center [39, 195] width 17 height 16
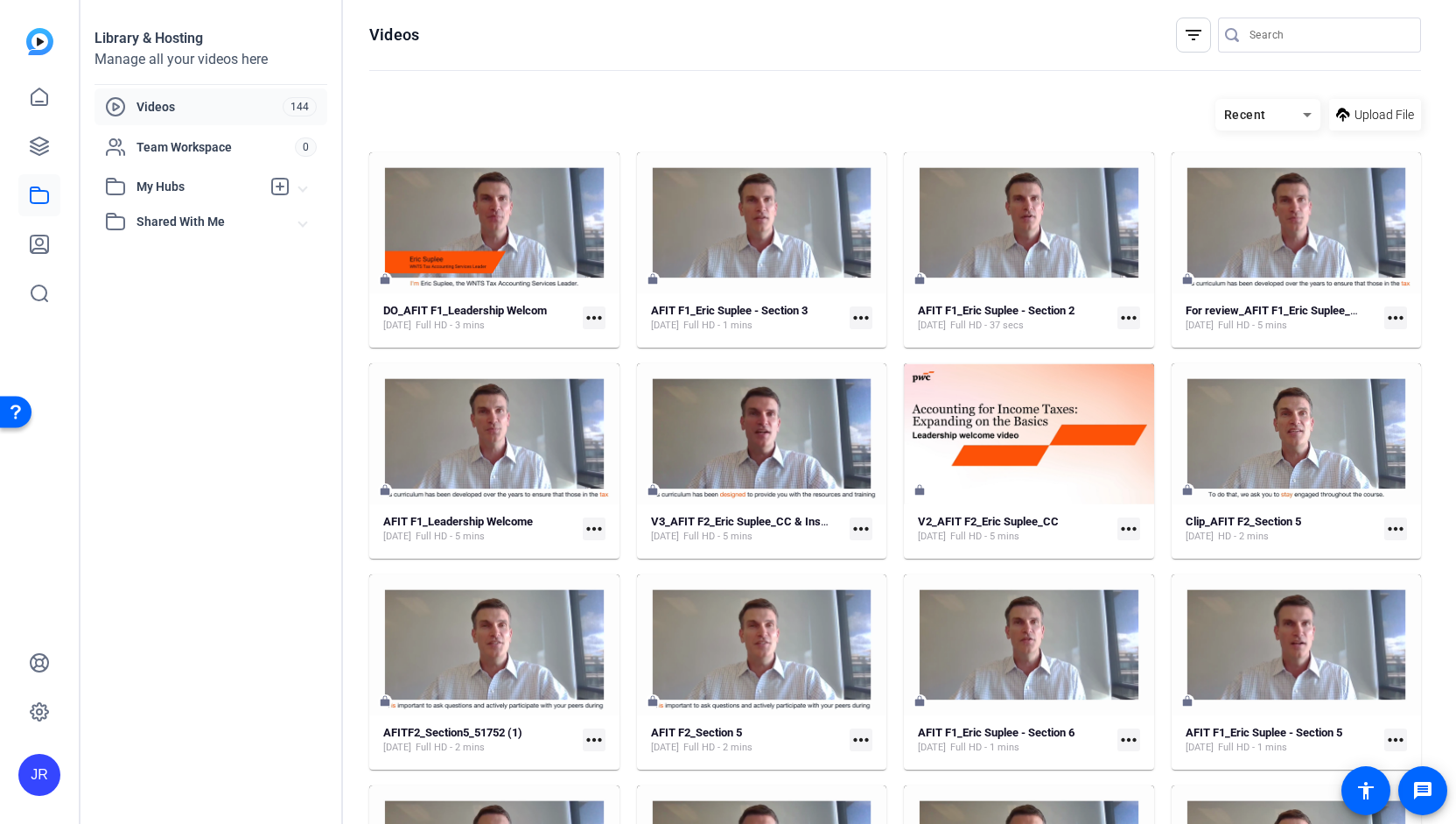
click at [593, 320] on mat-icon "more_horiz" at bounding box center [594, 317] width 23 height 23
click at [607, 335] on span "Edit in Creator" at bounding box center [631, 343] width 73 height 21
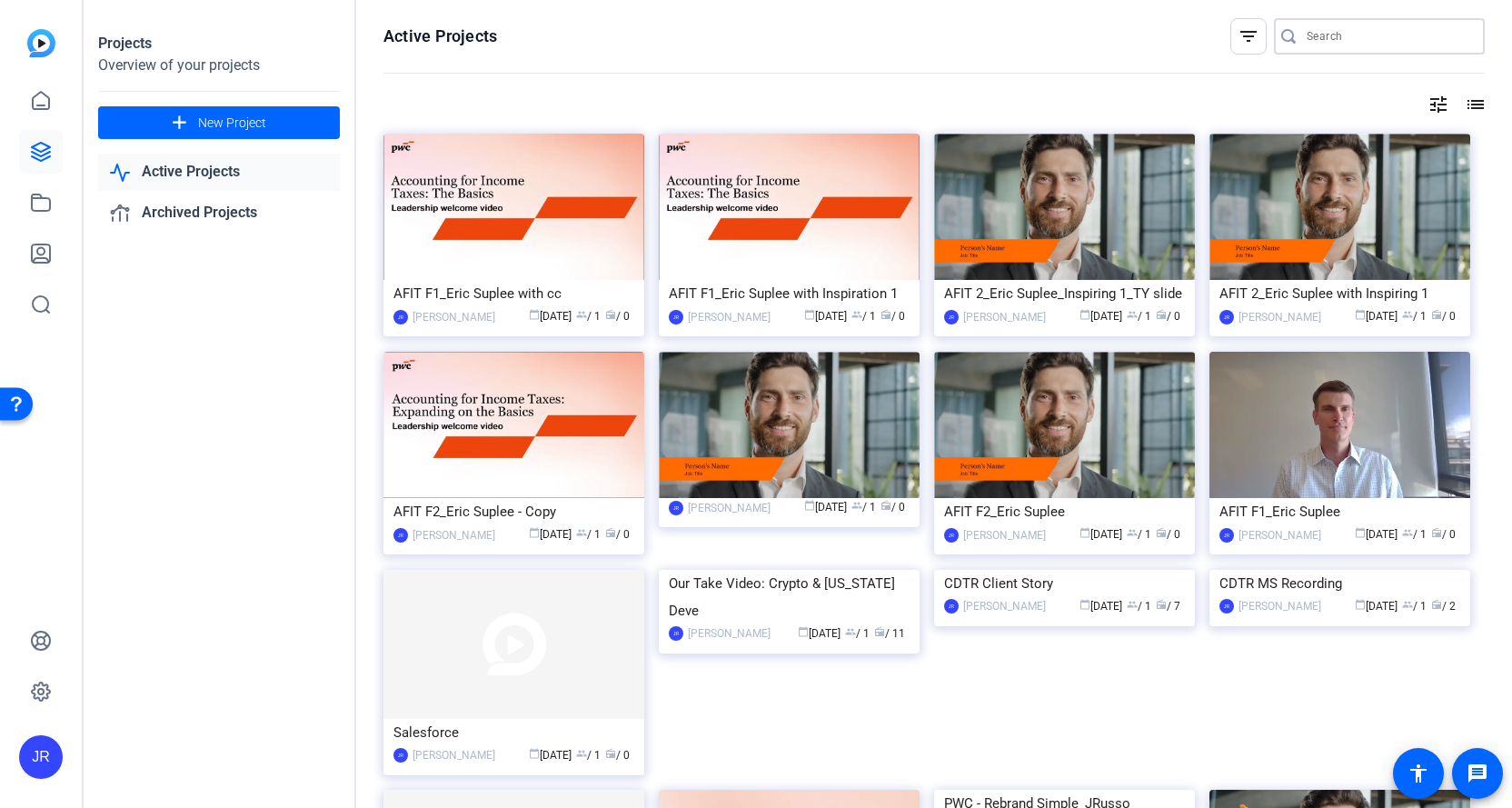
click at [1320, 39] on input "Search" at bounding box center [1388, 36] width 163 height 22
type input "A"
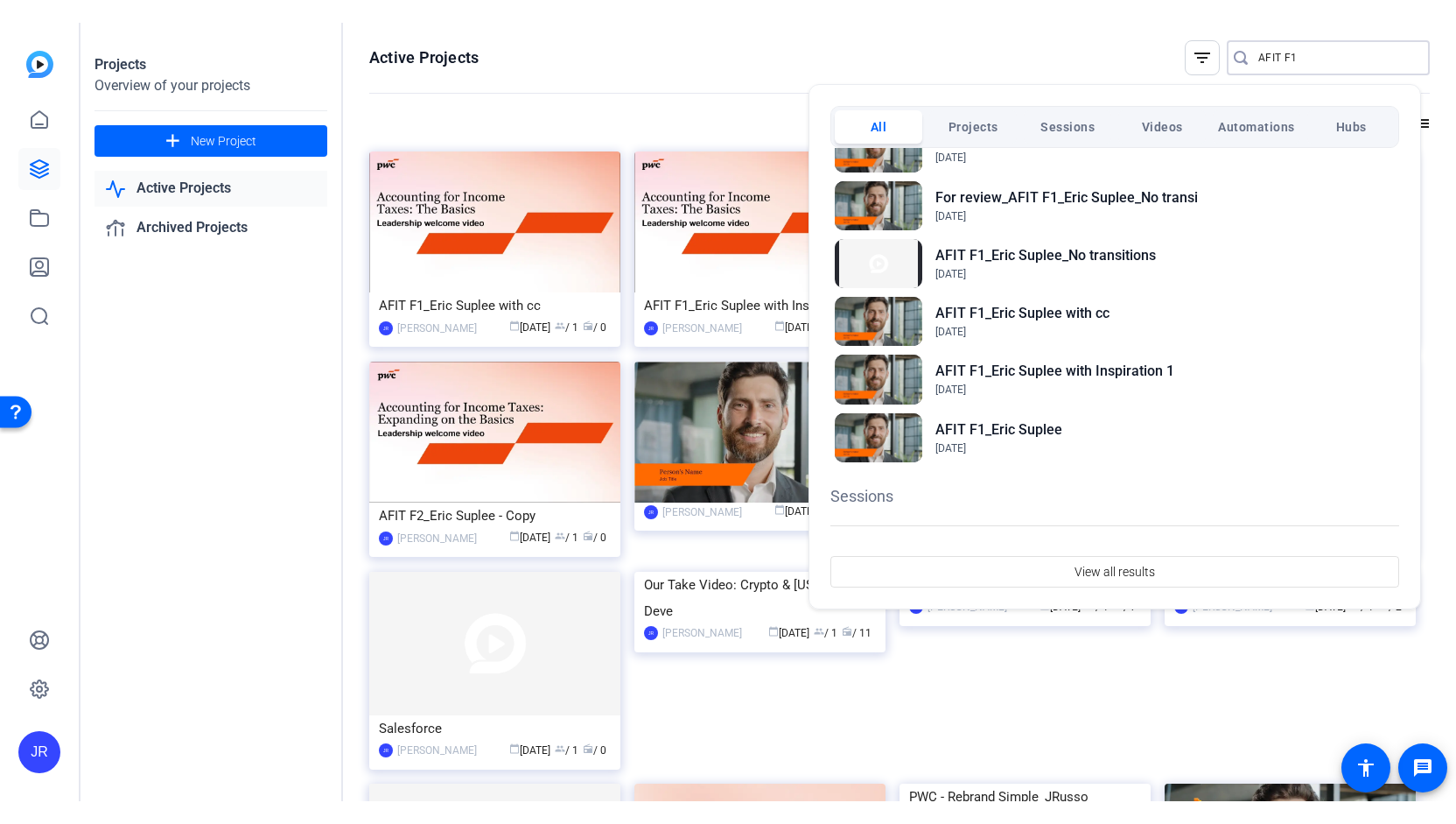
scroll to position [163, 0]
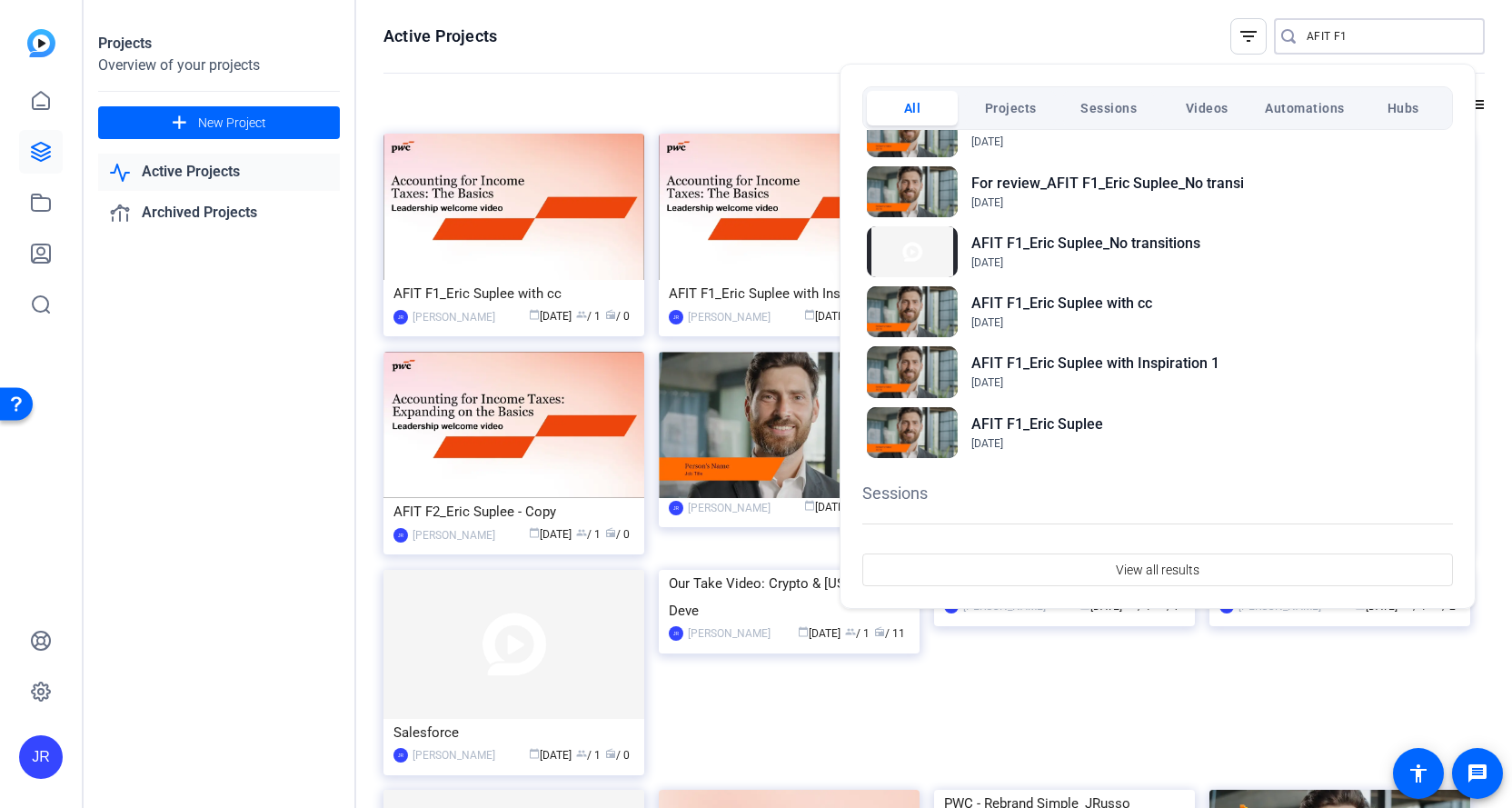
type input "AFIT F1"
click at [1014, 114] on span "Projects" at bounding box center [1011, 108] width 52 height 32
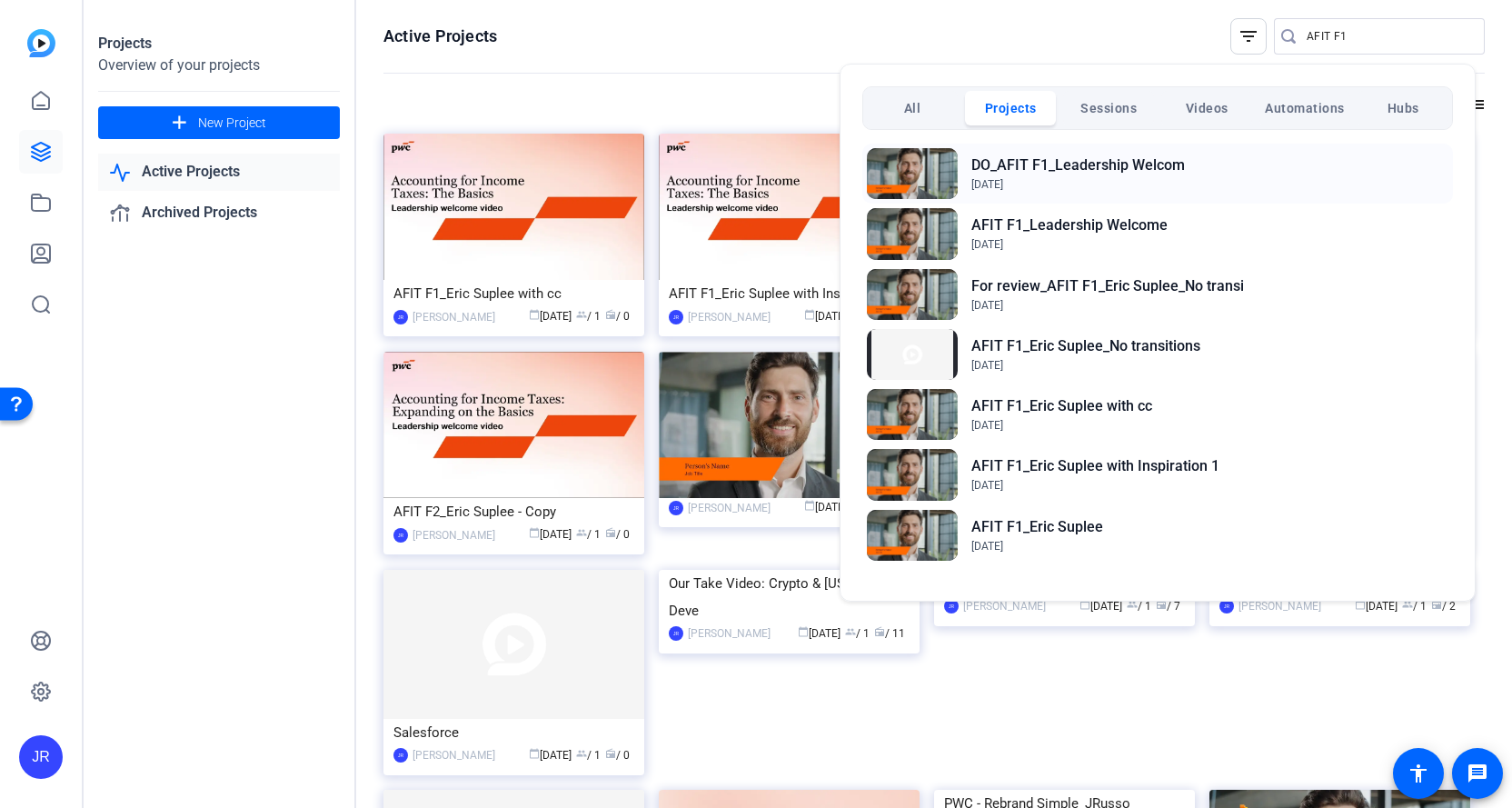
click at [1073, 180] on span "[DATE]" at bounding box center [1079, 184] width 214 height 16
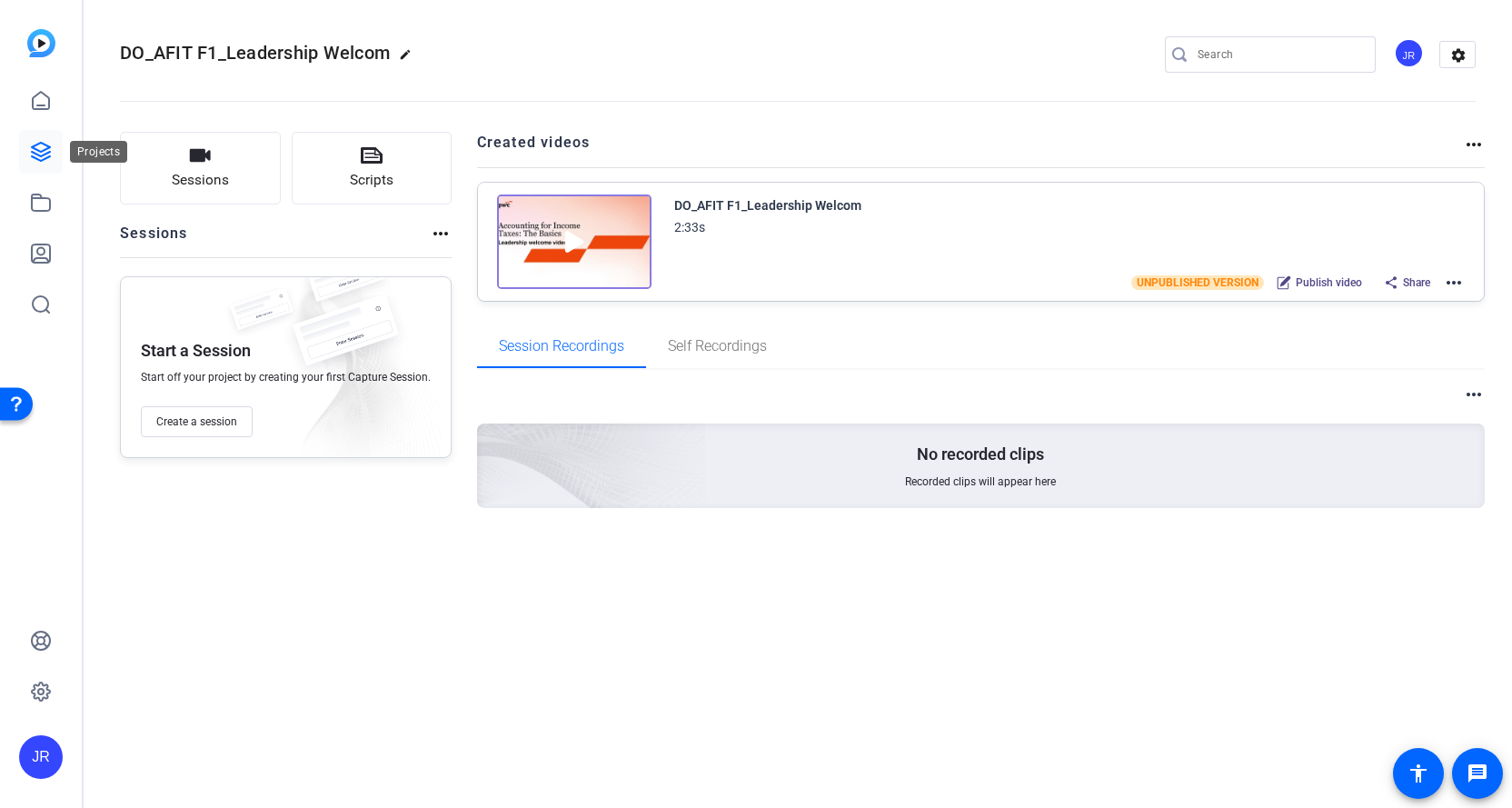
click at [47, 150] on icon at bounding box center [40, 152] width 22 height 22
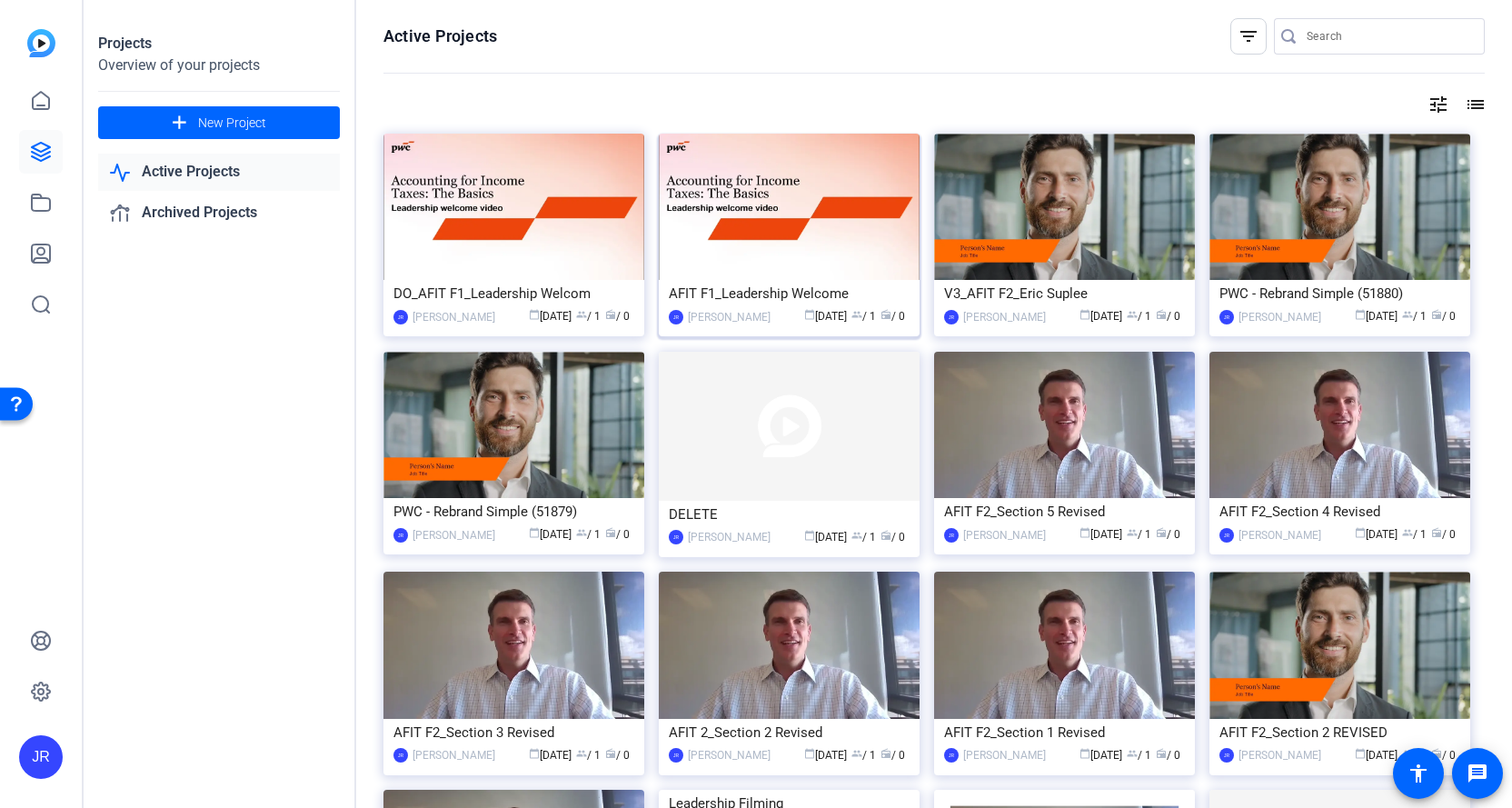
click at [766, 298] on div "AFIT F1_Leadership Welcome" at bounding box center [789, 293] width 241 height 28
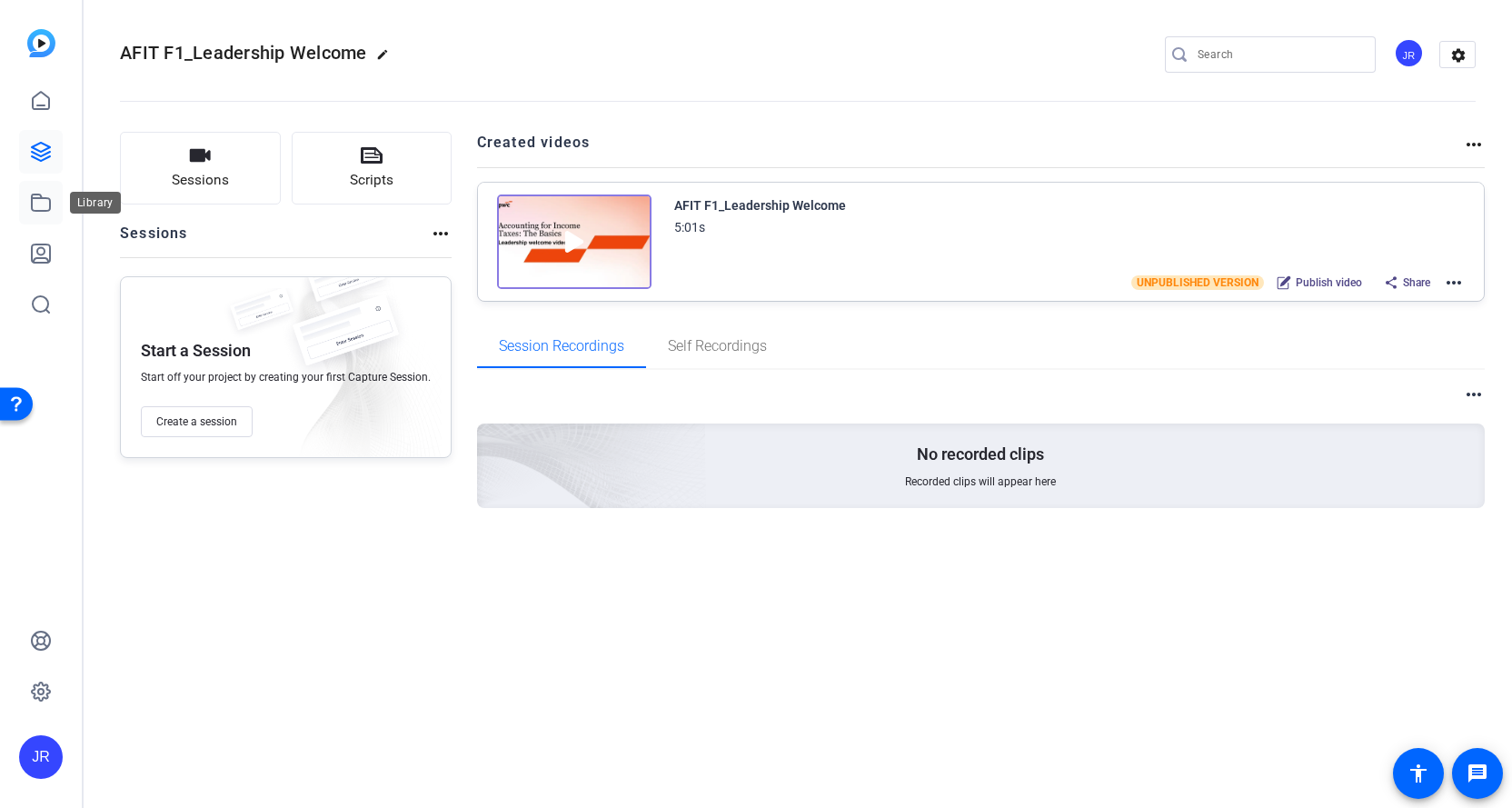
click at [48, 200] on icon at bounding box center [40, 202] width 22 height 22
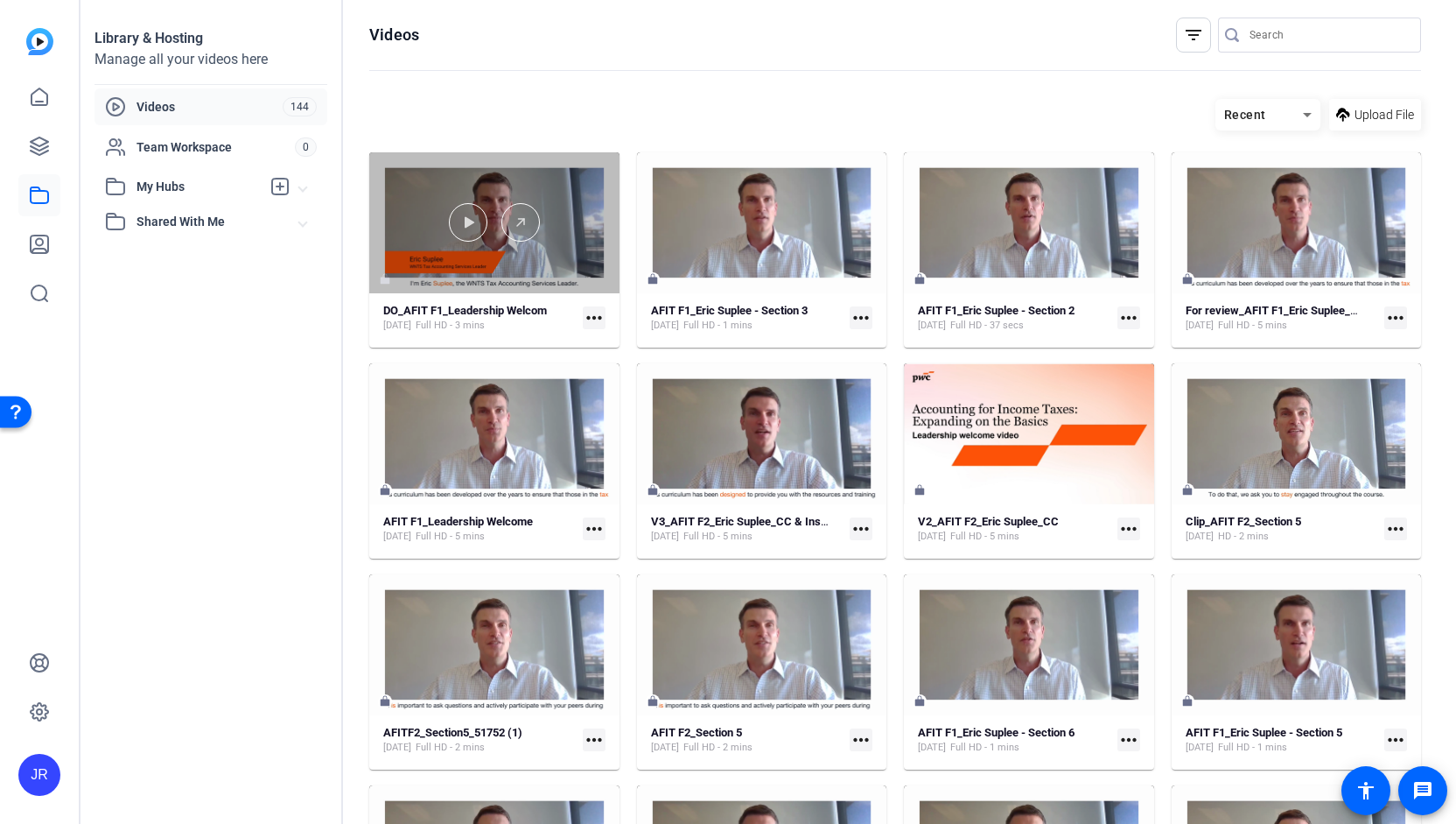
click at [541, 262] on div at bounding box center [495, 223] width 250 height 141
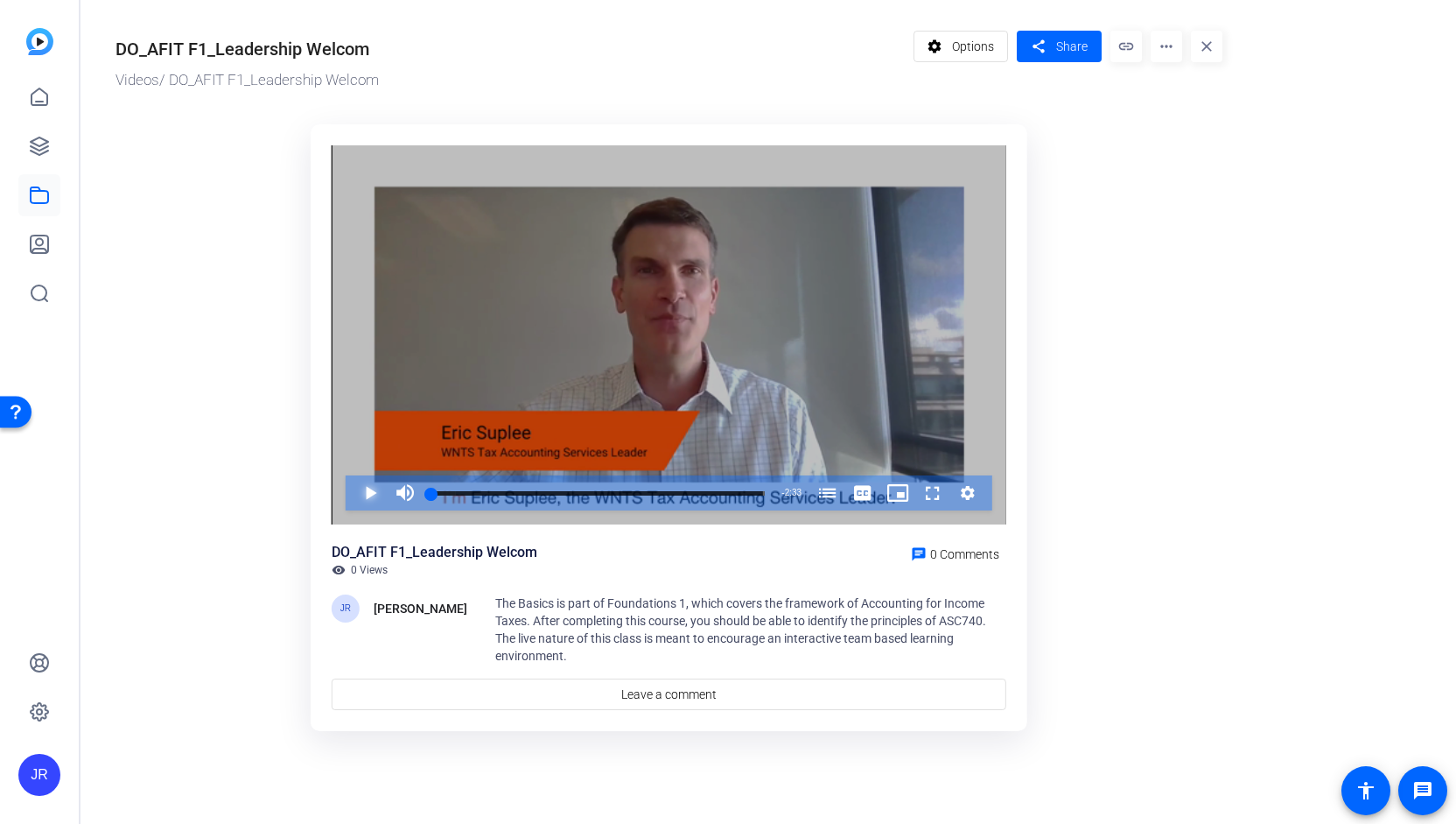
click at [353, 492] on span "Video Player" at bounding box center [353, 493] width 0 height 35
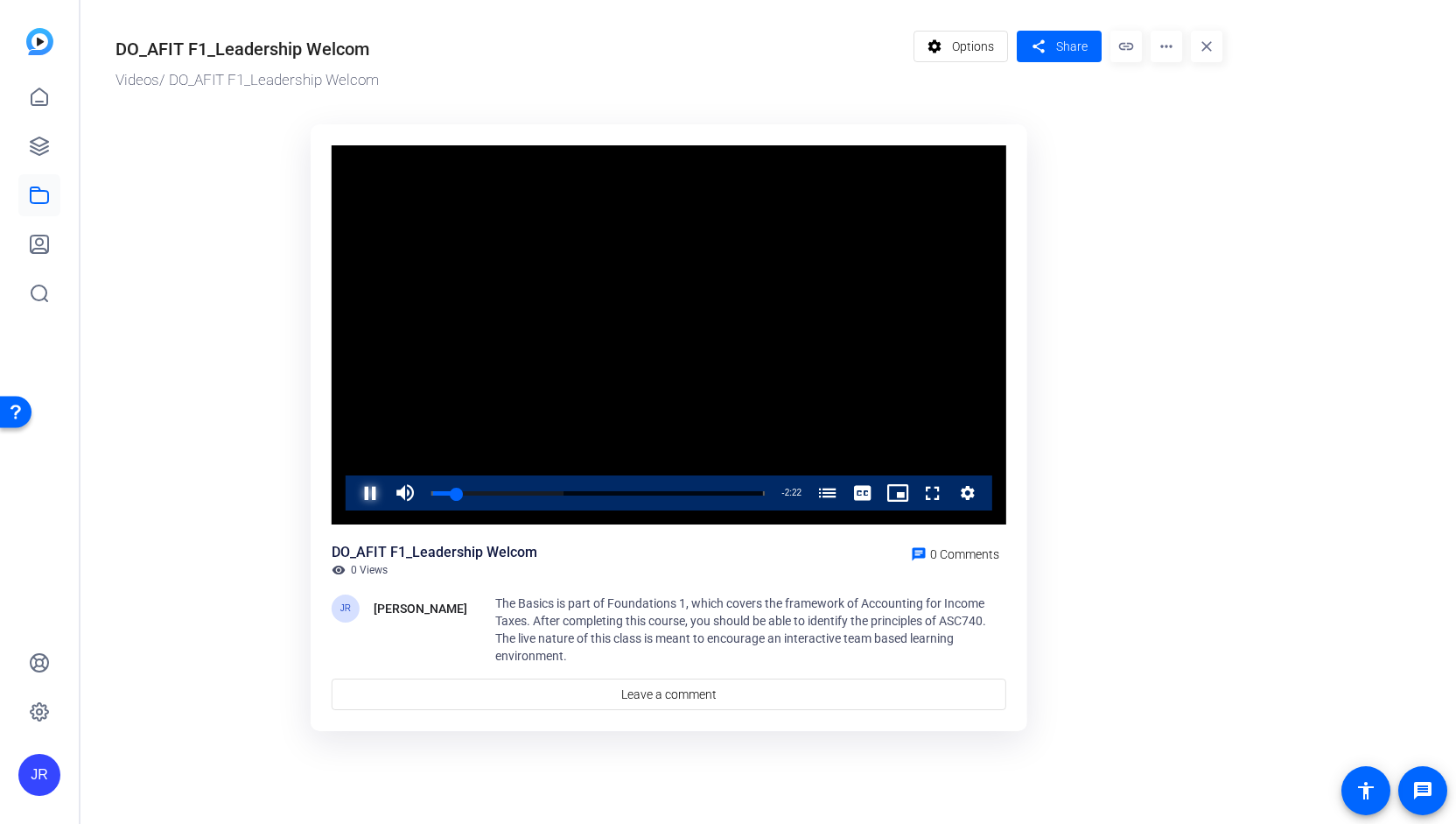
click at [353, 487] on span "Video Player" at bounding box center [353, 493] width 0 height 35
click at [31, 154] on icon at bounding box center [39, 146] width 21 height 21
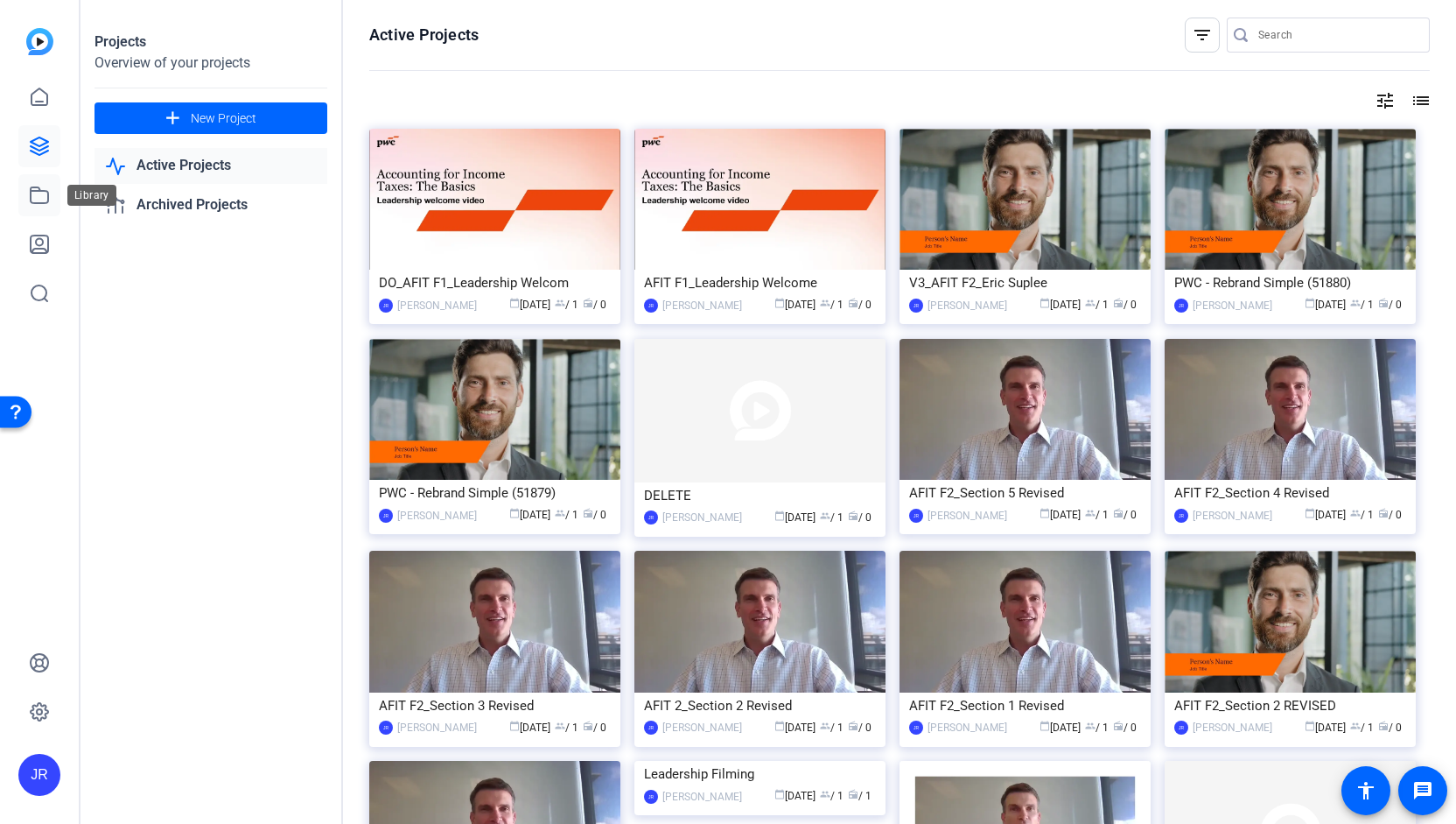
click at [28, 208] on link at bounding box center [40, 195] width 42 height 42
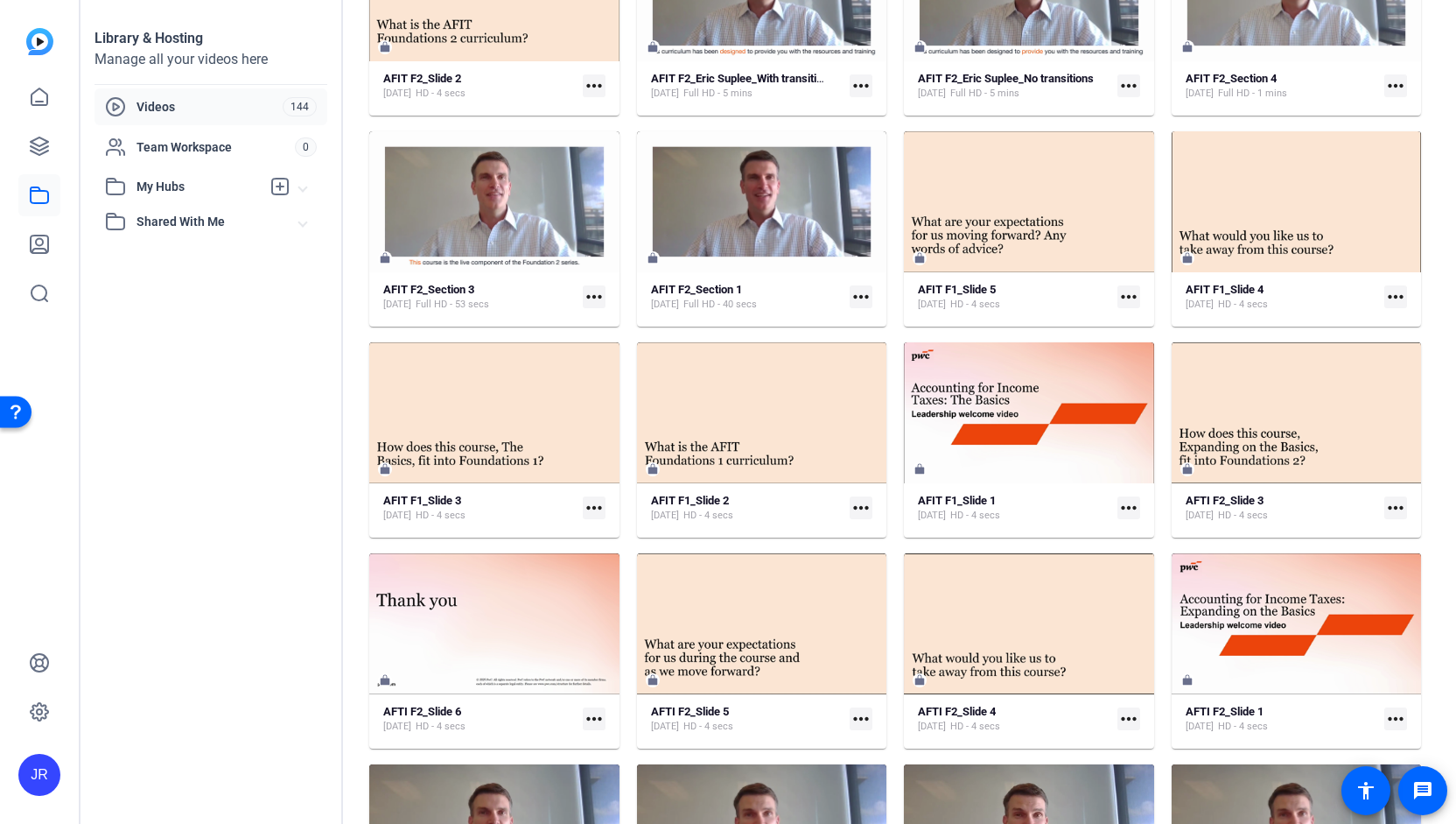
scroll to position [1745, 0]
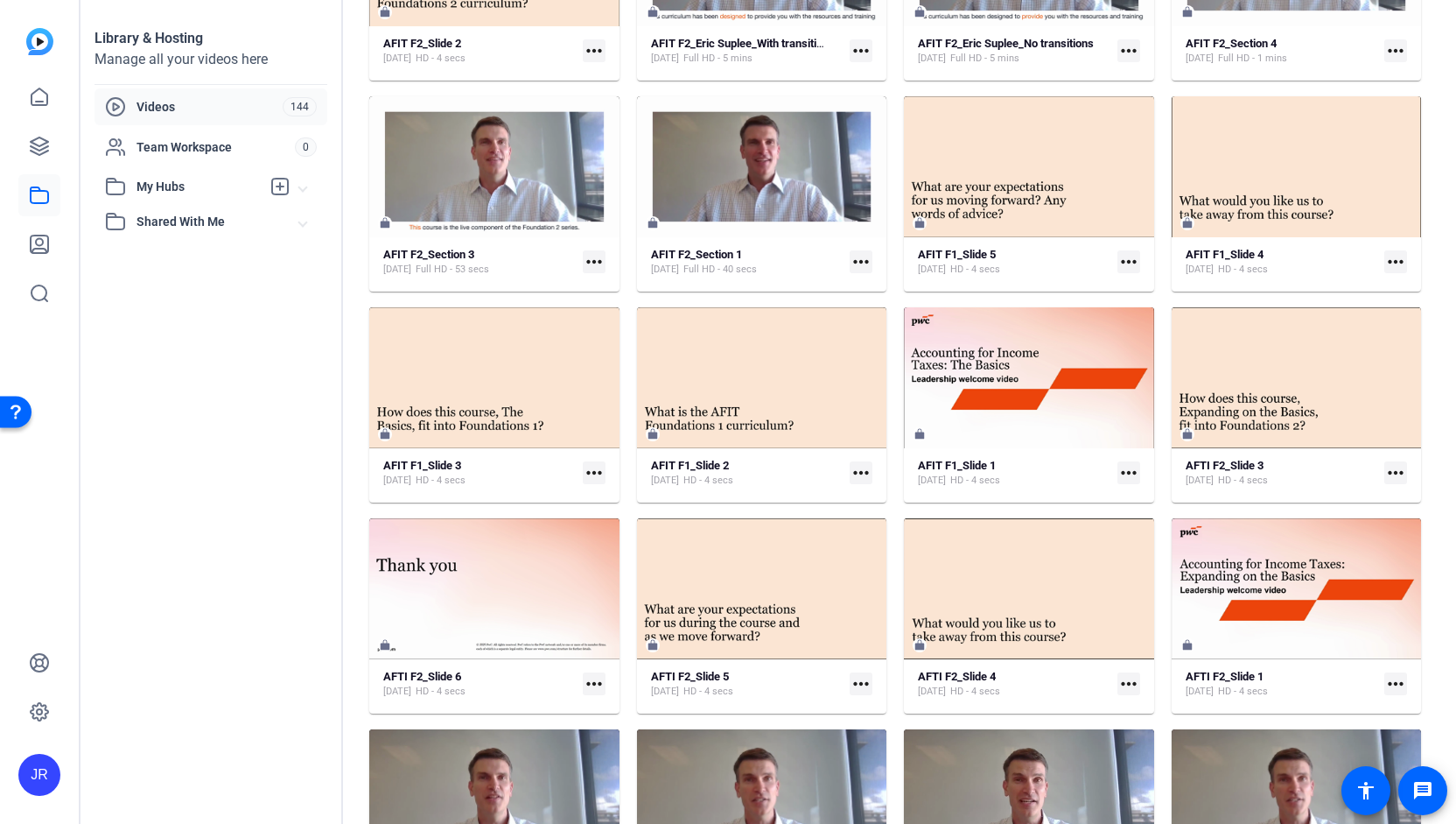
click at [1120, 468] on mat-icon "more_horiz" at bounding box center [1129, 473] width 23 height 23
click at [1148, 549] on span "Download MP4" at bounding box center [1164, 542] width 77 height 21
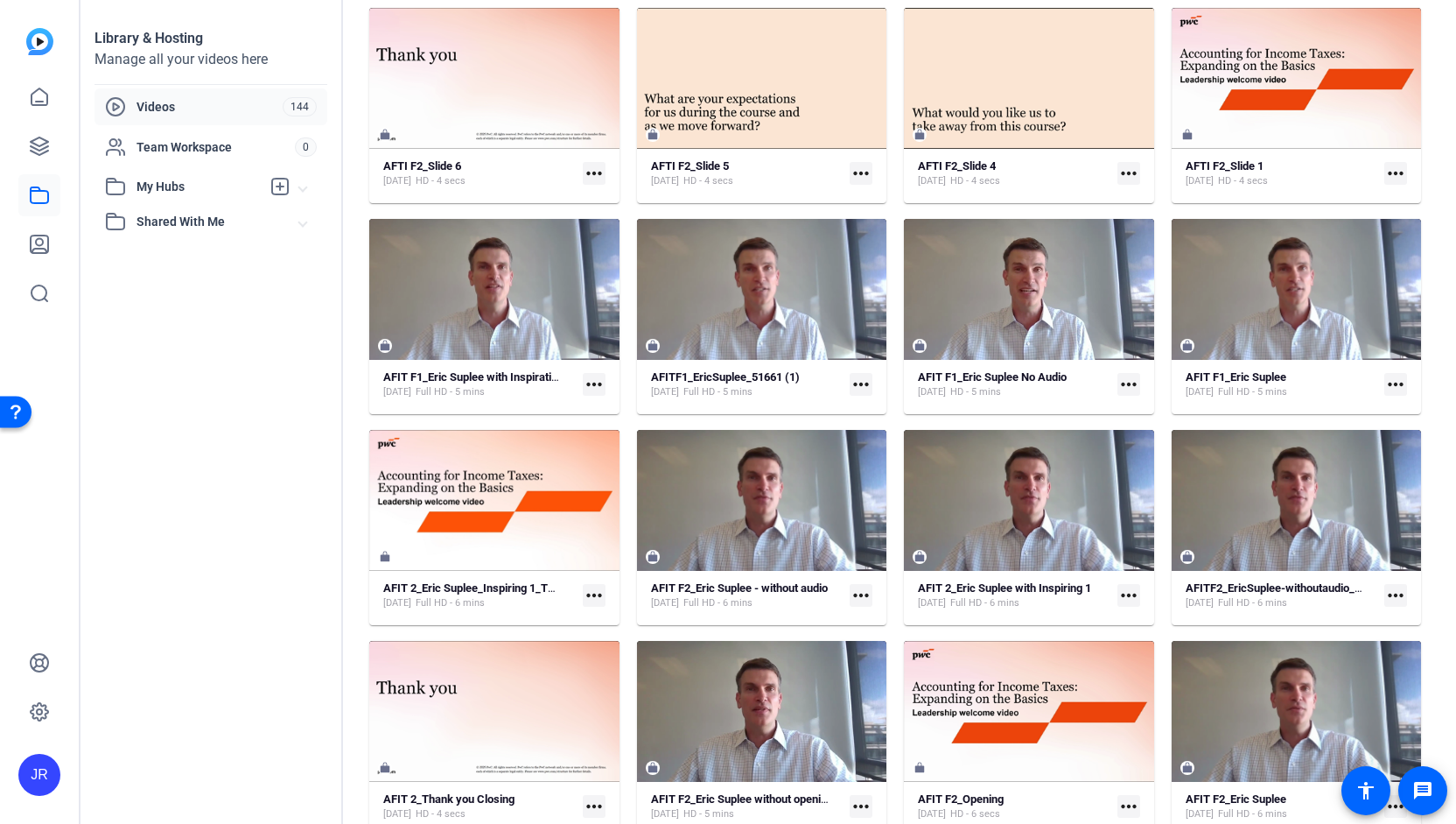
scroll to position [2244, 0]
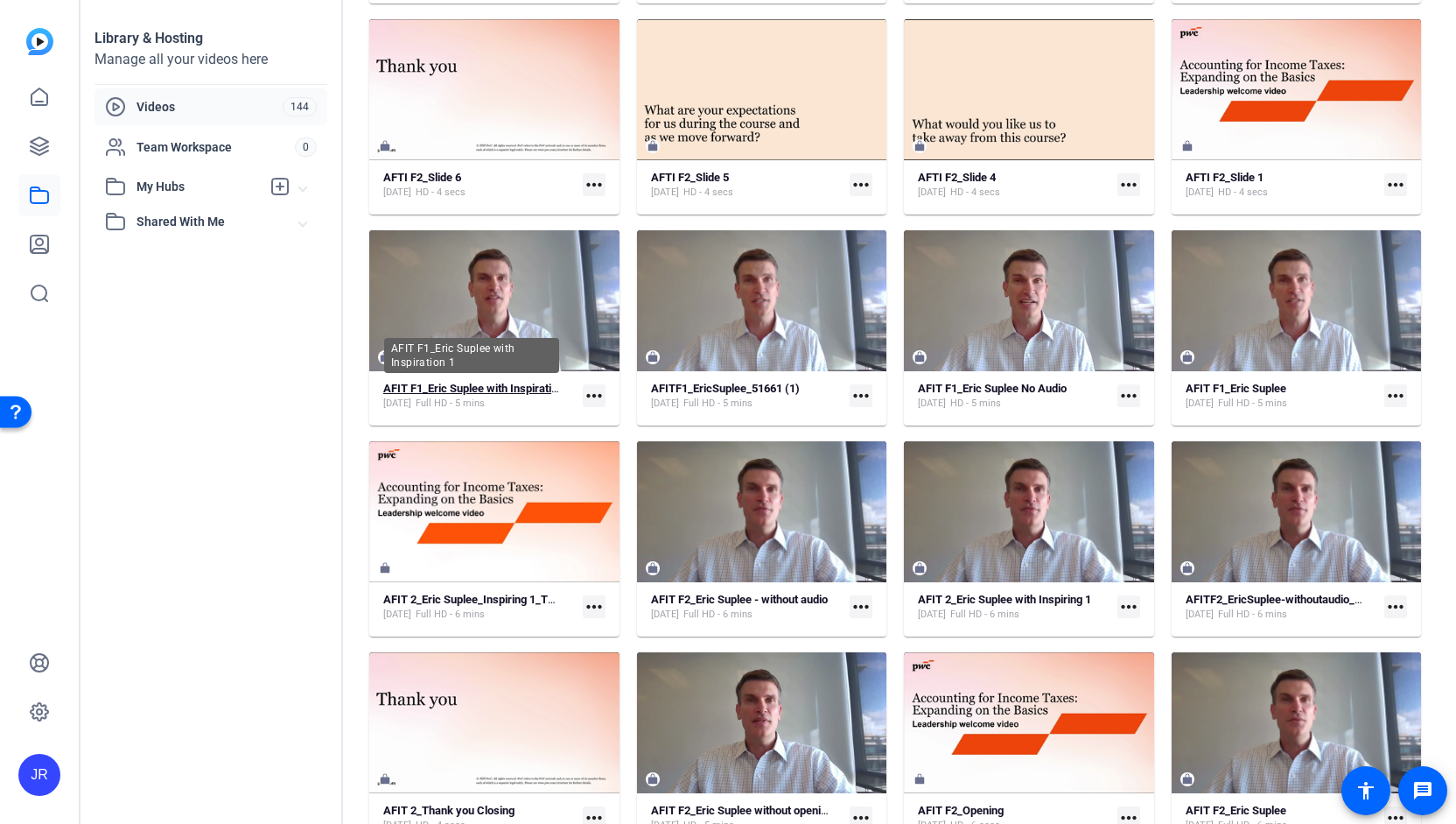
click at [501, 392] on strong "AFIT F1_Eric Suplee with Inspiration 1" at bounding box center [478, 388] width 189 height 13
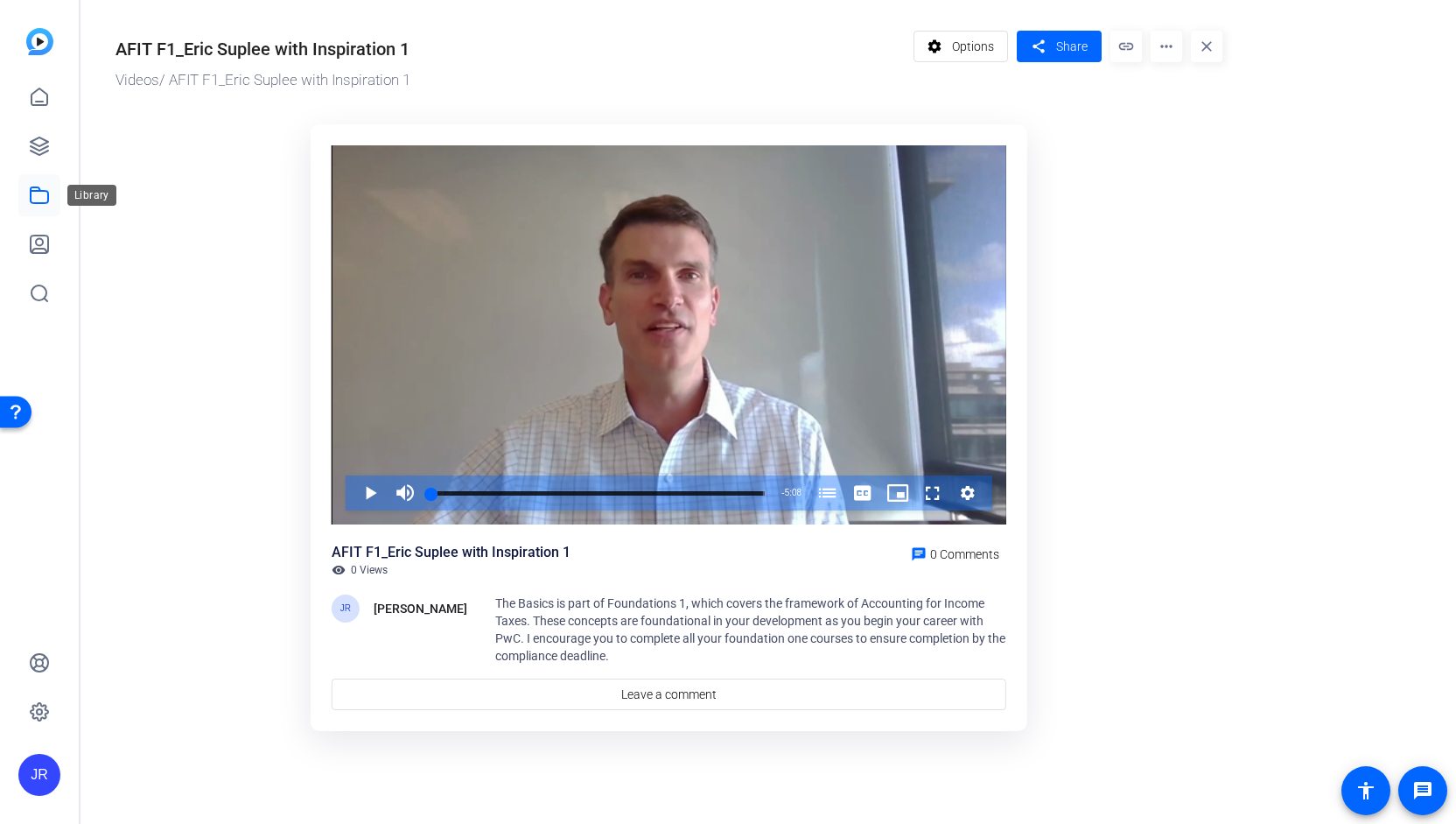
click at [40, 211] on link at bounding box center [40, 195] width 42 height 42
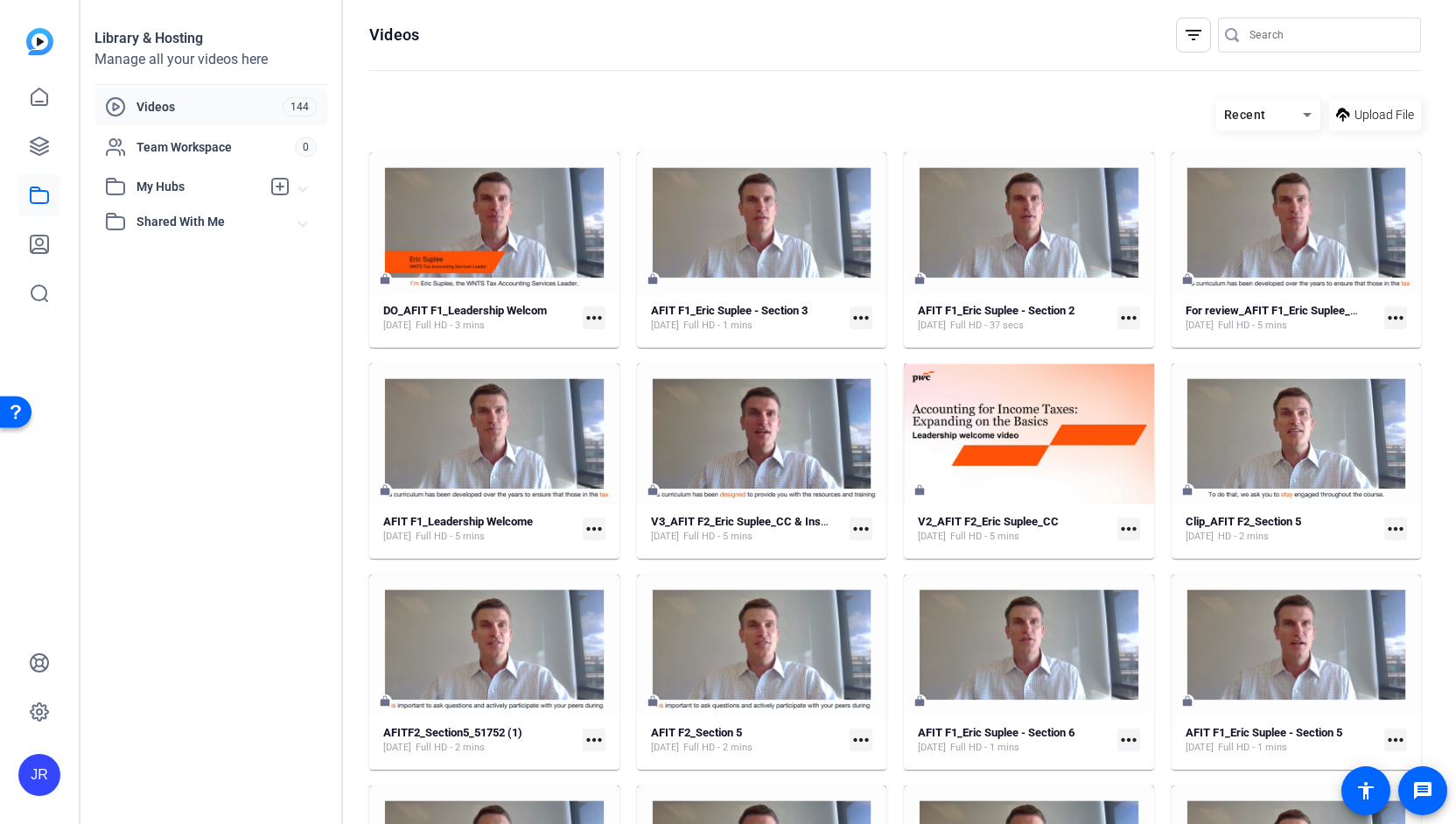
scroll to position [163, 0]
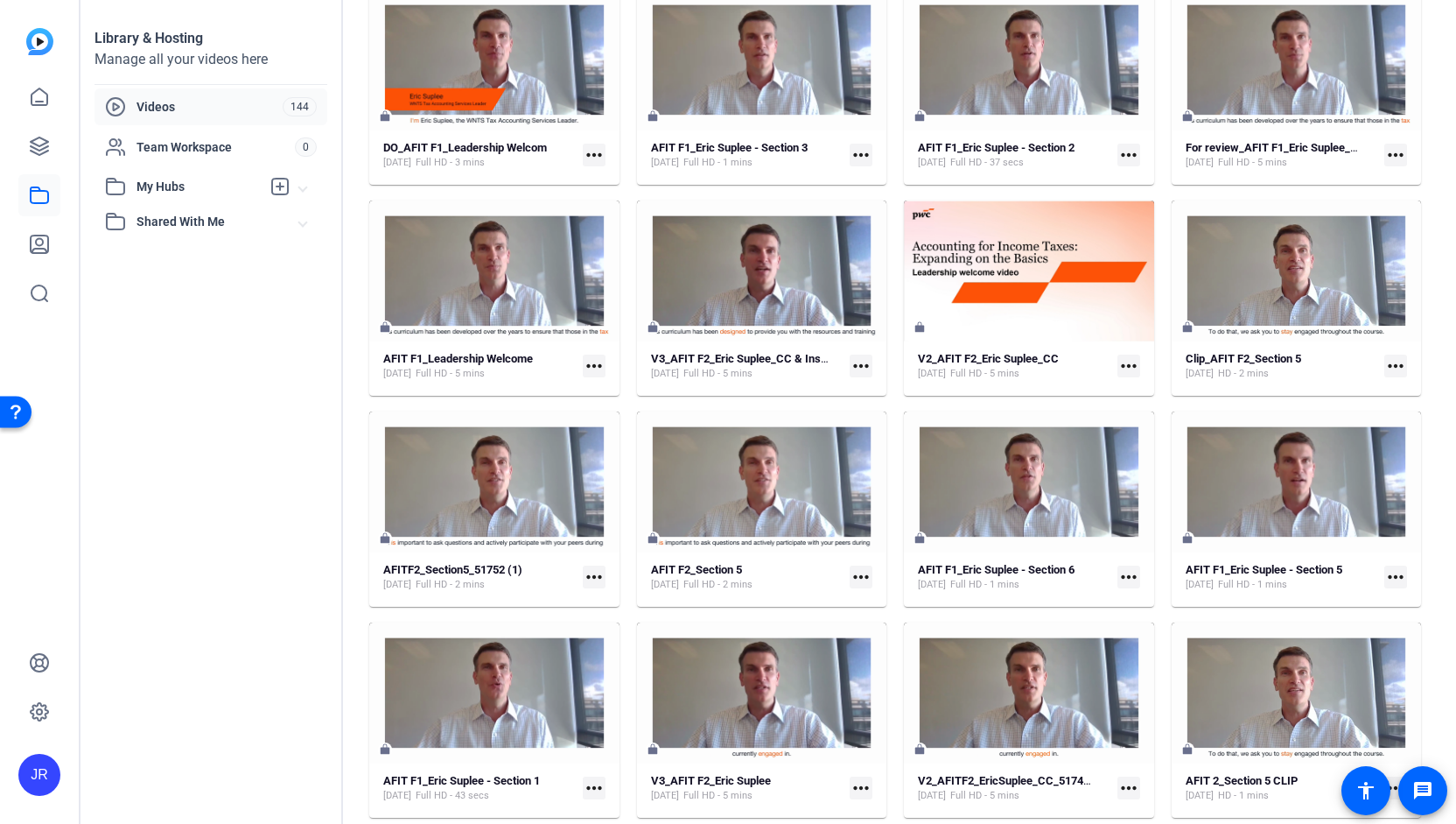
click at [1126, 156] on mat-icon "more_horiz" at bounding box center [1129, 154] width 23 height 23
click at [1141, 244] on span "Download MP4" at bounding box center [1164, 246] width 77 height 21
click at [852, 157] on mat-icon "more_horiz" at bounding box center [861, 154] width 23 height 23
click at [873, 237] on span "Download MP4" at bounding box center [898, 246] width 77 height 21
click at [592, 778] on mat-icon "more_horiz" at bounding box center [594, 788] width 23 height 23
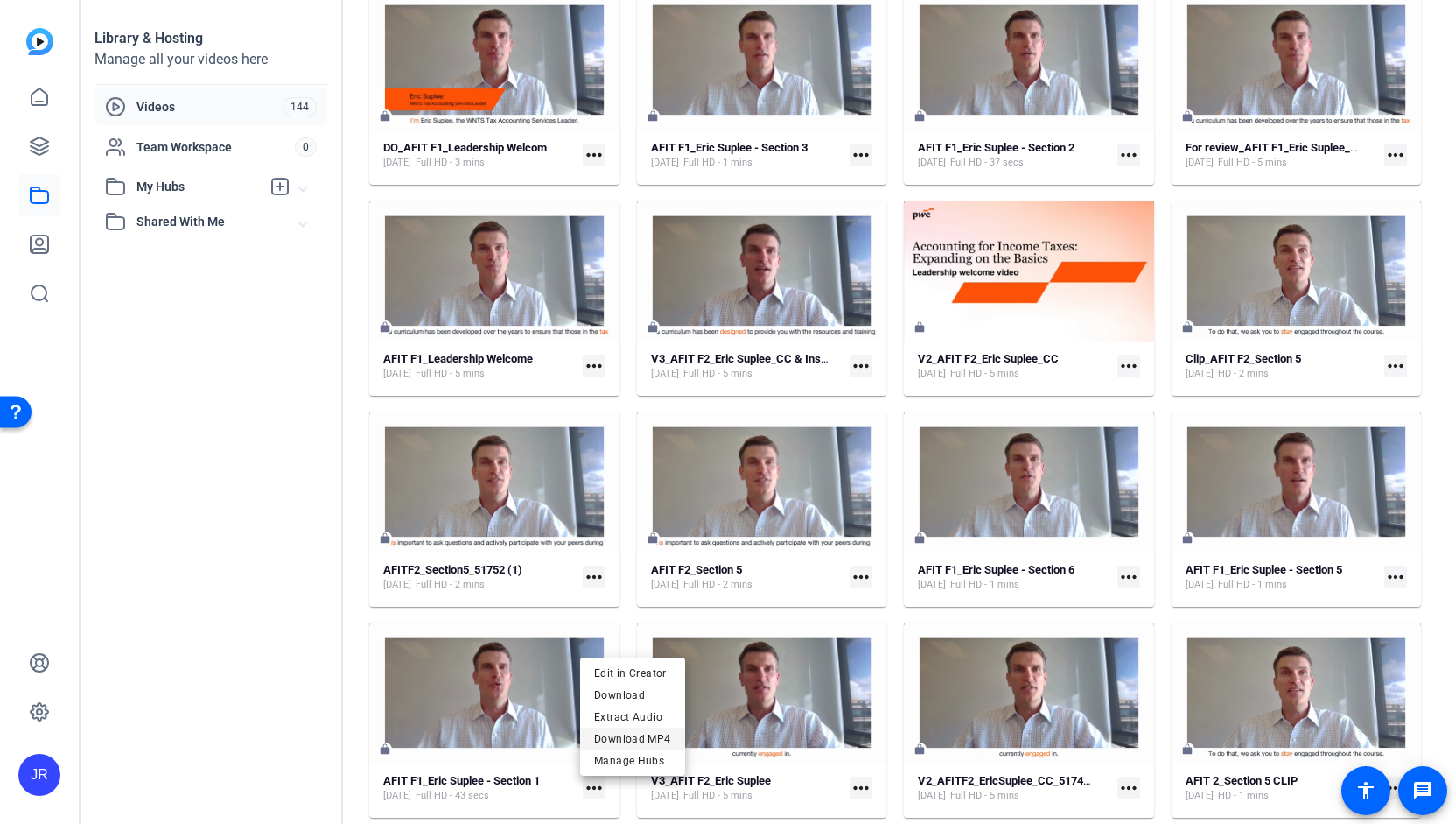
click at [641, 738] on span "Download MP4" at bounding box center [633, 738] width 77 height 21
click at [1389, 575] on mat-icon "more_horiz" at bounding box center [1395, 577] width 23 height 23
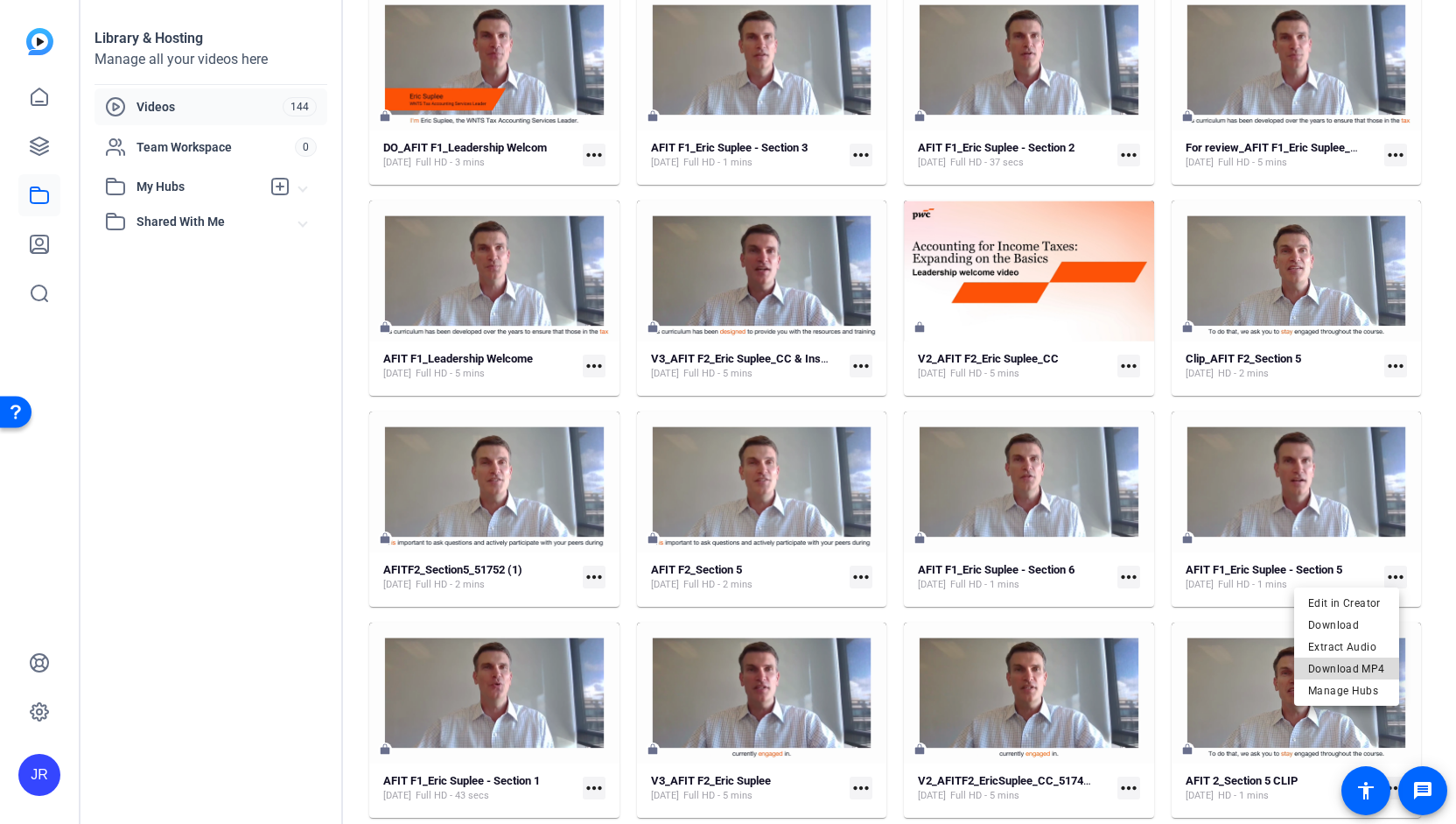
click at [1363, 662] on span "Download MP4" at bounding box center [1348, 668] width 77 height 21
click at [1122, 574] on mat-icon "more_horiz" at bounding box center [1129, 577] width 23 height 23
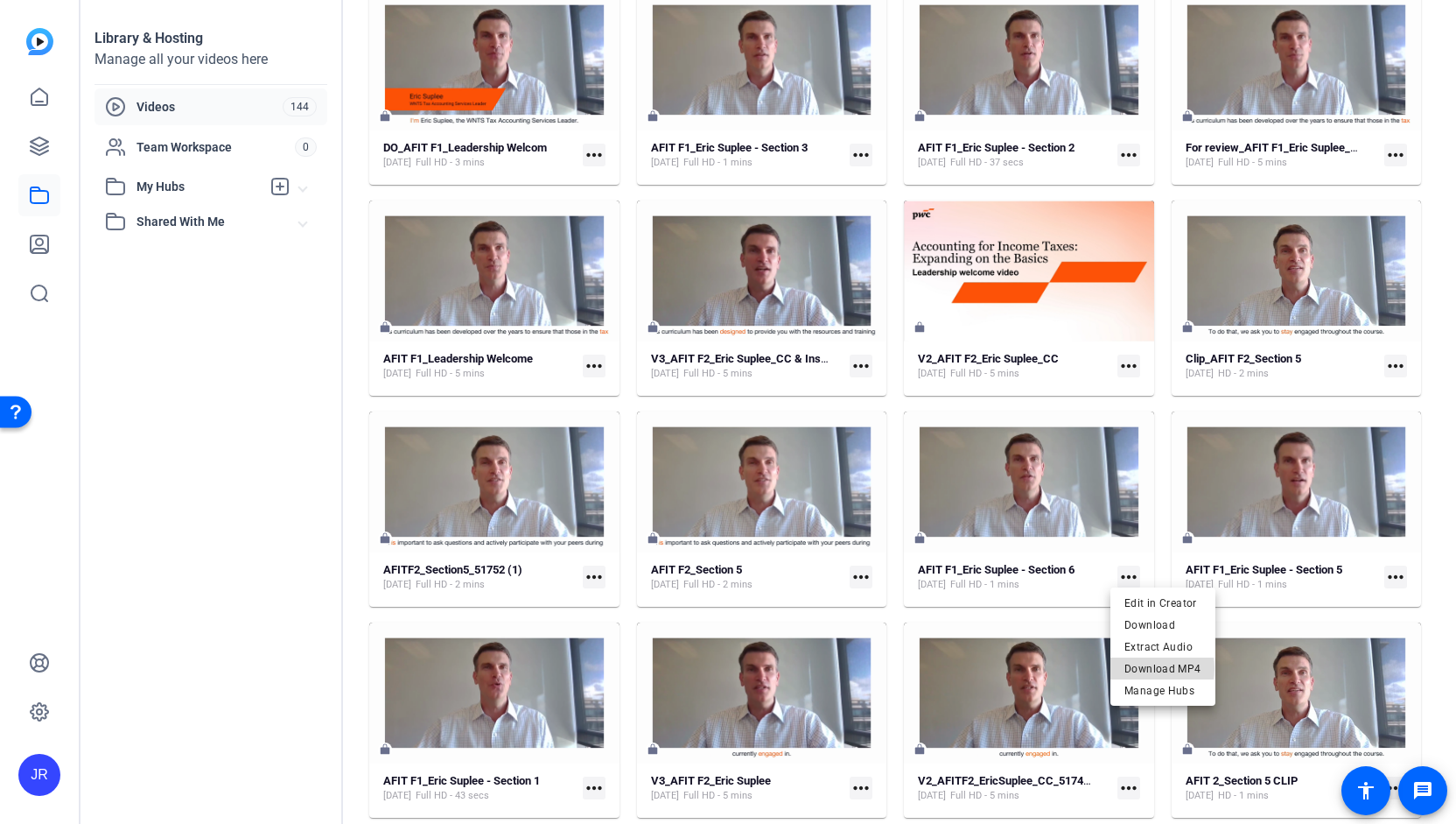
click at [1152, 669] on span "Download MP4" at bounding box center [1164, 668] width 77 height 21
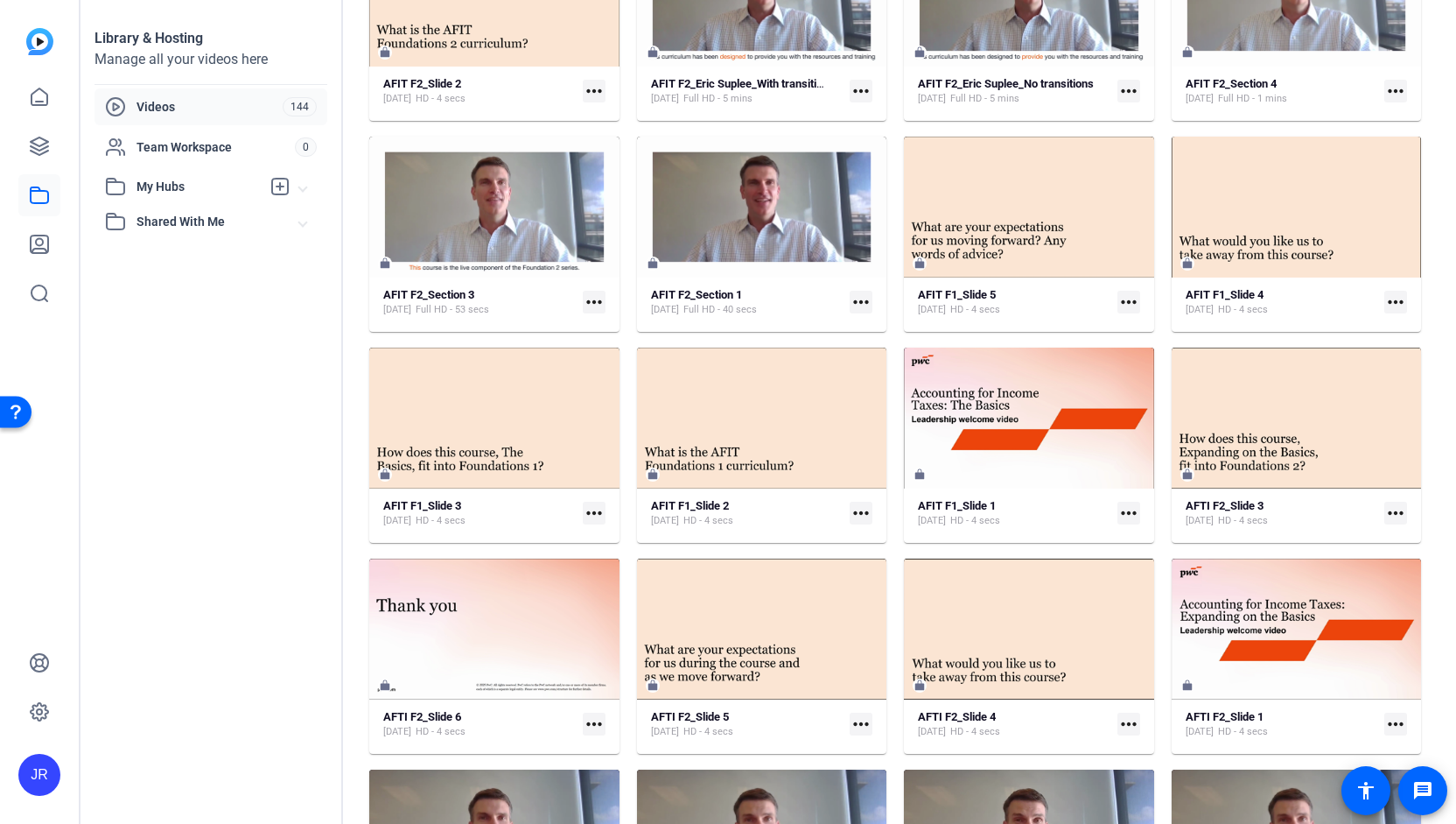
scroll to position [1708, 0]
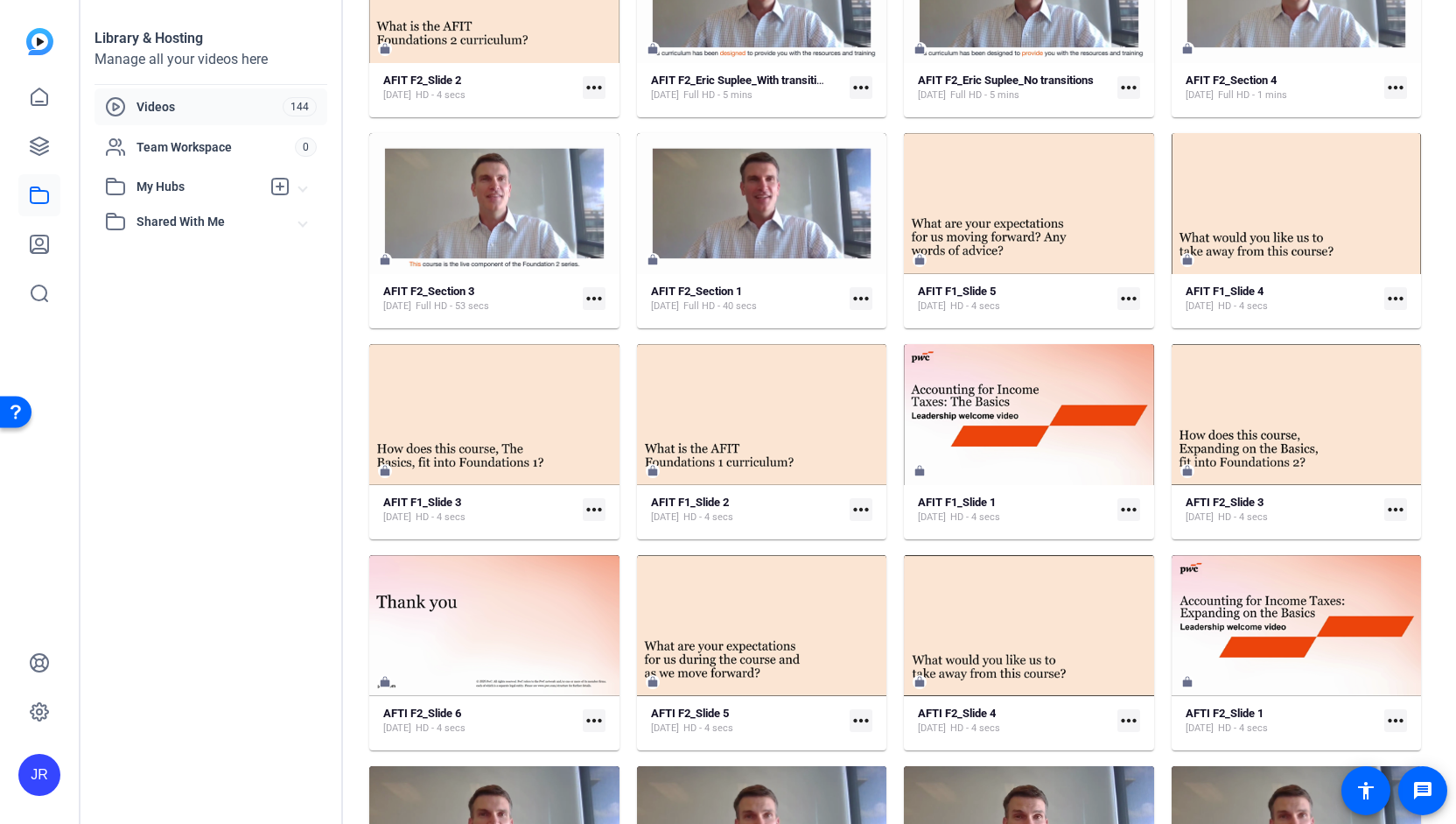
click at [858, 512] on mat-icon "more_horiz" at bounding box center [861, 509] width 23 height 23
click at [873, 581] on span "Download MP4" at bounding box center [898, 578] width 77 height 21
click at [594, 504] on mat-icon "more_horiz" at bounding box center [594, 509] width 23 height 23
click at [613, 577] on span "Download MP4" at bounding box center [633, 578] width 77 height 21
click at [1384, 298] on mat-icon "more_horiz" at bounding box center [1395, 298] width 23 height 23
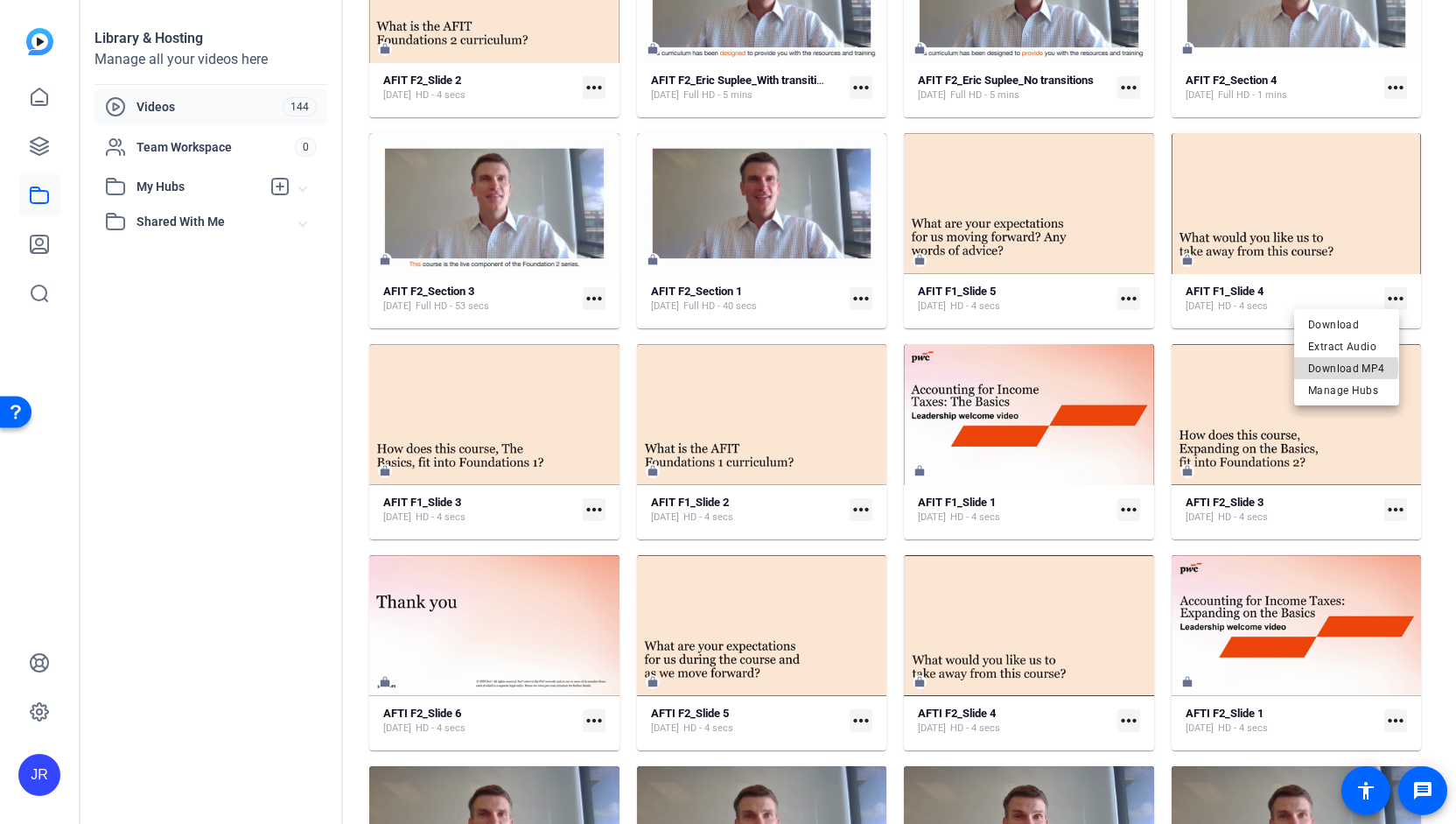
click at [1343, 367] on span "Download MP4" at bounding box center [1348, 367] width 77 height 21
click at [1124, 295] on mat-icon "more_horiz" at bounding box center [1129, 298] width 23 height 23
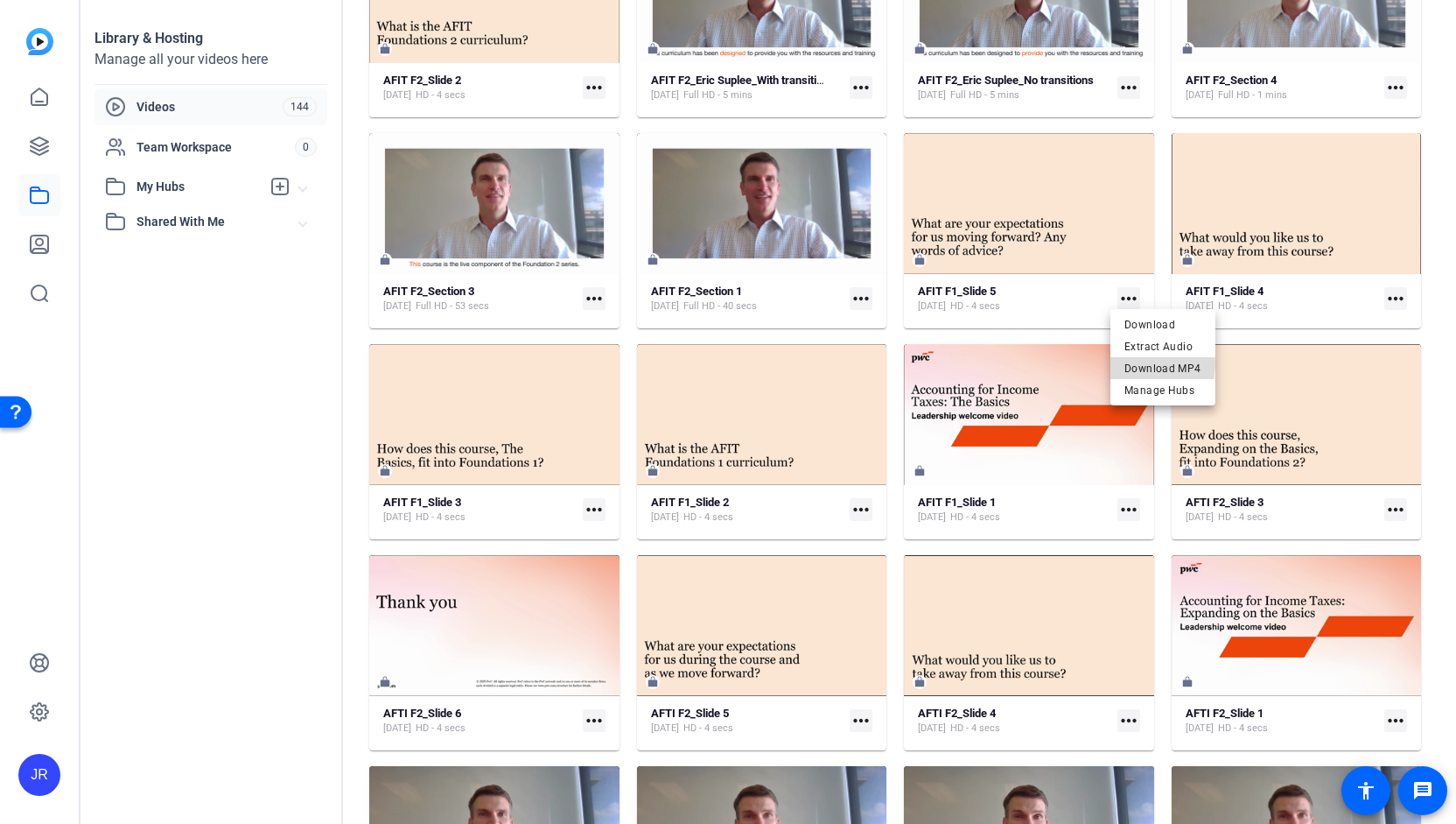
click at [1136, 362] on span "Download MP4" at bounding box center [1164, 367] width 77 height 21
click at [585, 729] on mat-icon "more_horiz" at bounding box center [594, 720] width 23 height 23
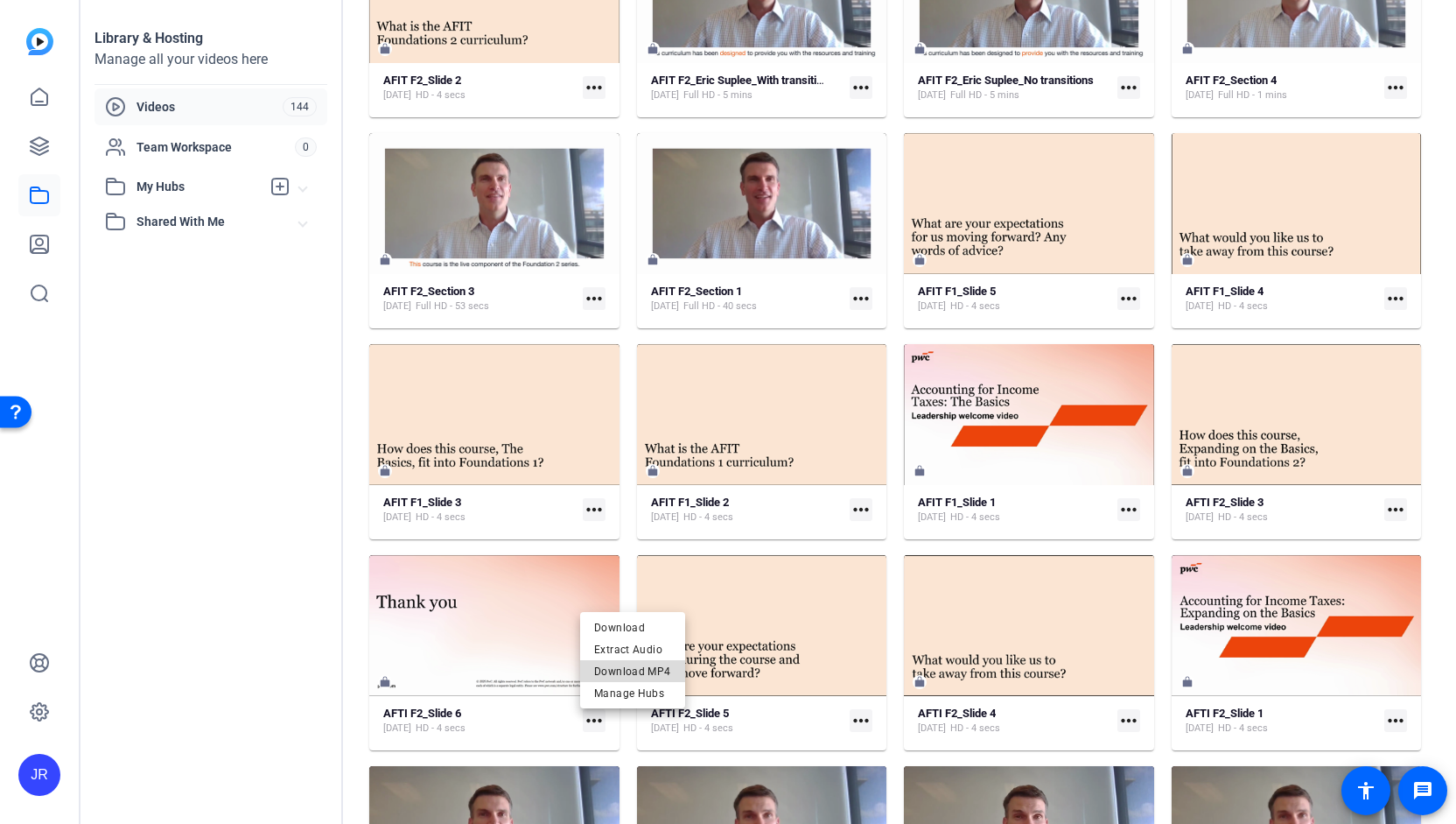
click at [640, 670] on span "Download MP4" at bounding box center [633, 670] width 77 height 21
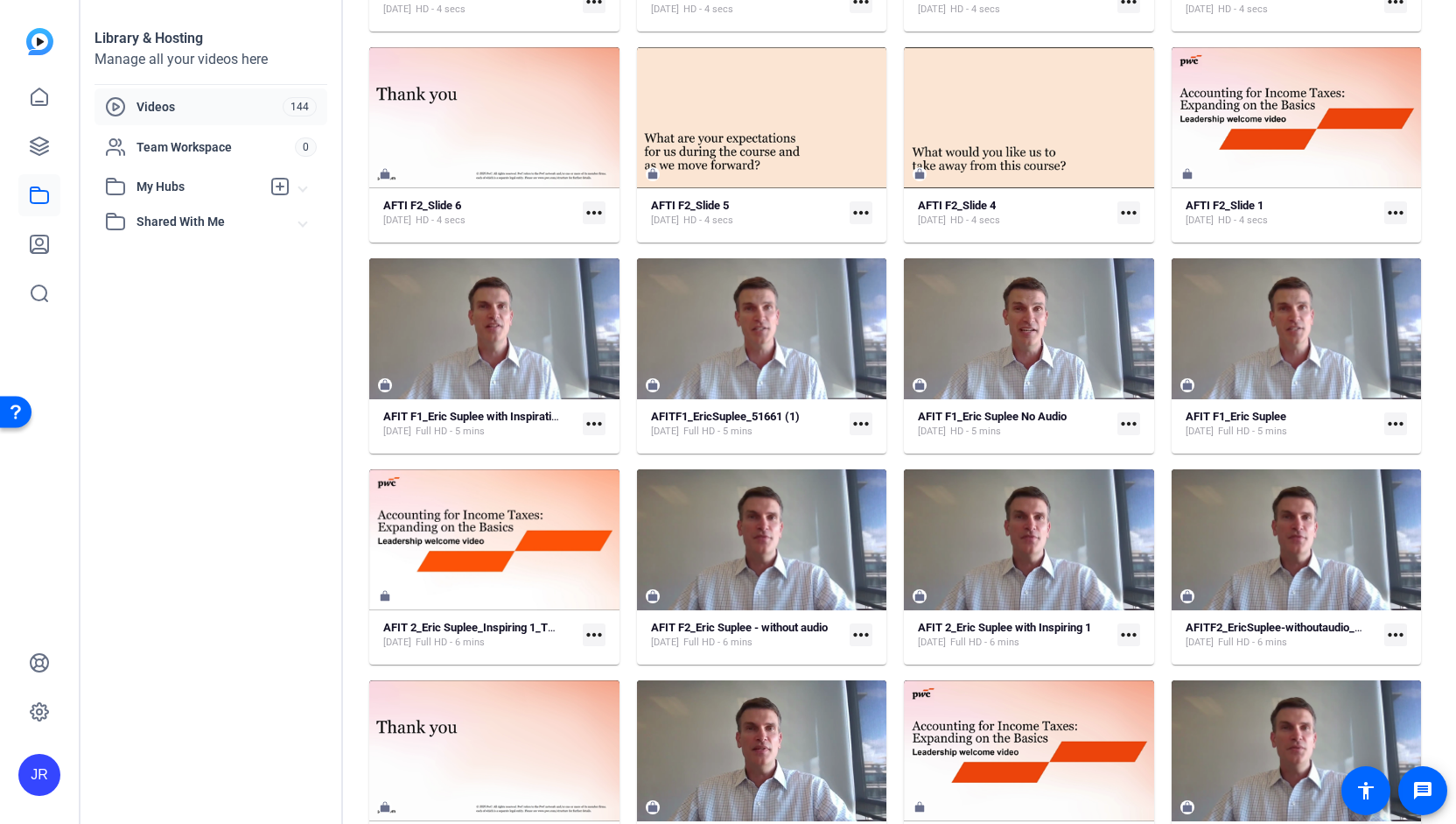
scroll to position [2221, 0]
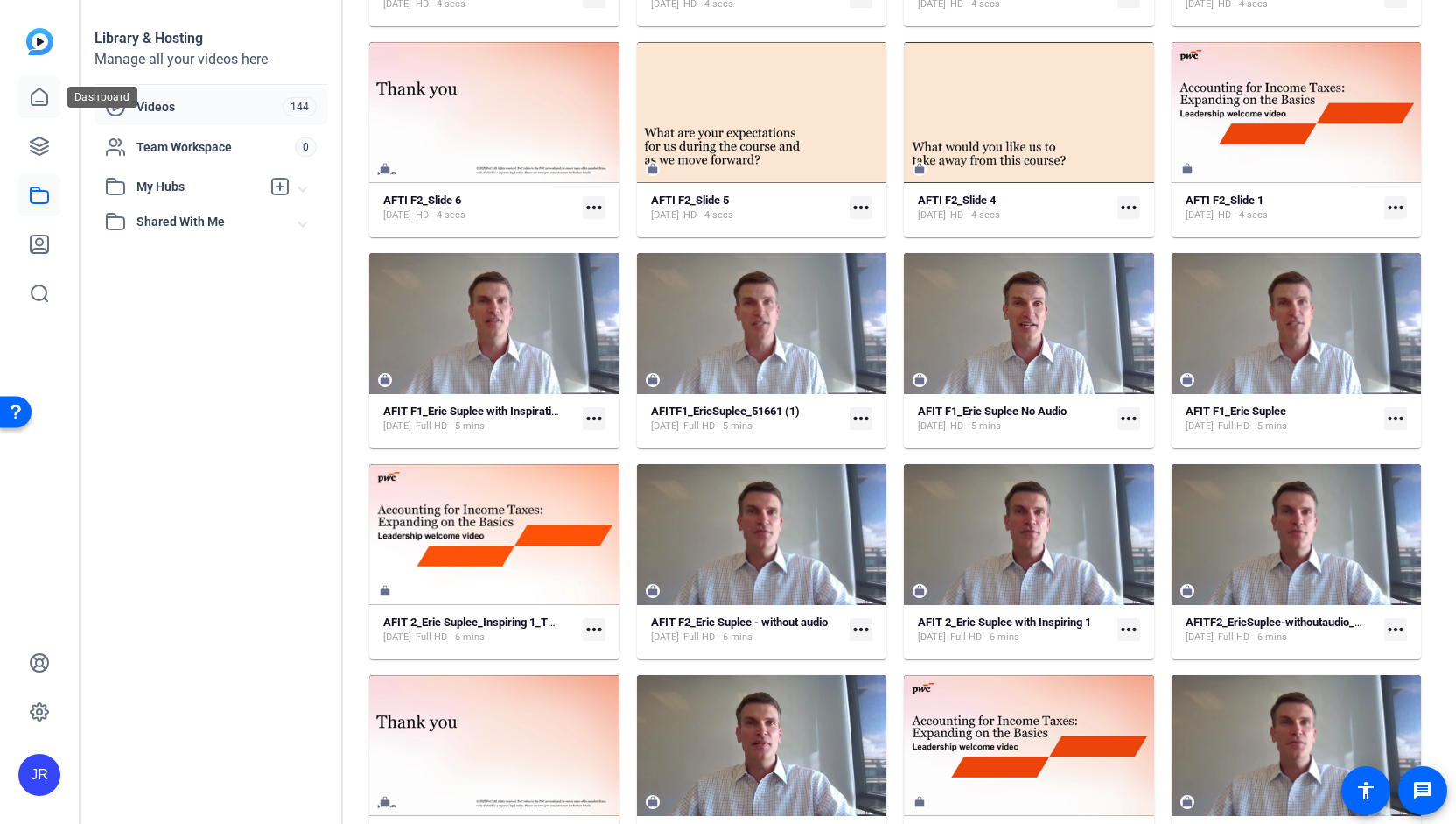
click at [40, 109] on link at bounding box center [40, 97] width 42 height 42
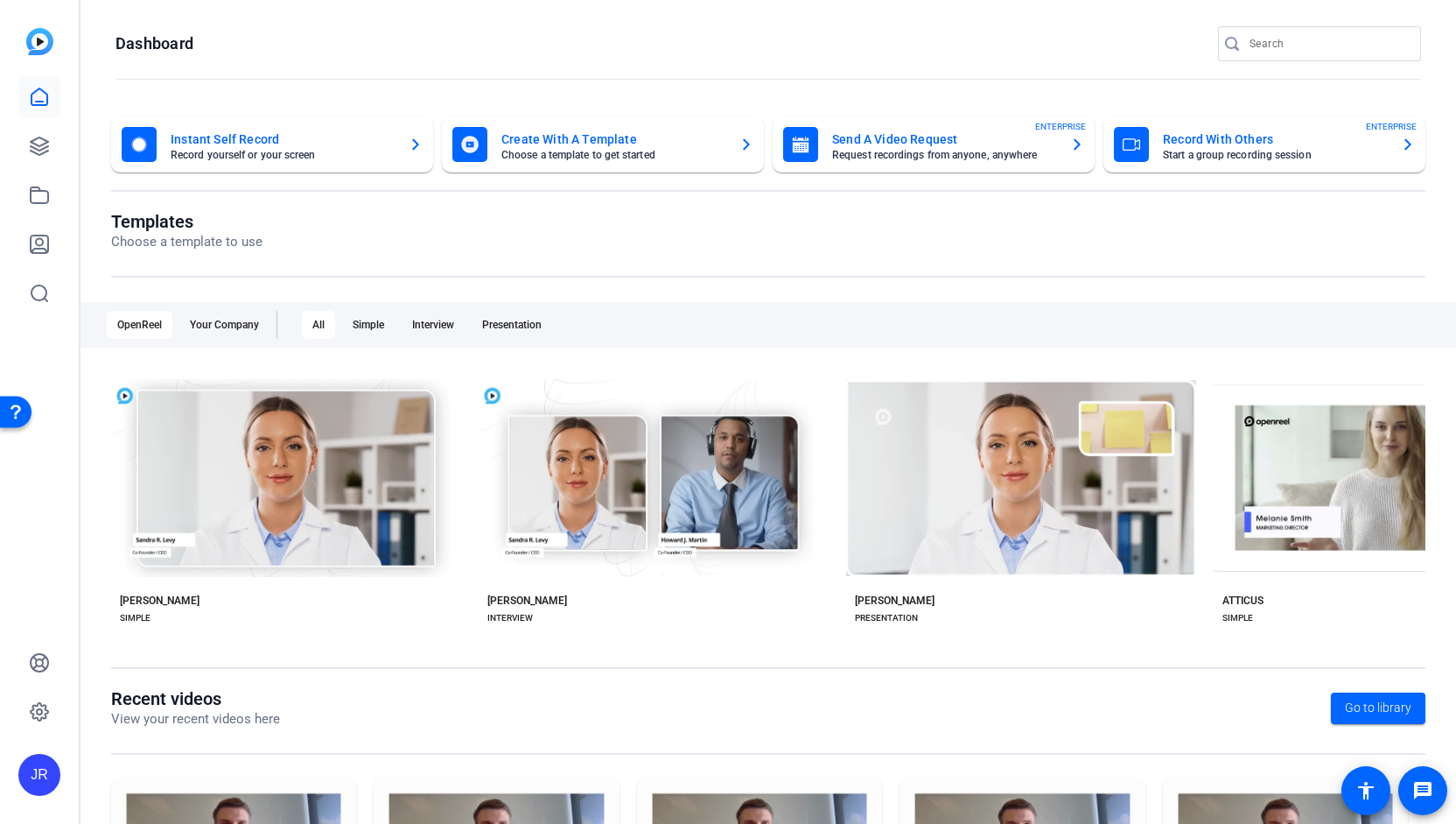
click at [565, 168] on mat-card "Create With A Template Choose a template to get started" at bounding box center [603, 144] width 322 height 56
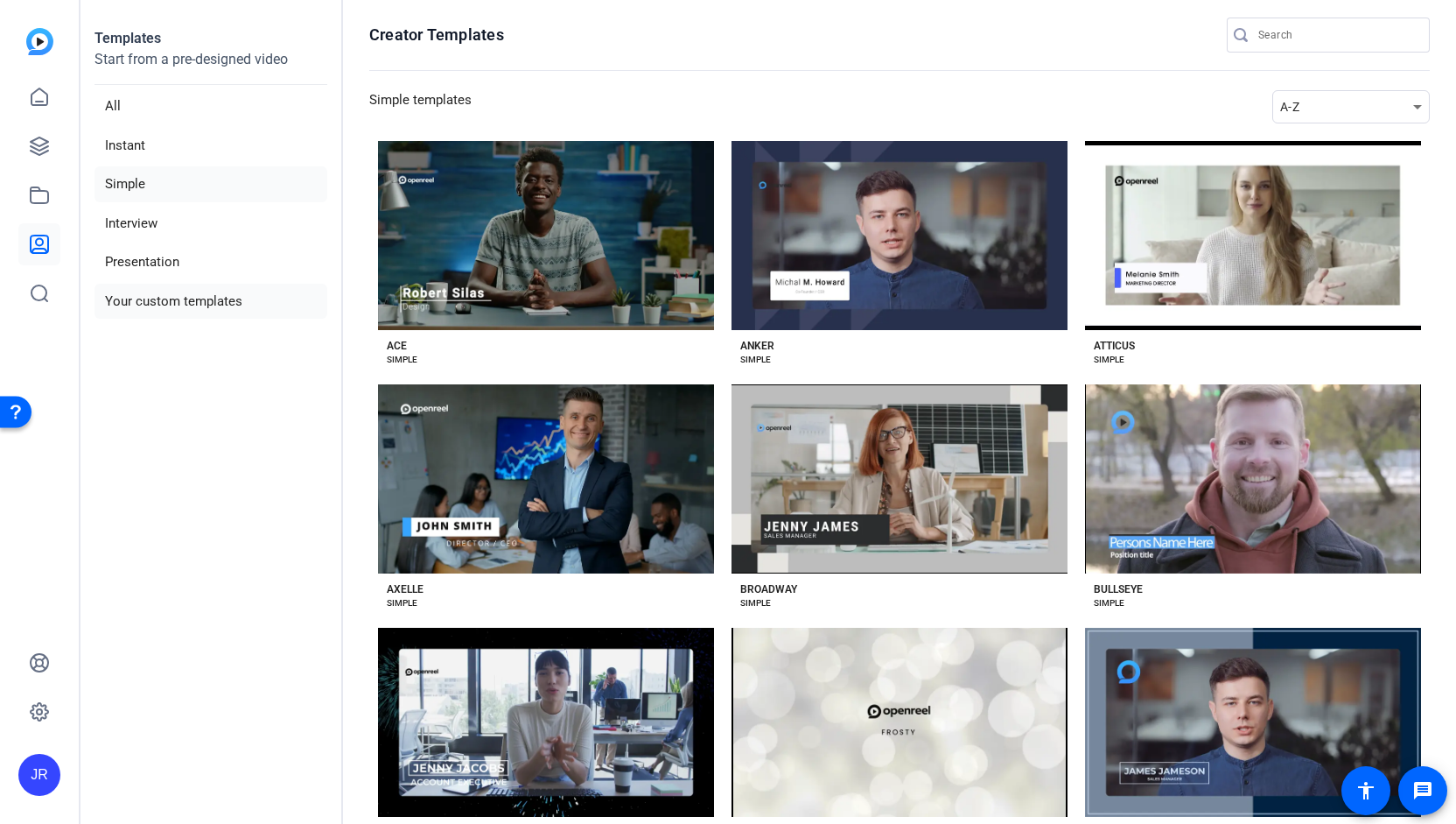
click at [196, 303] on li "Your custom templates" at bounding box center [210, 302] width 233 height 36
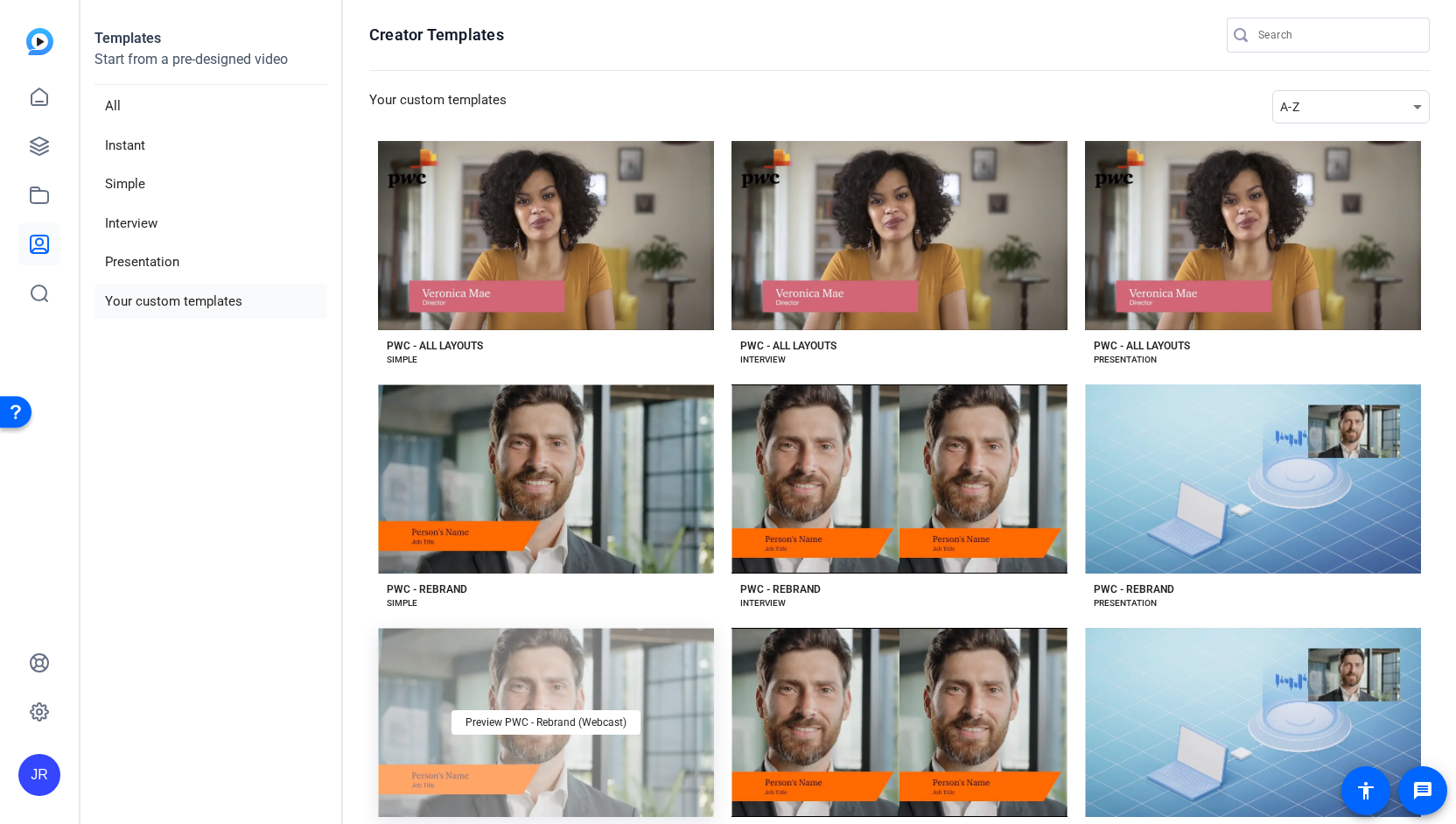
click at [530, 635] on div "Preview PWC - Rebrand (Webcast)" at bounding box center [546, 723] width 336 height 189
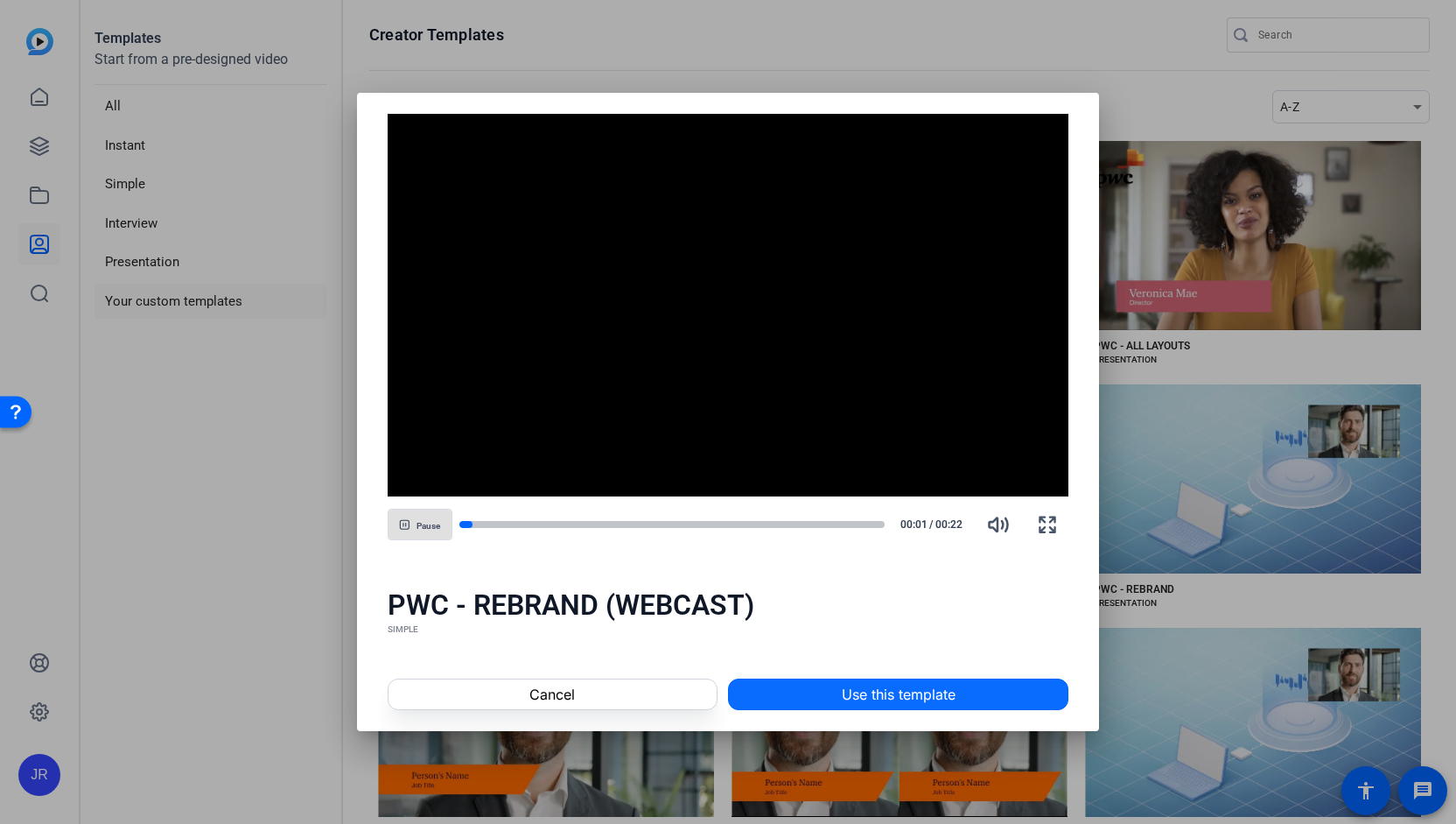
click at [902, 706] on span at bounding box center [898, 694] width 339 height 42
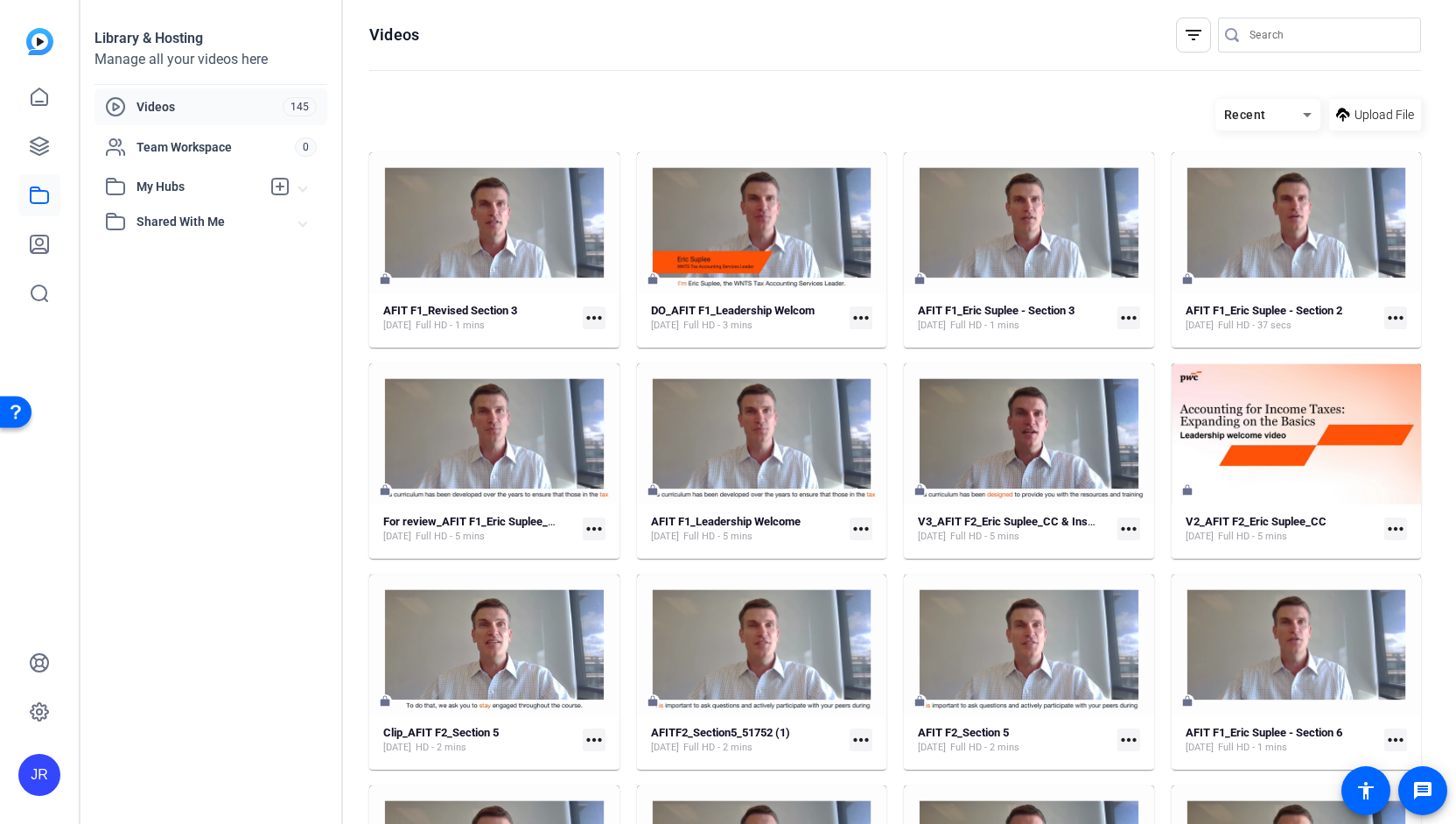
click at [859, 314] on mat-icon "more_horiz" at bounding box center [861, 317] width 23 height 23
click at [867, 338] on span "Edit in Creator" at bounding box center [895, 343] width 73 height 21
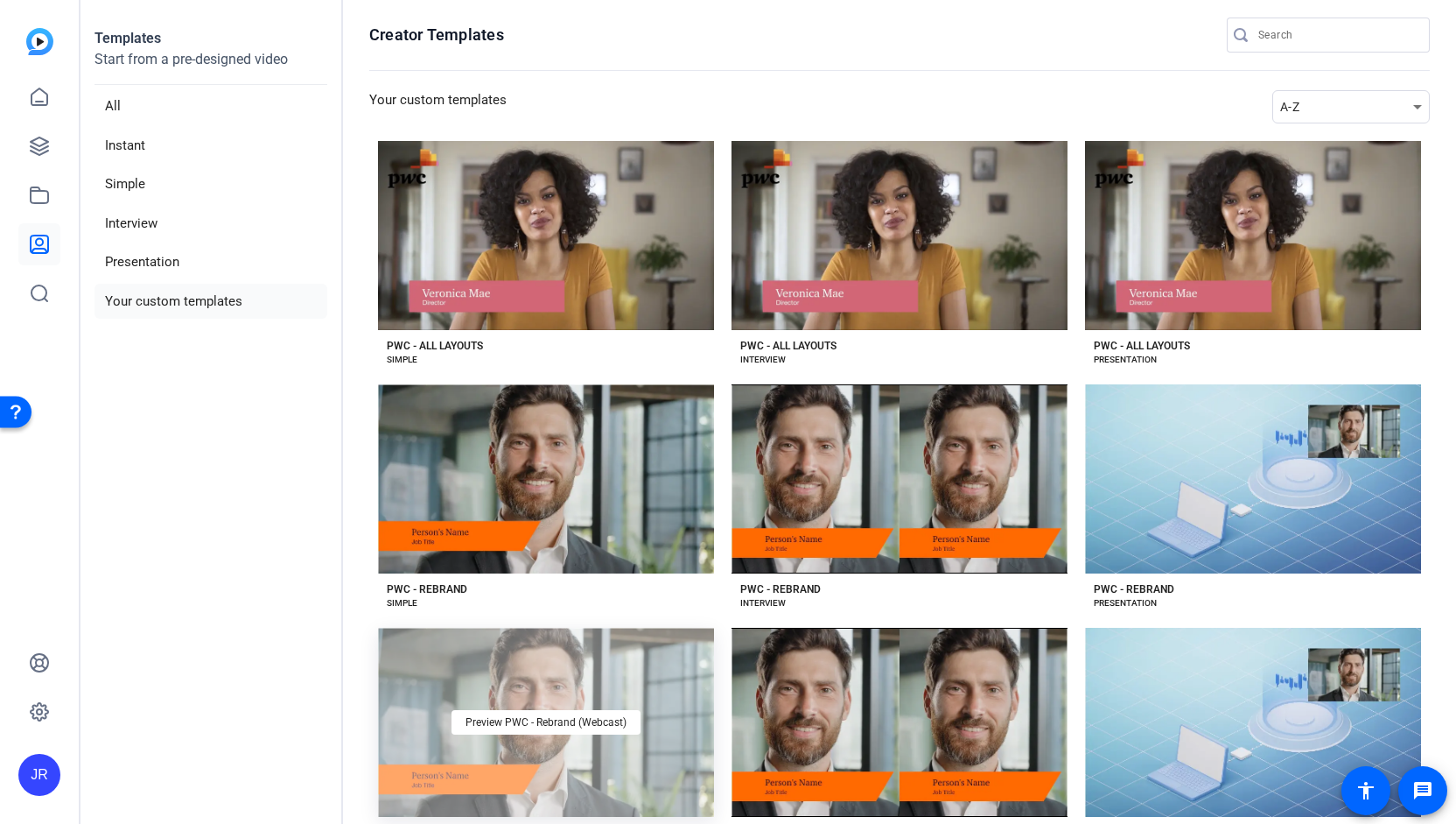
click at [520, 759] on div "Preview PWC - Rebrand (Webcast)" at bounding box center [546, 723] width 336 height 189
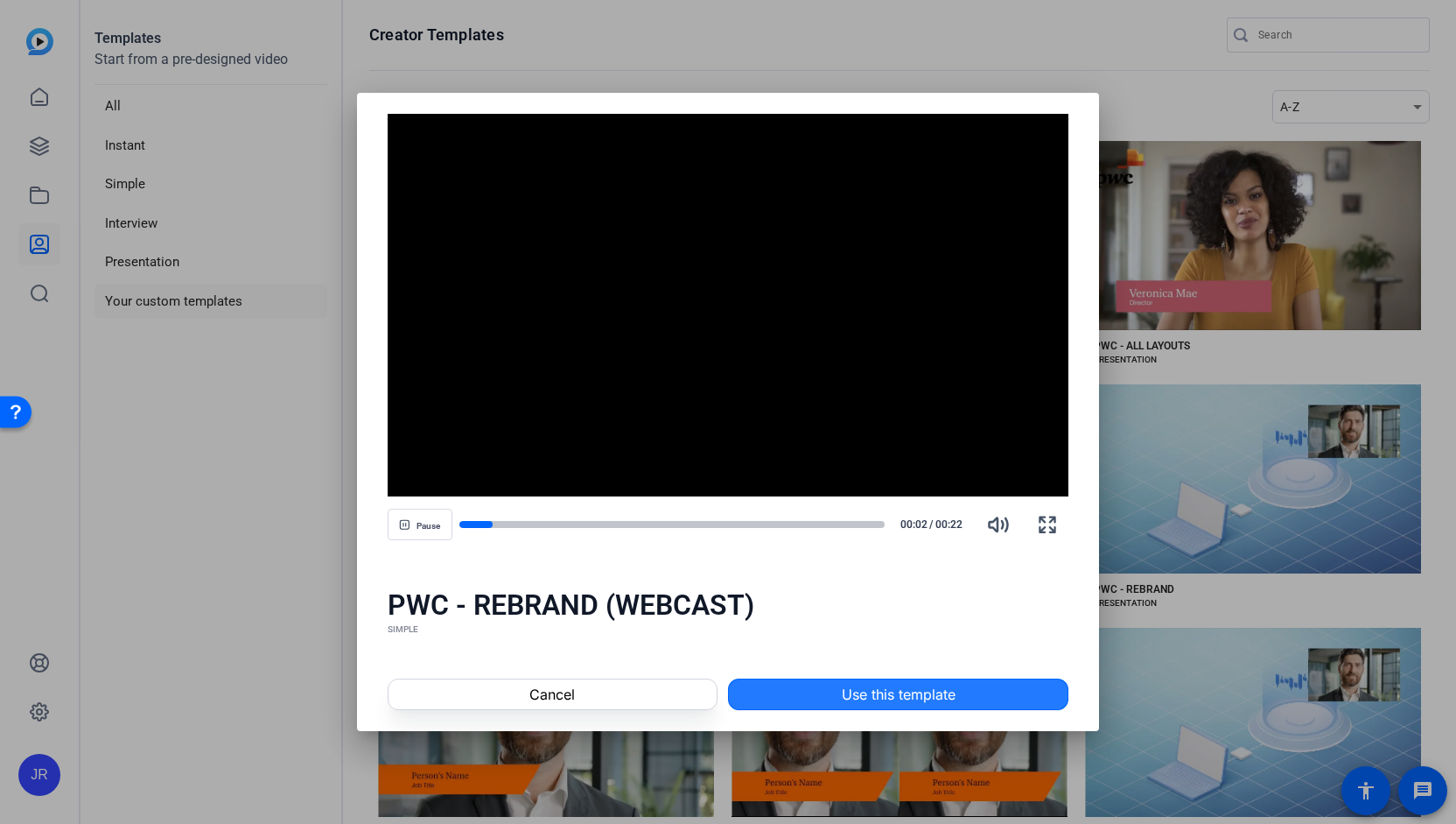
click at [853, 700] on span "Use this template" at bounding box center [899, 694] width 114 height 21
